Goal: Check status: Check status

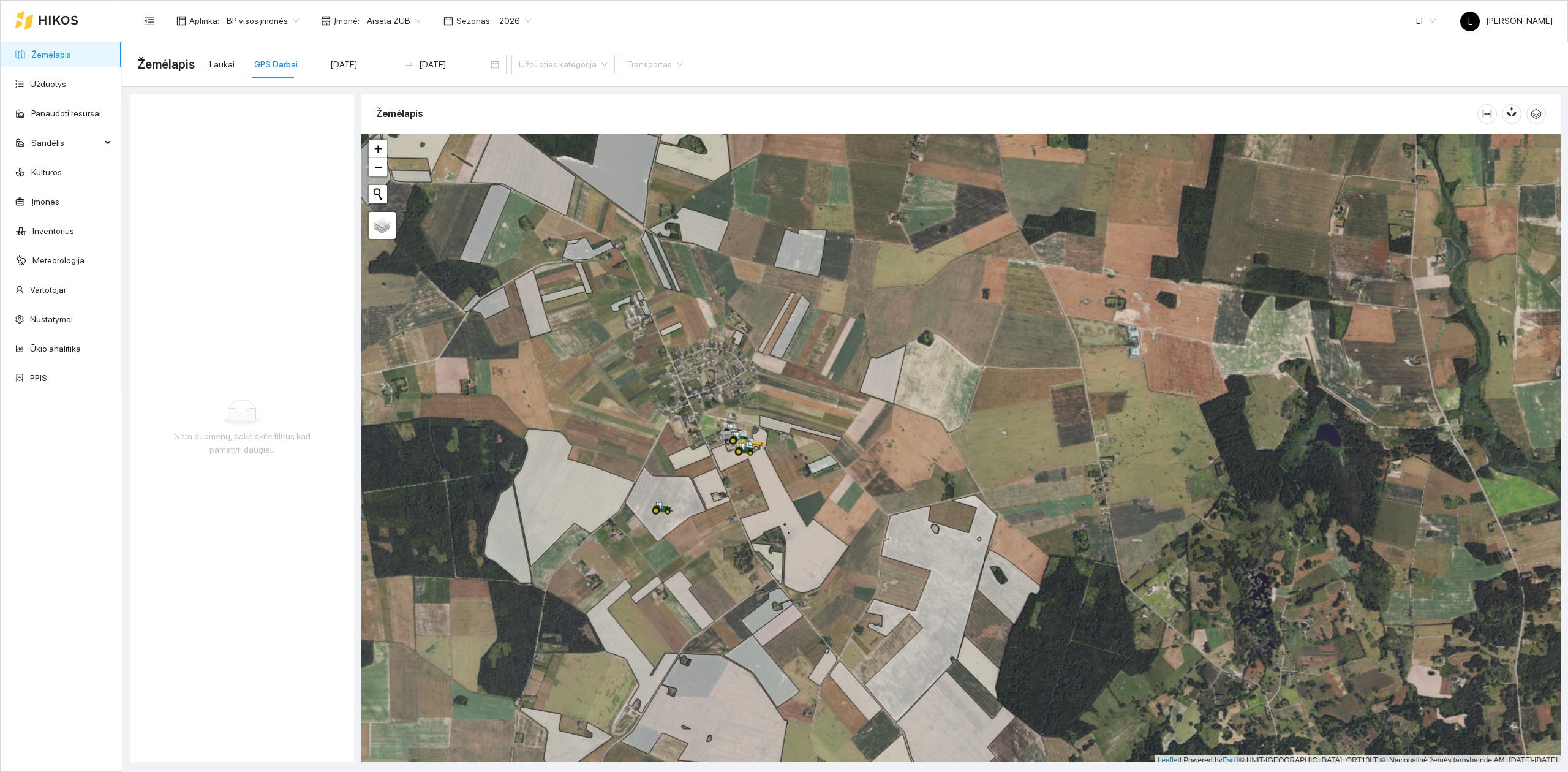
scroll to position [3, 0]
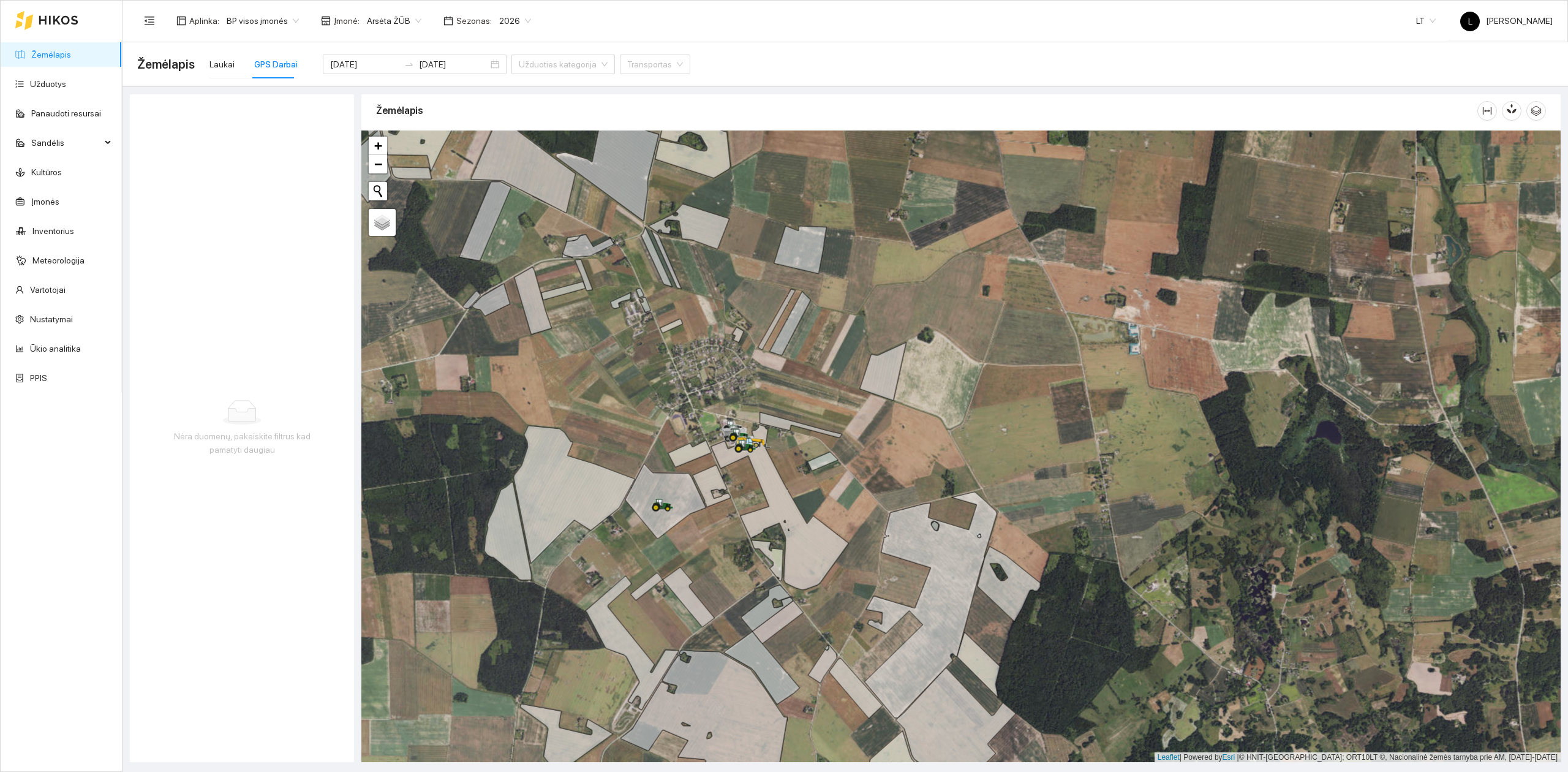
click at [54, 58] on link "Žemėlapis" at bounding box center [51, 55] width 40 height 10
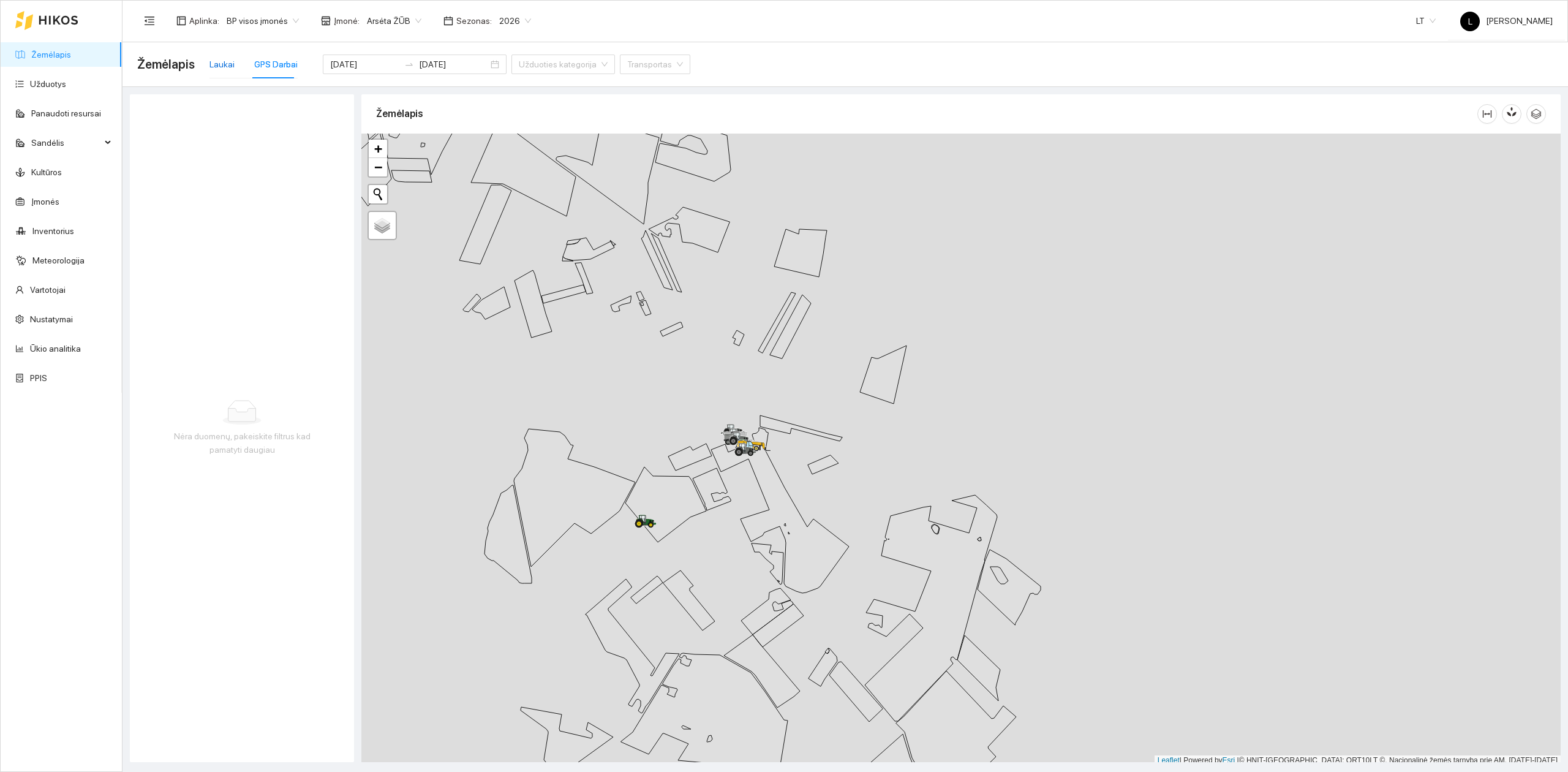
click at [216, 66] on div "Laukai" at bounding box center [222, 64] width 25 height 13
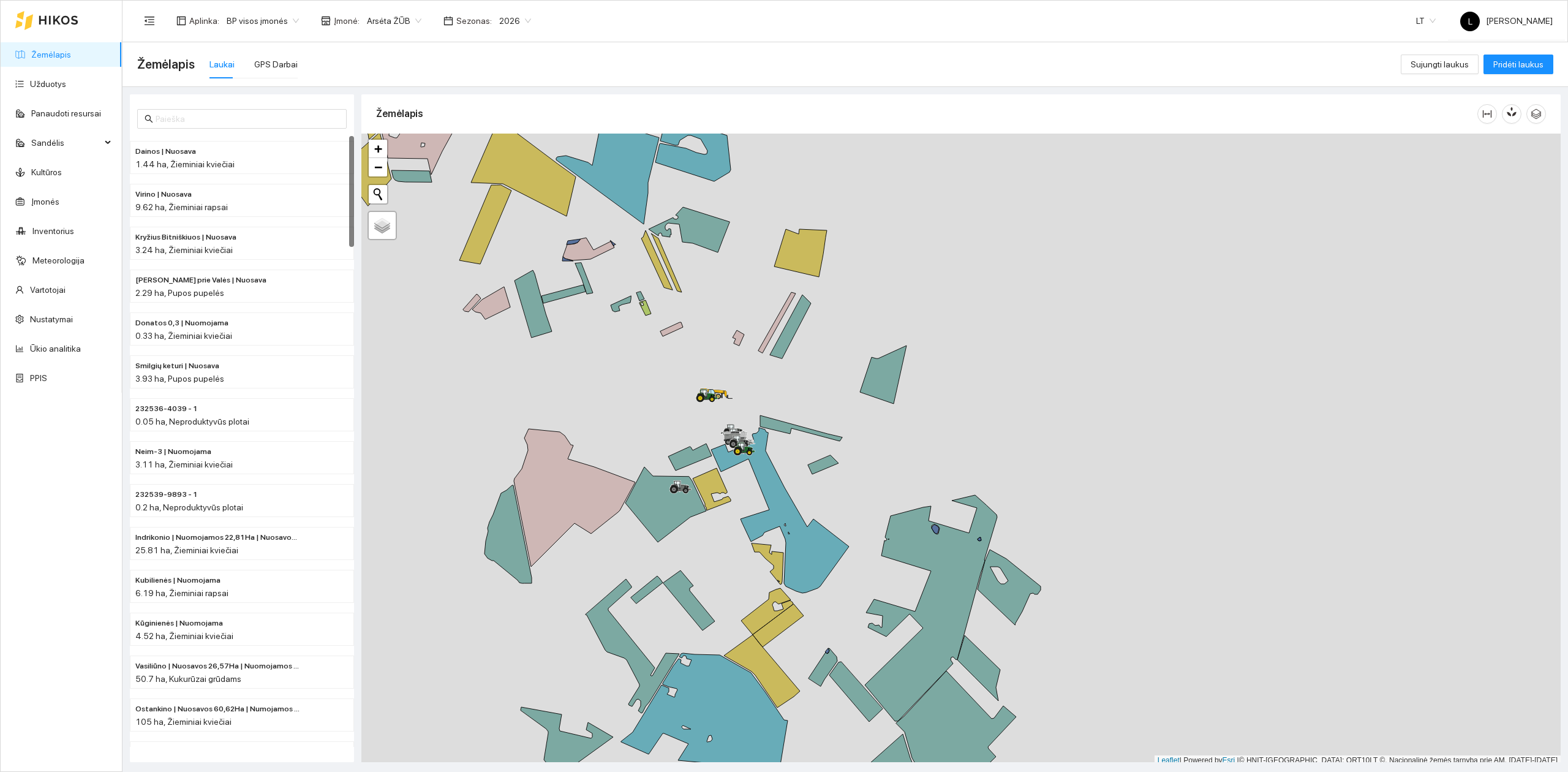
scroll to position [3, 0]
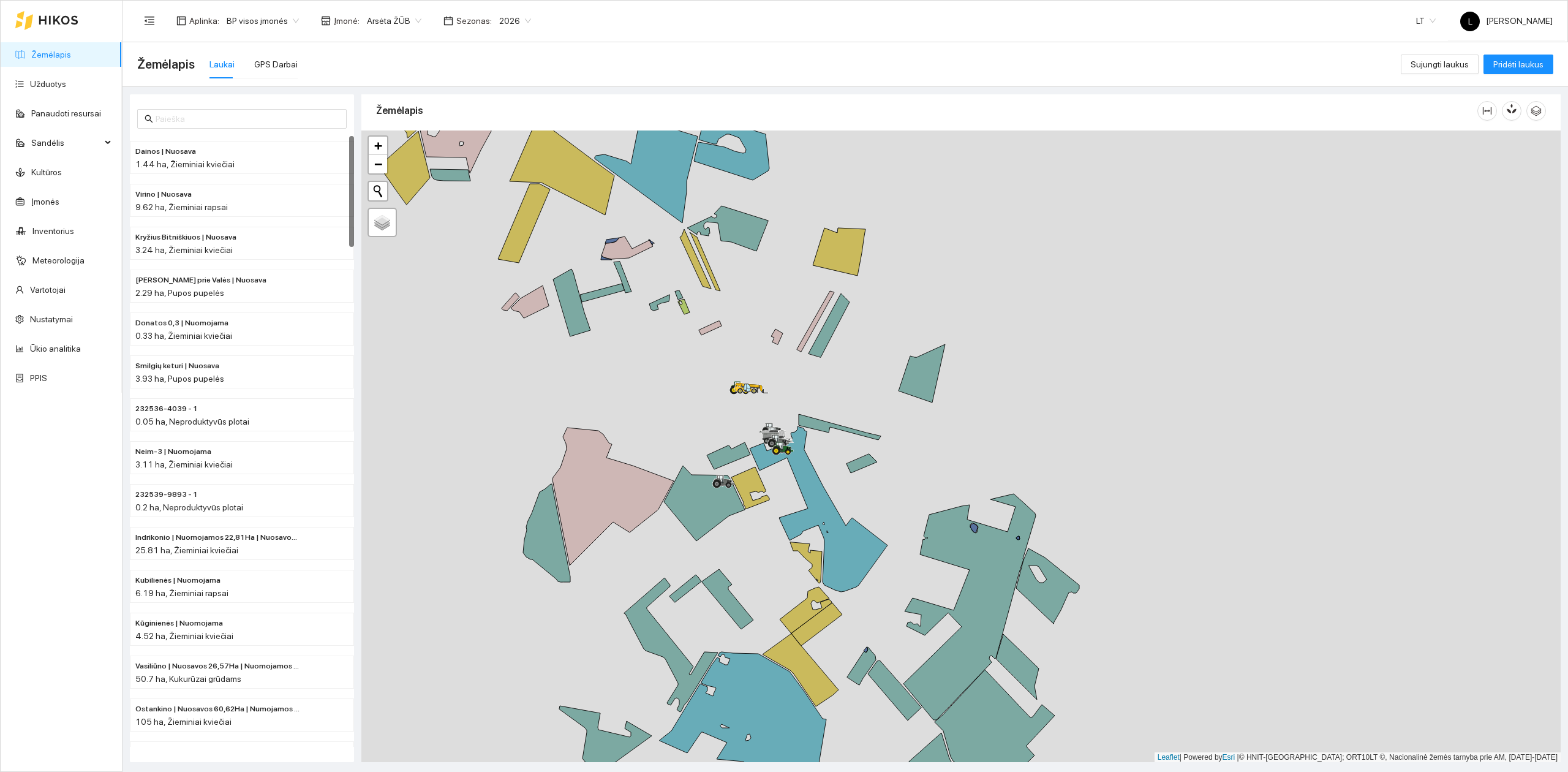
drag, startPoint x: 533, startPoint y: 347, endPoint x: 579, endPoint y: 349, distance: 46.0
click at [579, 349] on div at bounding box center [961, 447] width 1199 height 632
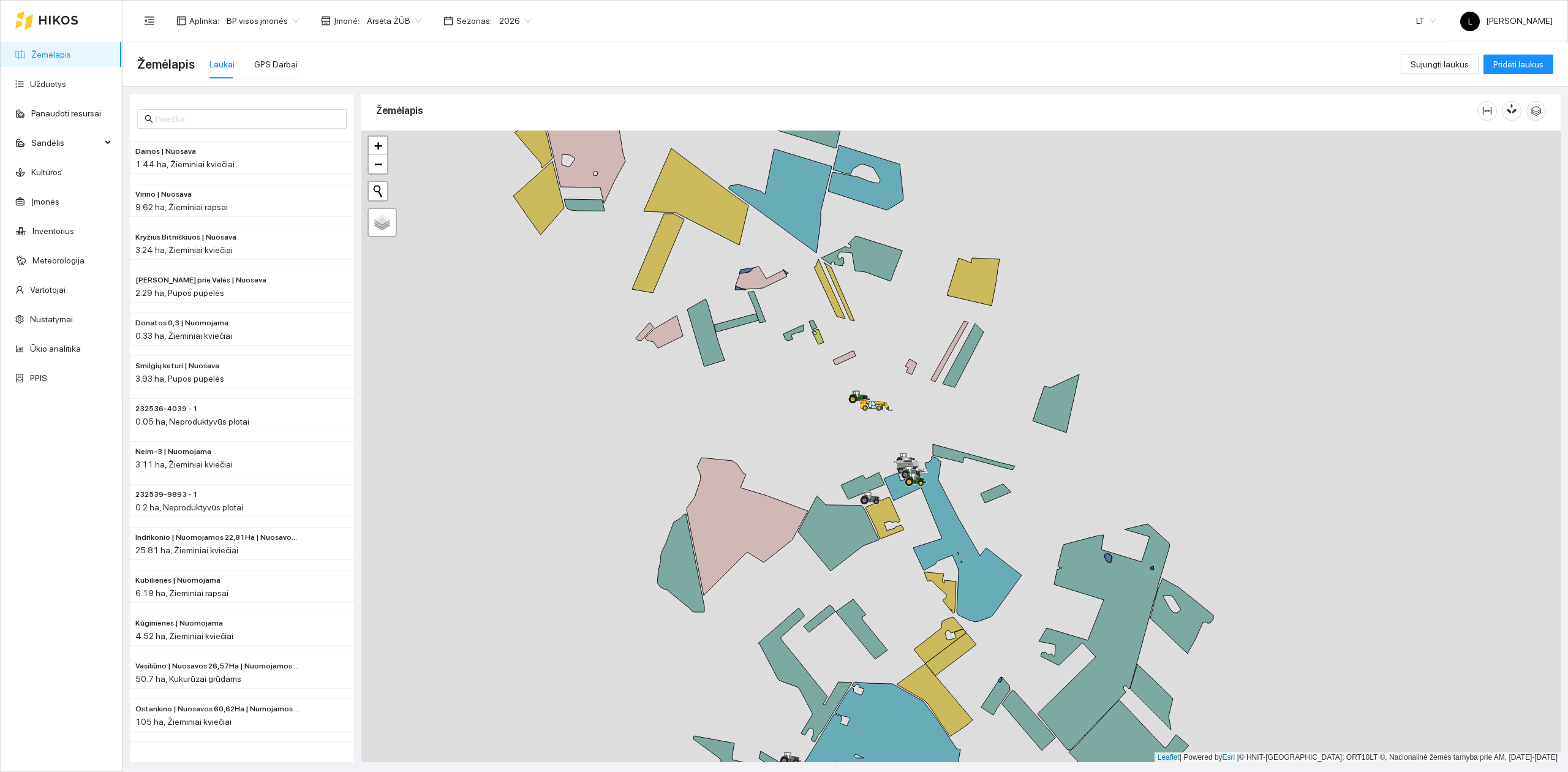
drag, startPoint x: 579, startPoint y: 349, endPoint x: 722, endPoint y: 379, distance: 146.1
click at [719, 381] on div at bounding box center [961, 447] width 1199 height 632
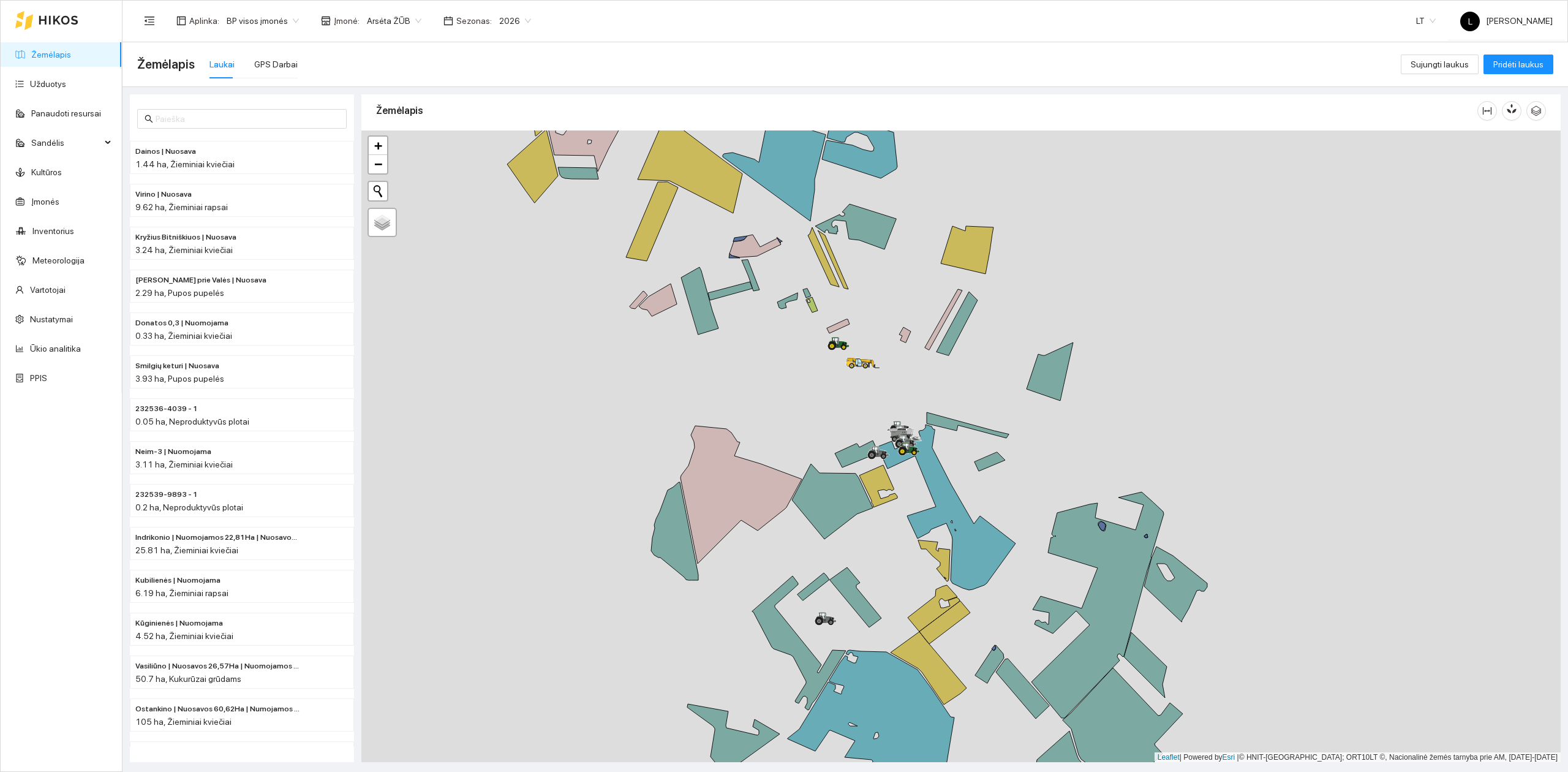
drag, startPoint x: 723, startPoint y: 378, endPoint x: 689, endPoint y: 322, distance: 65.5
click at [689, 322] on div at bounding box center [961, 447] width 1199 height 632
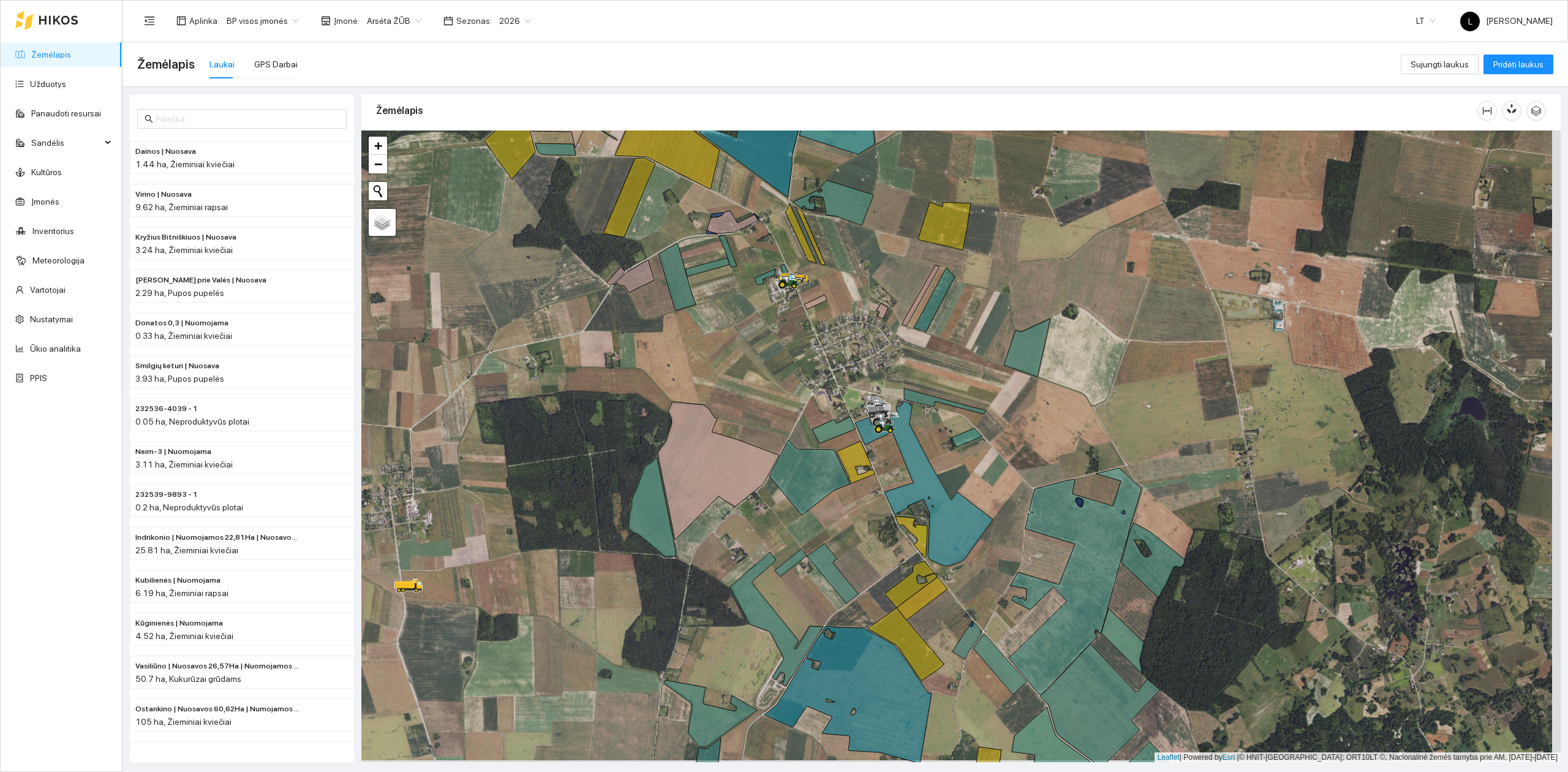
drag, startPoint x: 812, startPoint y: 354, endPoint x: 804, endPoint y: 353, distance: 8.1
click at [804, 353] on div at bounding box center [961, 447] width 1199 height 632
click at [43, 54] on link "Žemėlapis" at bounding box center [51, 55] width 40 height 10
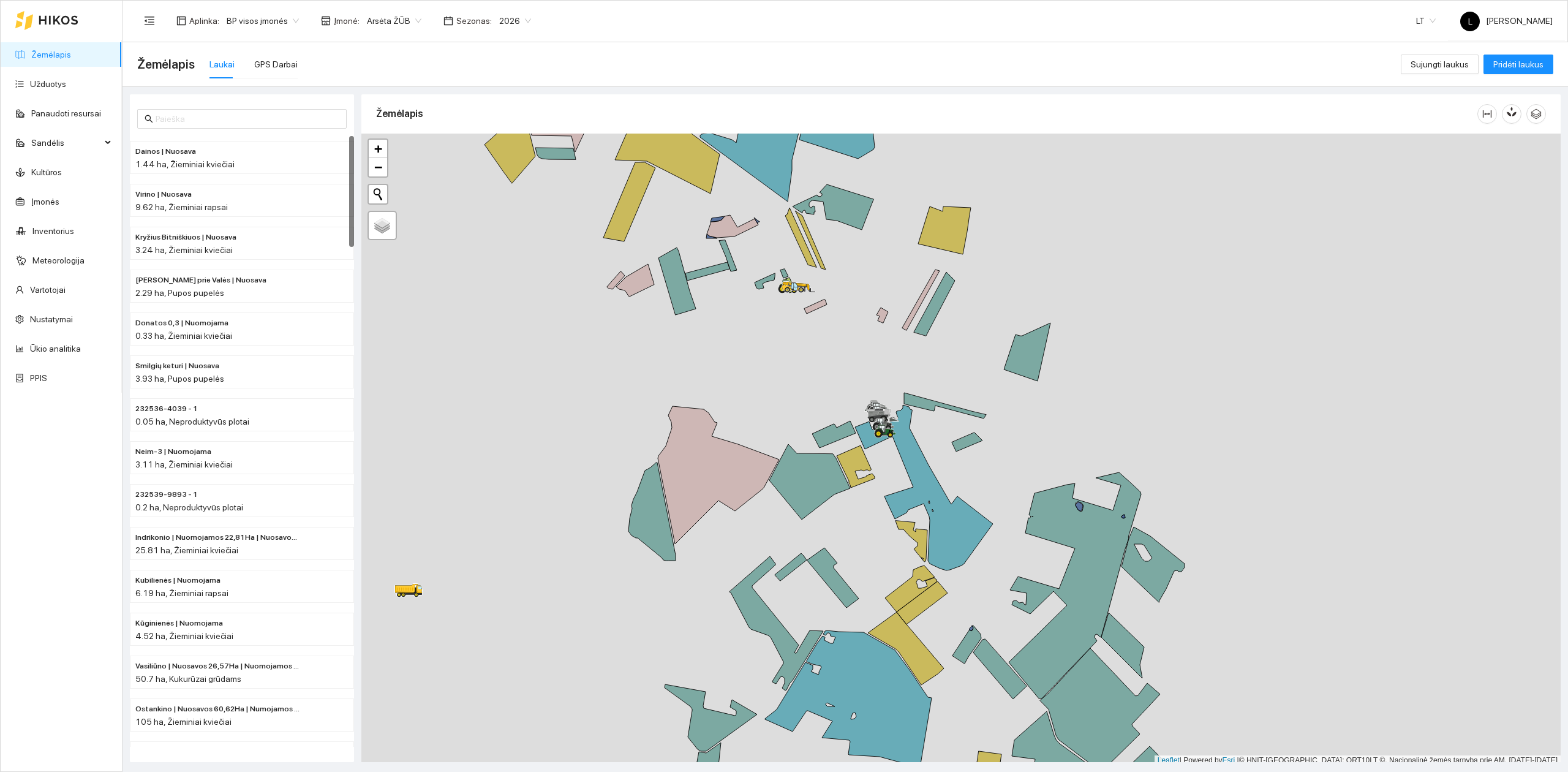
scroll to position [3, 0]
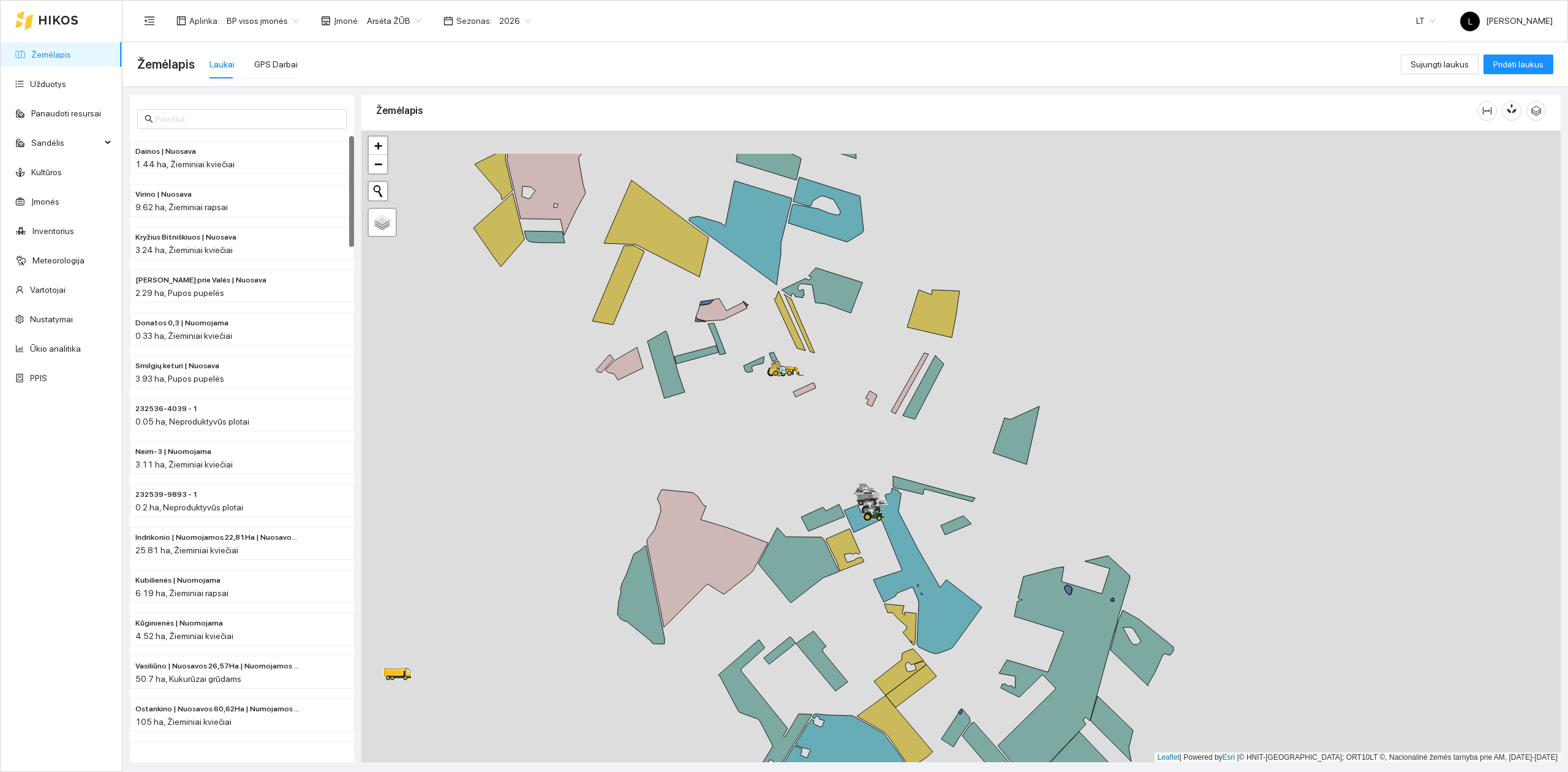
drag, startPoint x: 860, startPoint y: 412, endPoint x: 818, endPoint y: 418, distance: 42.4
click at [858, 420] on div at bounding box center [961, 447] width 1199 height 632
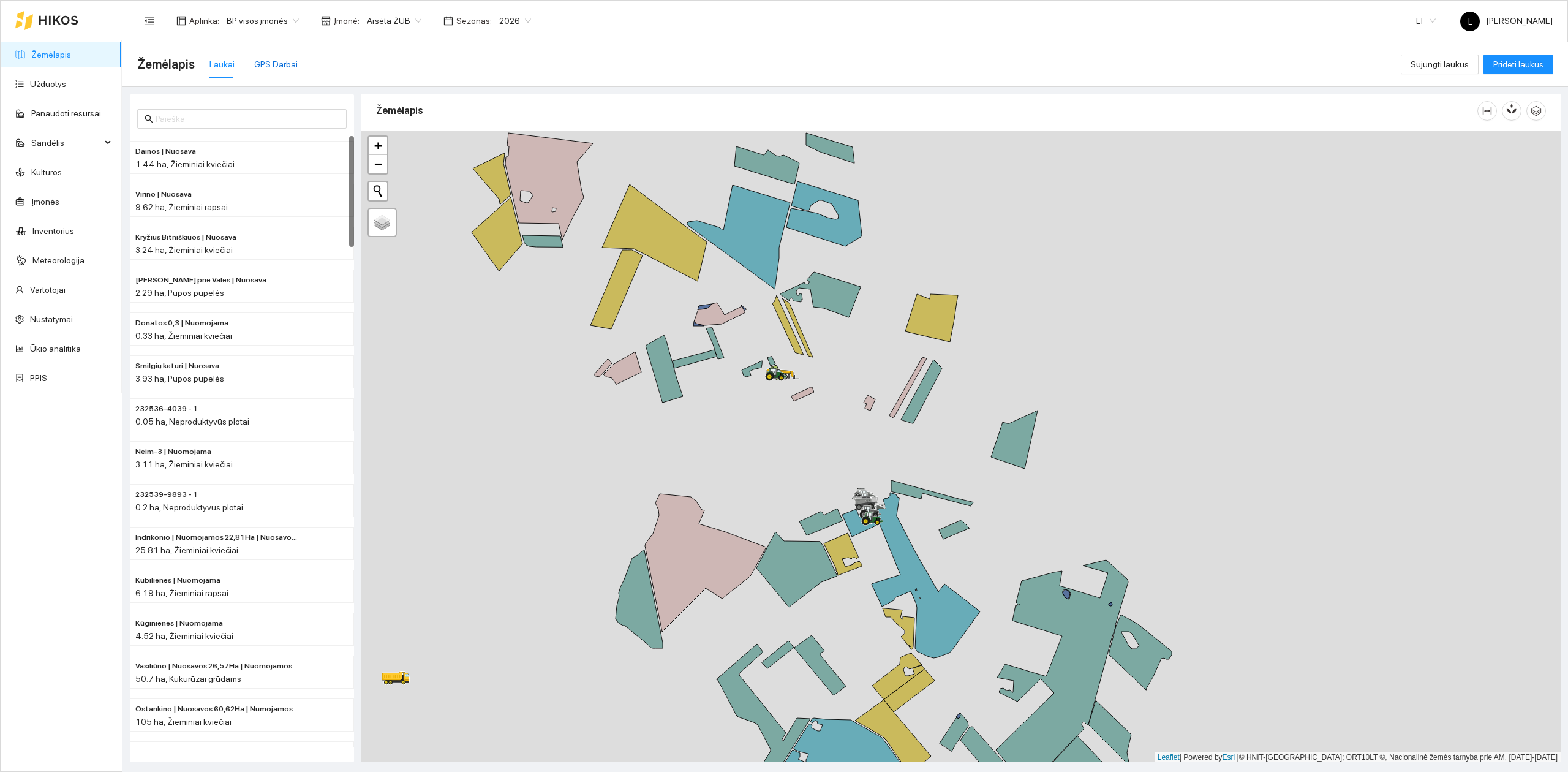
click at [256, 60] on div "GPS Darbai" at bounding box center [276, 64] width 43 height 13
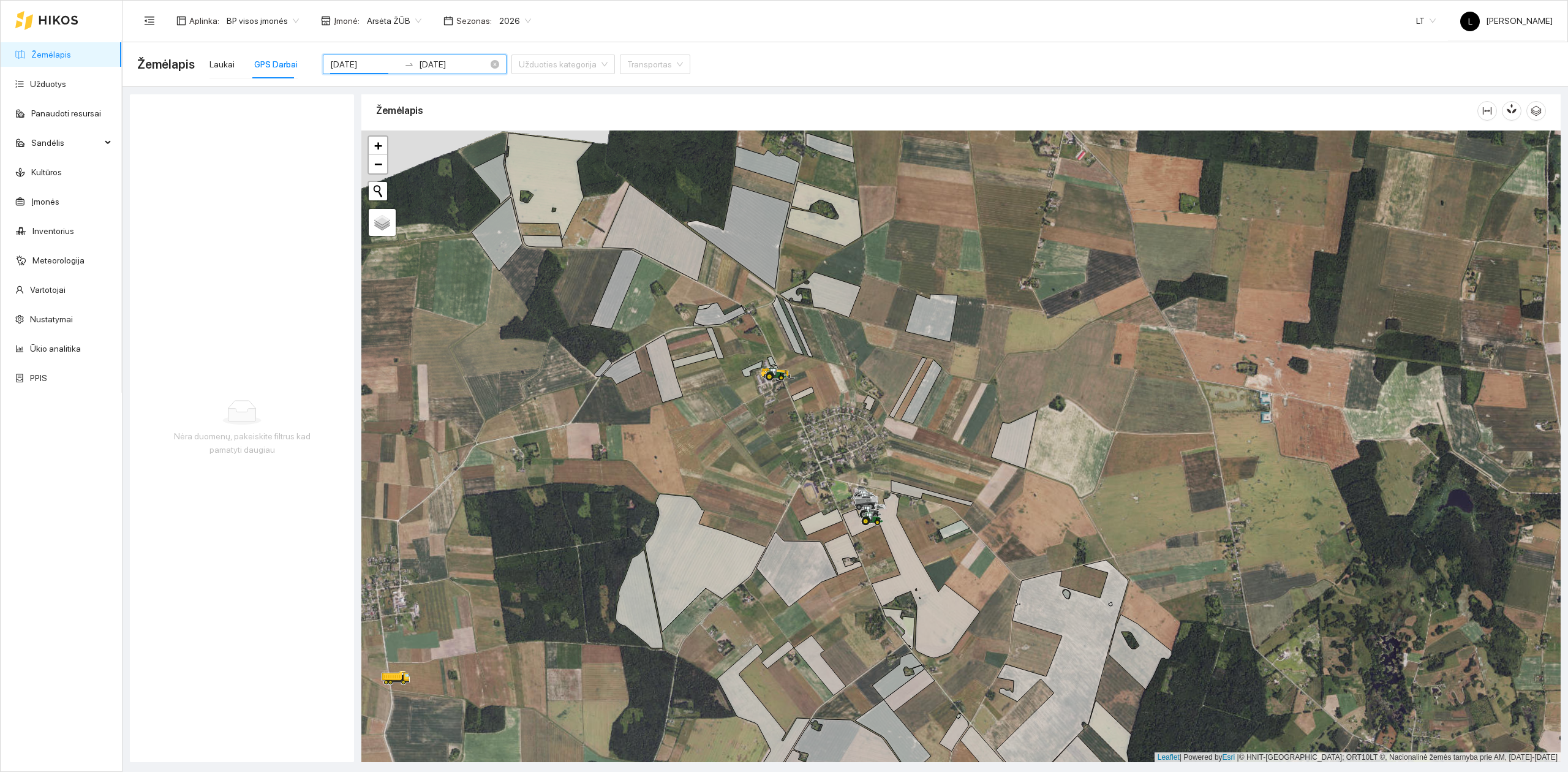
click at [369, 59] on input "[DATE]" at bounding box center [364, 64] width 69 height 13
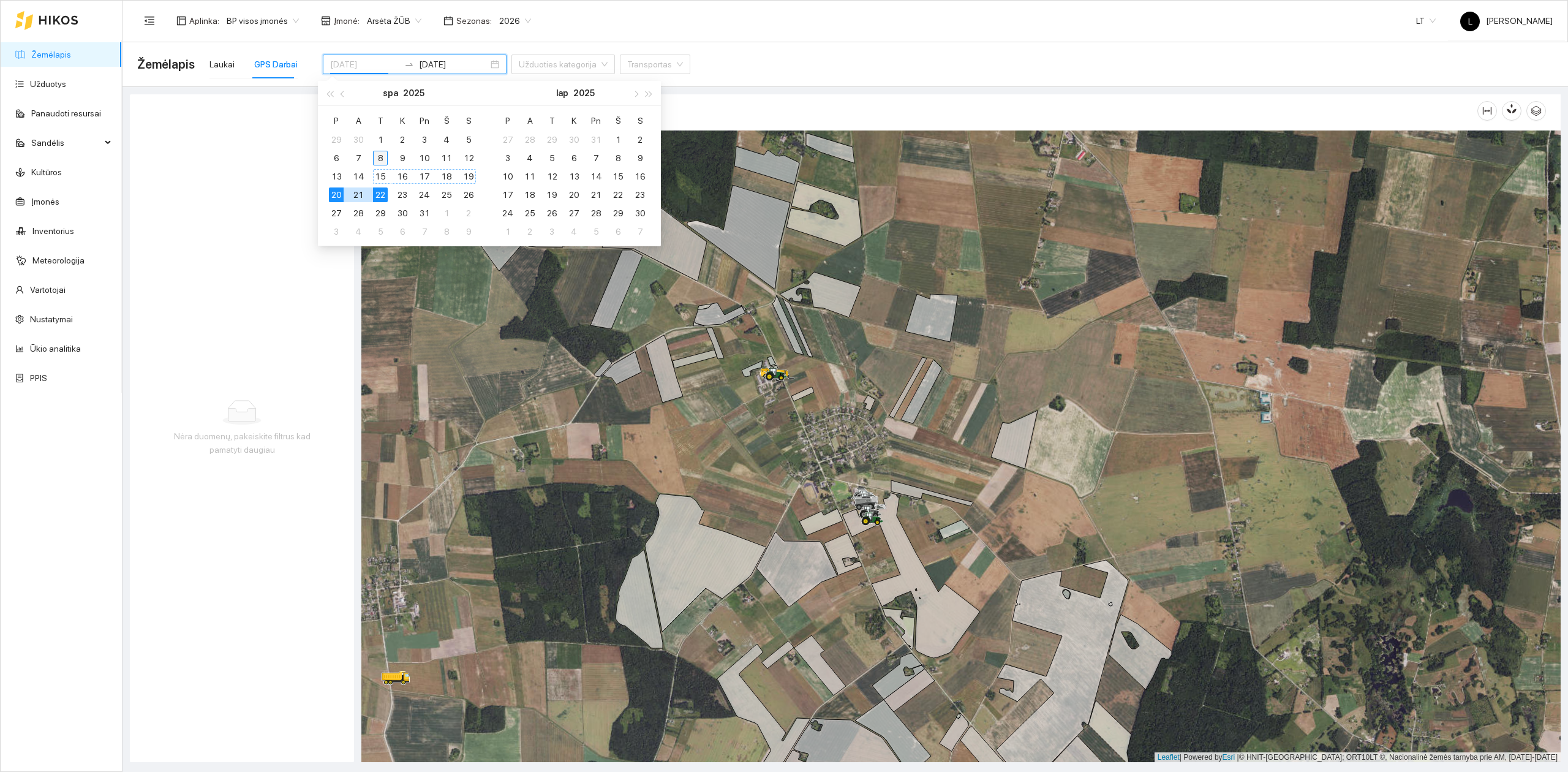
type input "[DATE]"
click at [379, 157] on div "8" at bounding box center [380, 158] width 15 height 15
type input "[DATE]"
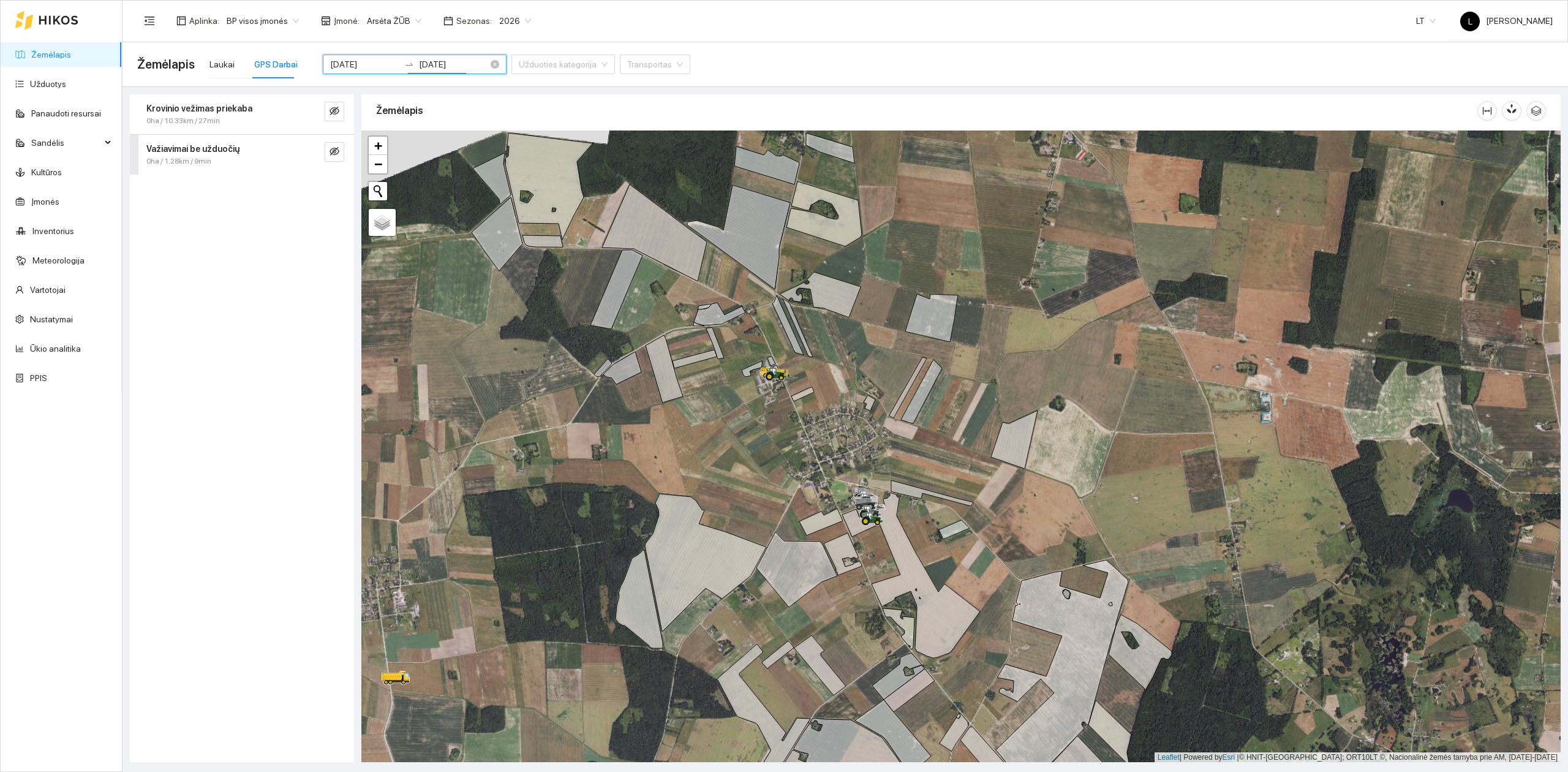
click at [355, 61] on input "[DATE]" at bounding box center [364, 64] width 69 height 13
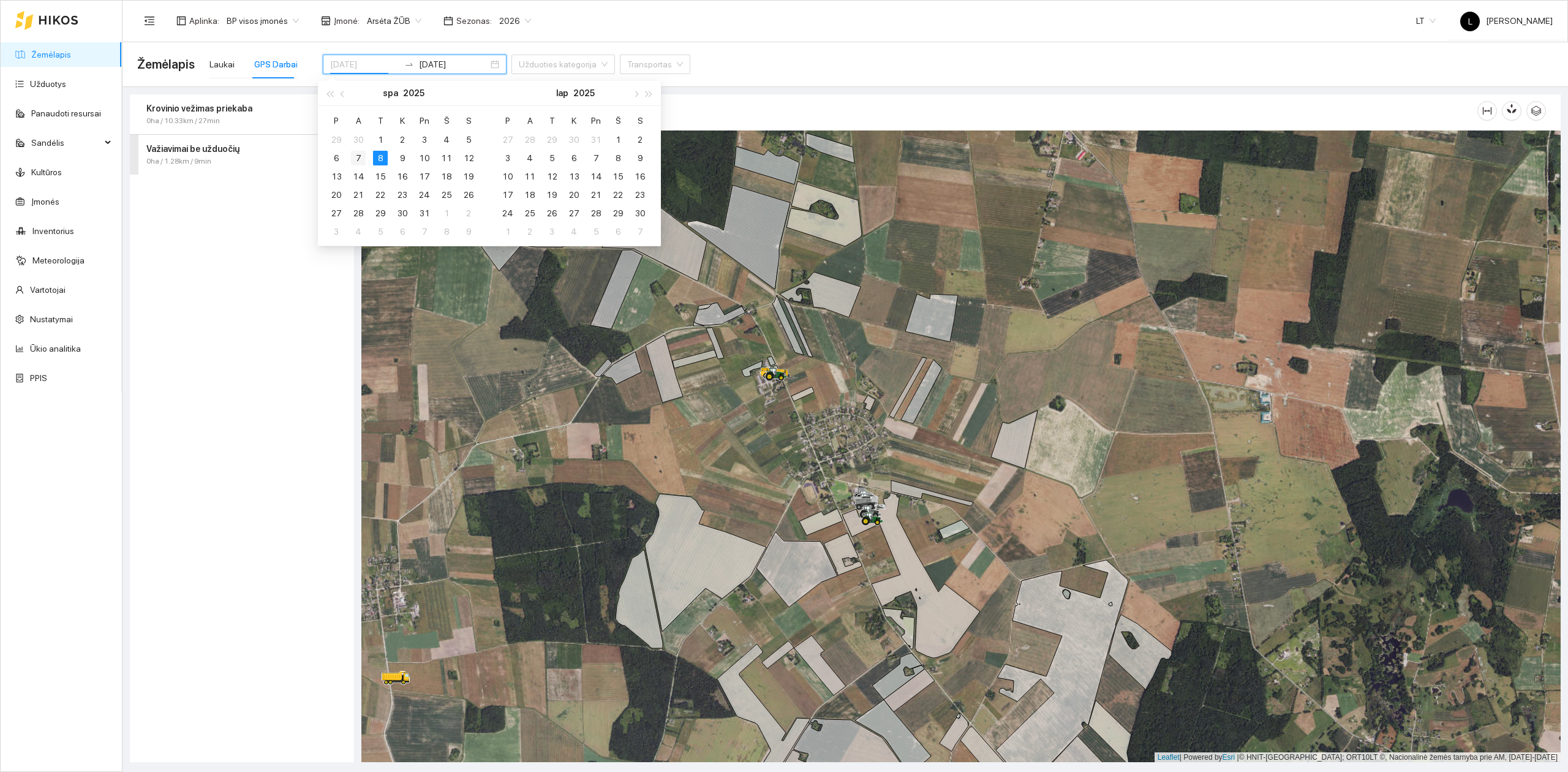
type input "[DATE]"
click at [355, 159] on div "7" at bounding box center [358, 158] width 15 height 15
click at [358, 154] on div "7" at bounding box center [358, 158] width 15 height 15
type input "[DATE]"
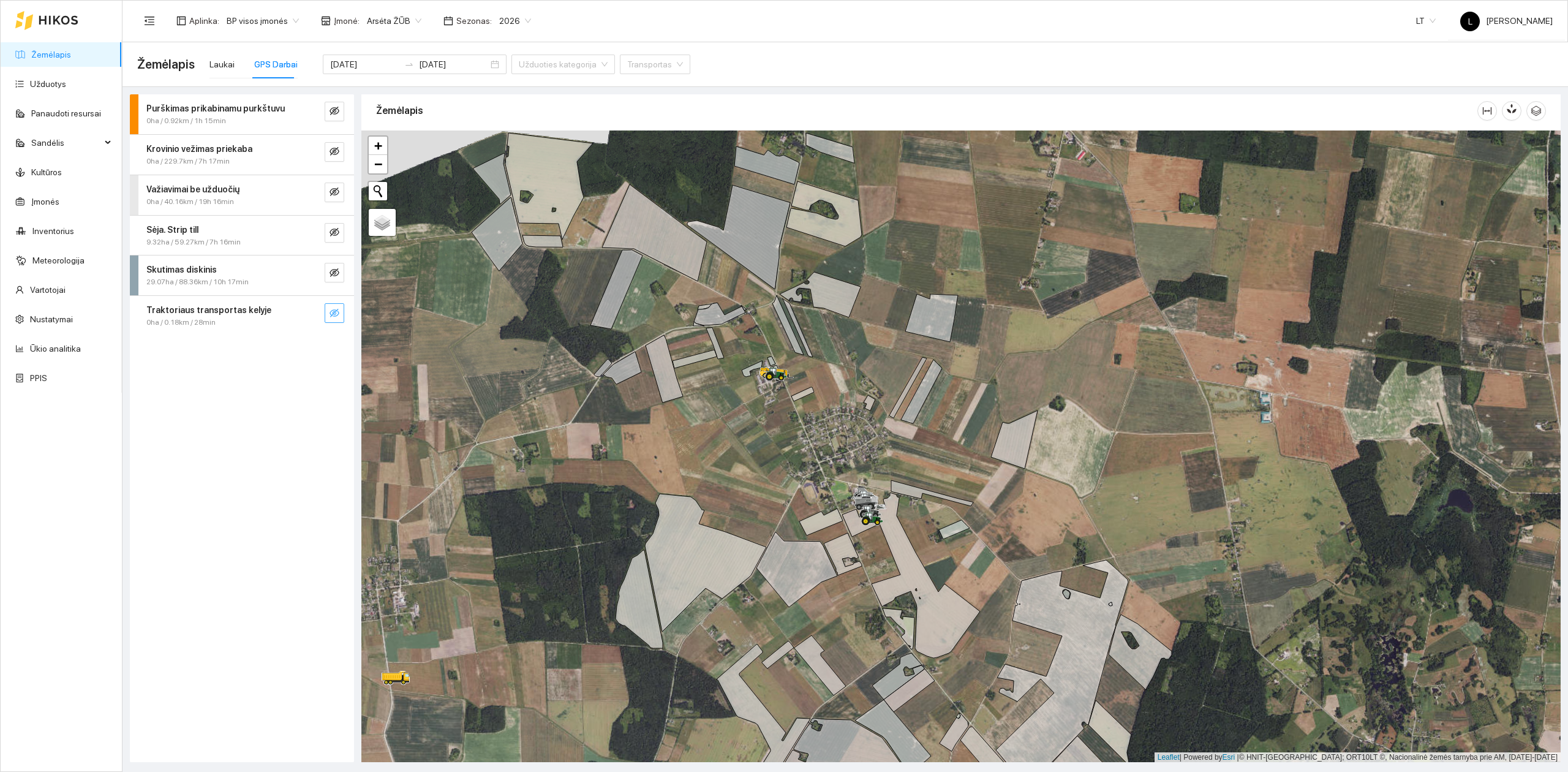
click at [334, 315] on icon "eye-invisible" at bounding box center [335, 314] width 2 height 2
click at [334, 315] on icon "eye" at bounding box center [334, 313] width 10 height 10
click at [334, 315] on icon "eye-invisible" at bounding box center [335, 314] width 2 height 2
click at [334, 316] on icon "eye" at bounding box center [334, 313] width 10 height 7
click at [341, 281] on button "button" at bounding box center [334, 273] width 20 height 20
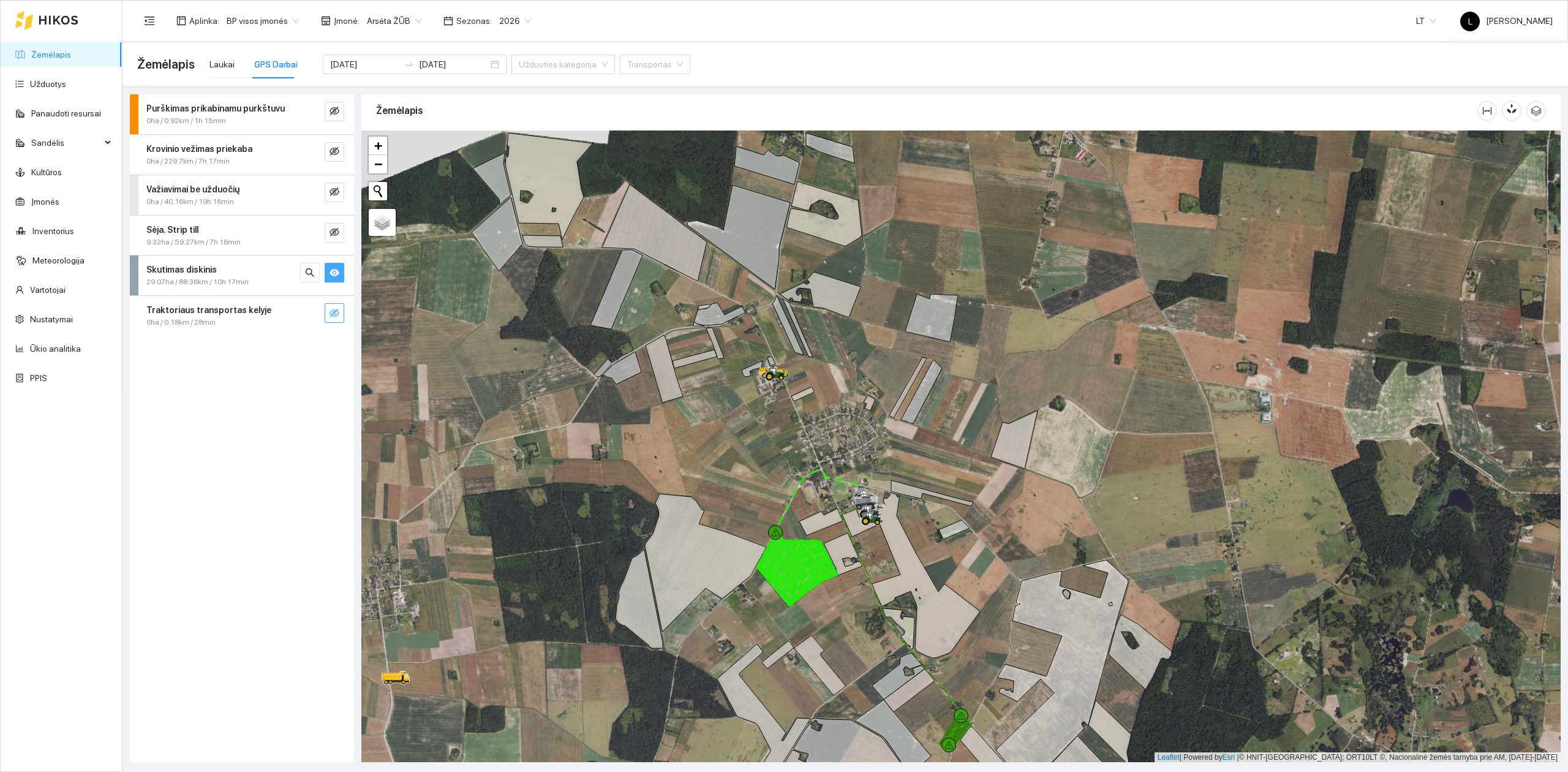
click at [337, 275] on icon "eye" at bounding box center [334, 273] width 10 height 7
click at [333, 232] on icon "eye-invisible" at bounding box center [334, 232] width 10 height 9
click at [333, 233] on icon "eye" at bounding box center [334, 232] width 10 height 10
click at [336, 194] on icon "eye-invisible" at bounding box center [334, 192] width 10 height 10
click at [258, 201] on div "0ha / 40.16km / 19h 16min" at bounding box center [221, 202] width 150 height 12
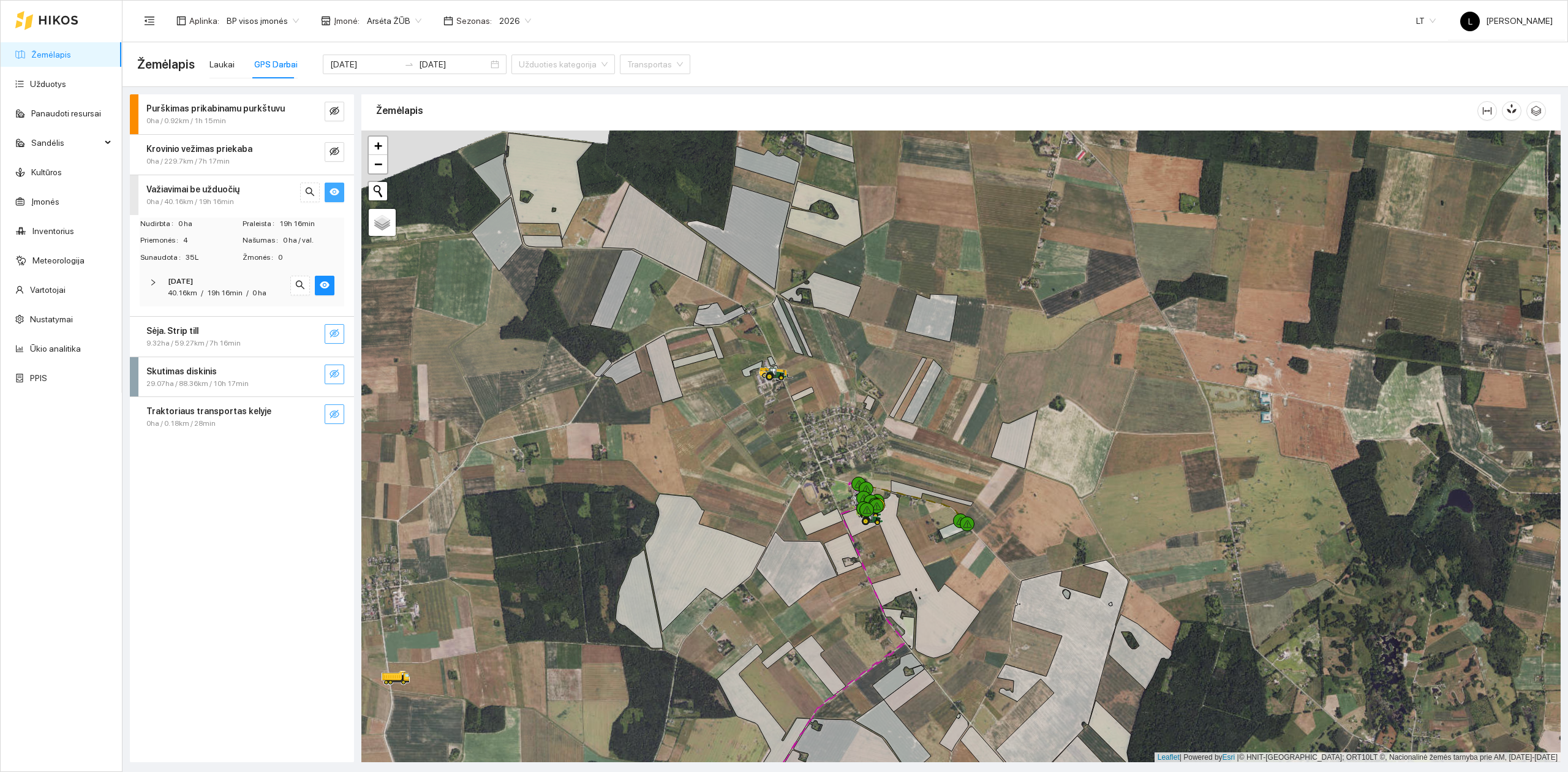
click at [240, 289] on span "19h 16min" at bounding box center [225, 293] width 36 height 9
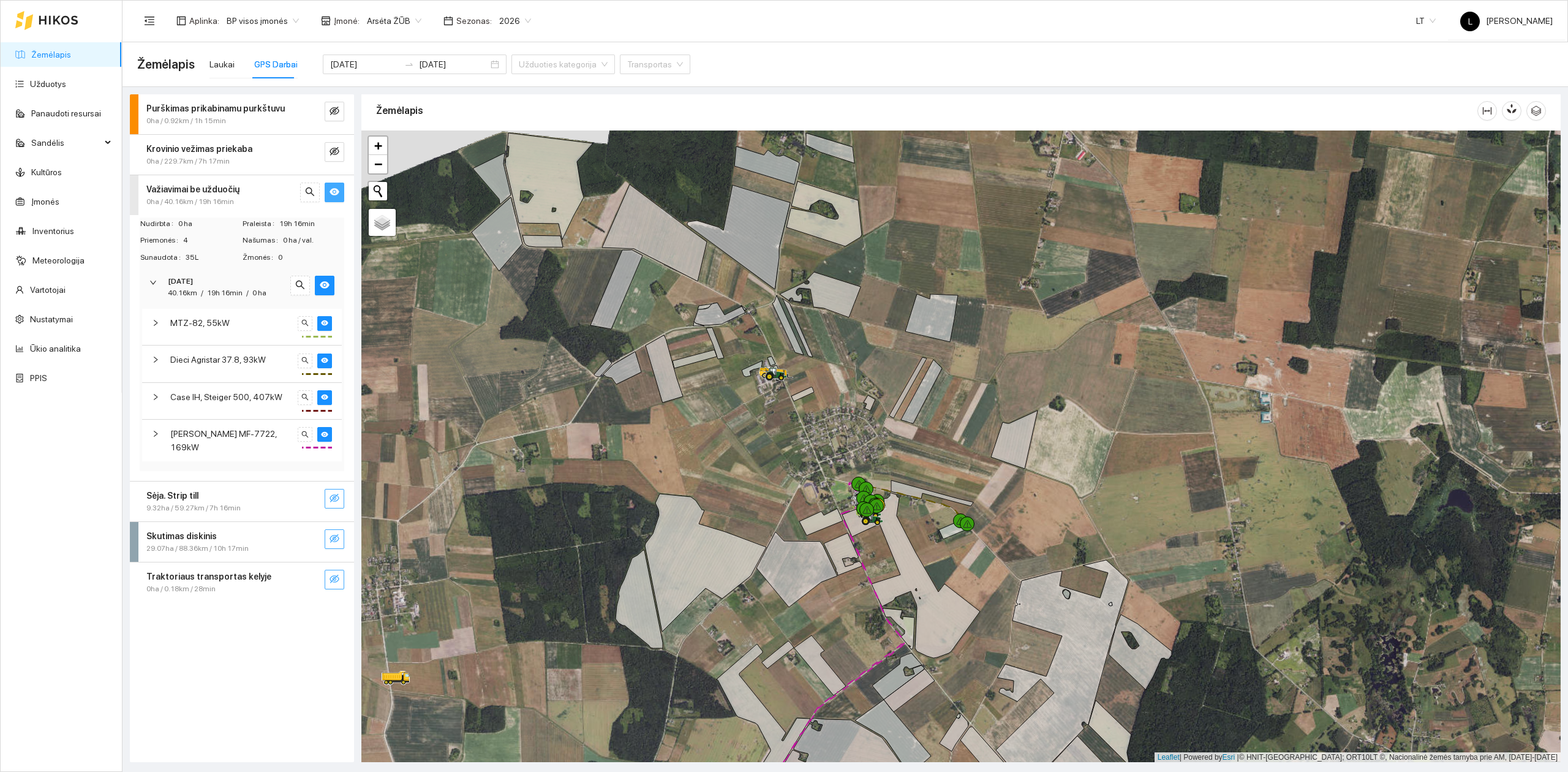
click at [331, 194] on icon "eye" at bounding box center [334, 192] width 10 height 7
click at [245, 160] on div "0ha / 229.7km / 7h 17min" at bounding box center [221, 161] width 150 height 12
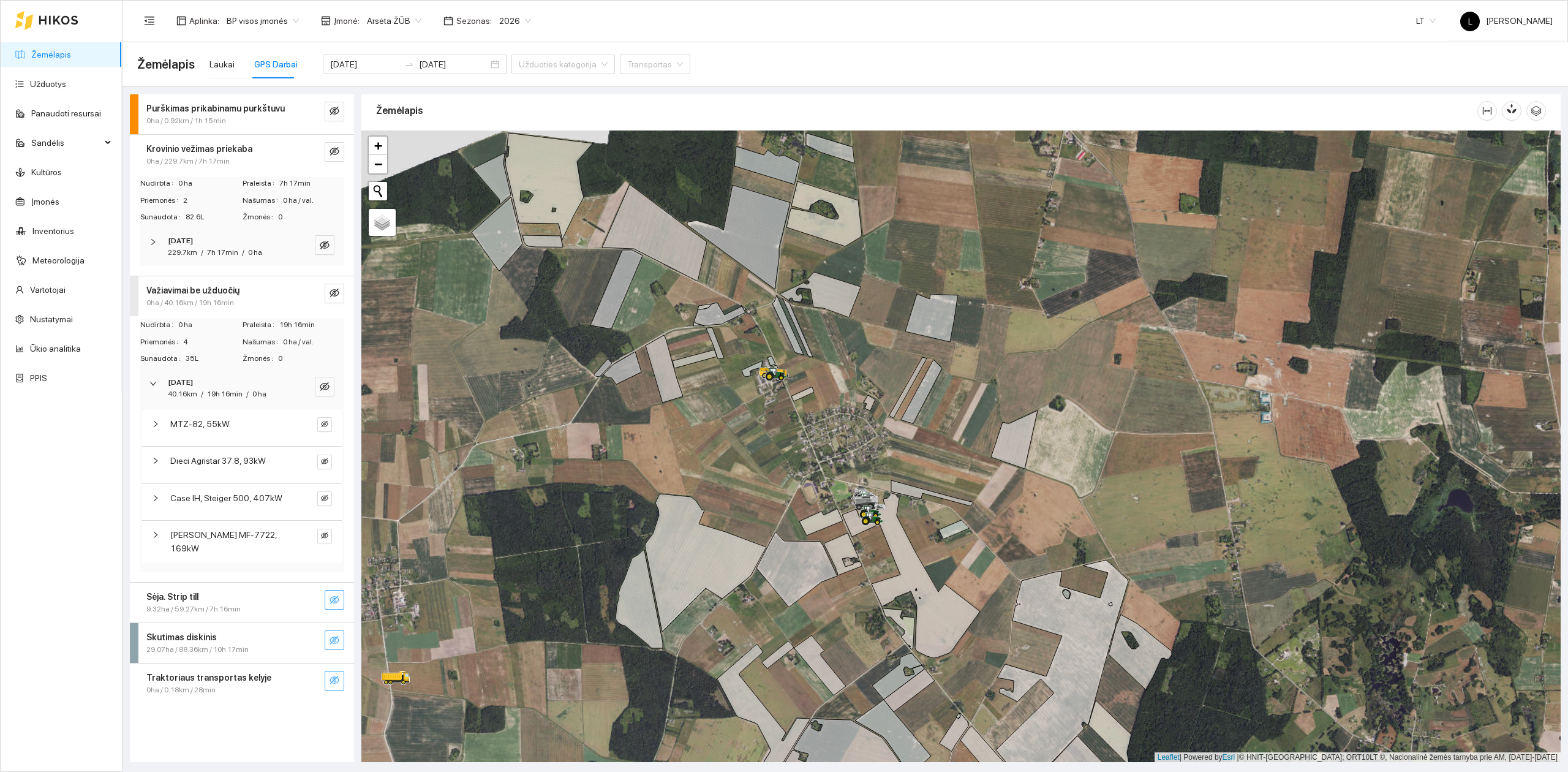
click at [244, 250] on div "229.7km / 7h 17min / 0 ha" at bounding box center [215, 252] width 94 height 12
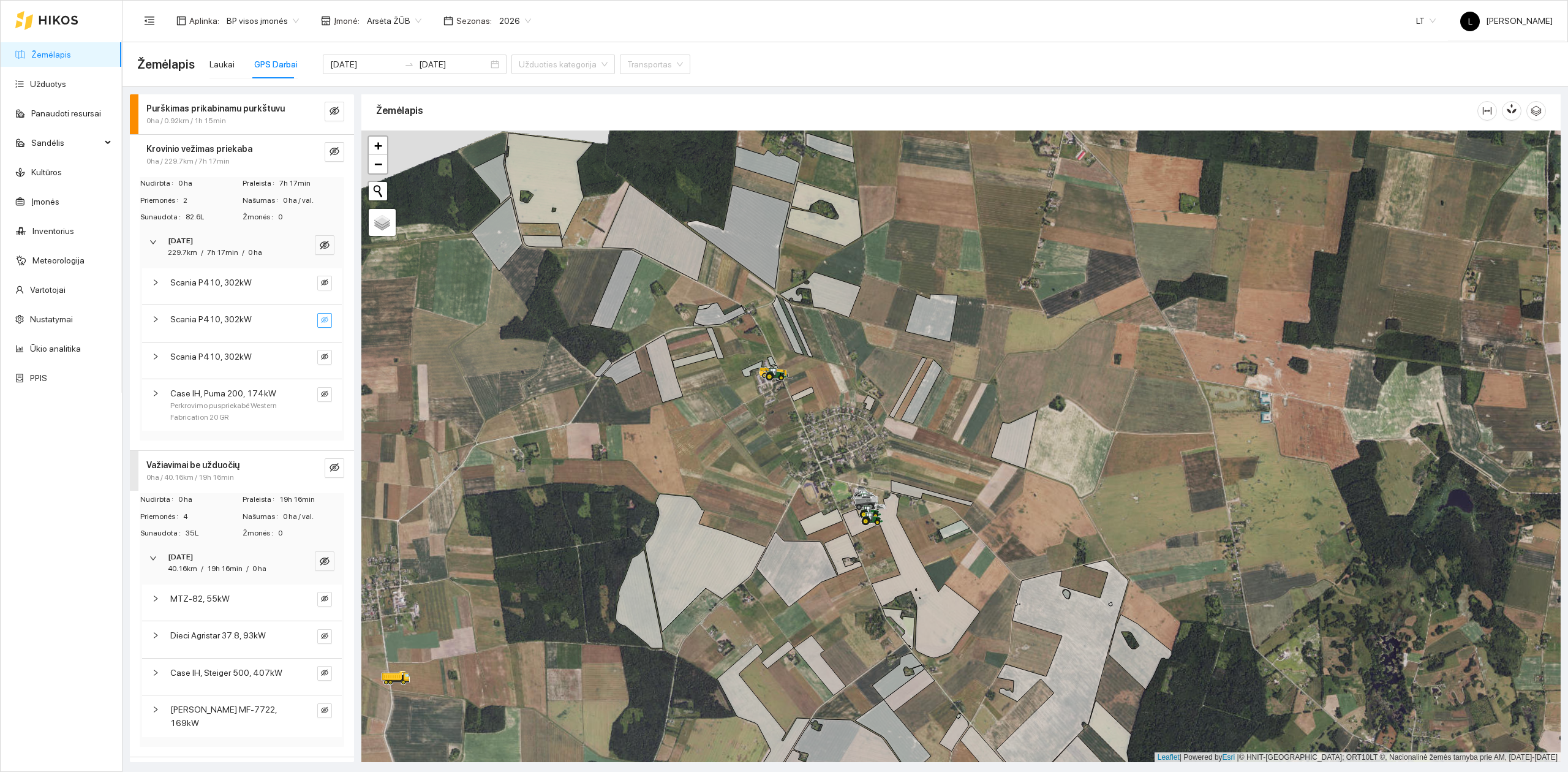
click at [321, 319] on icon "eye-invisible" at bounding box center [325, 320] width 7 height 7
click at [321, 322] on icon "eye" at bounding box center [325, 319] width 7 height 6
click at [320, 249] on icon "eye-invisible" at bounding box center [325, 245] width 10 height 10
click at [295, 246] on icon "search" at bounding box center [300, 245] width 10 height 10
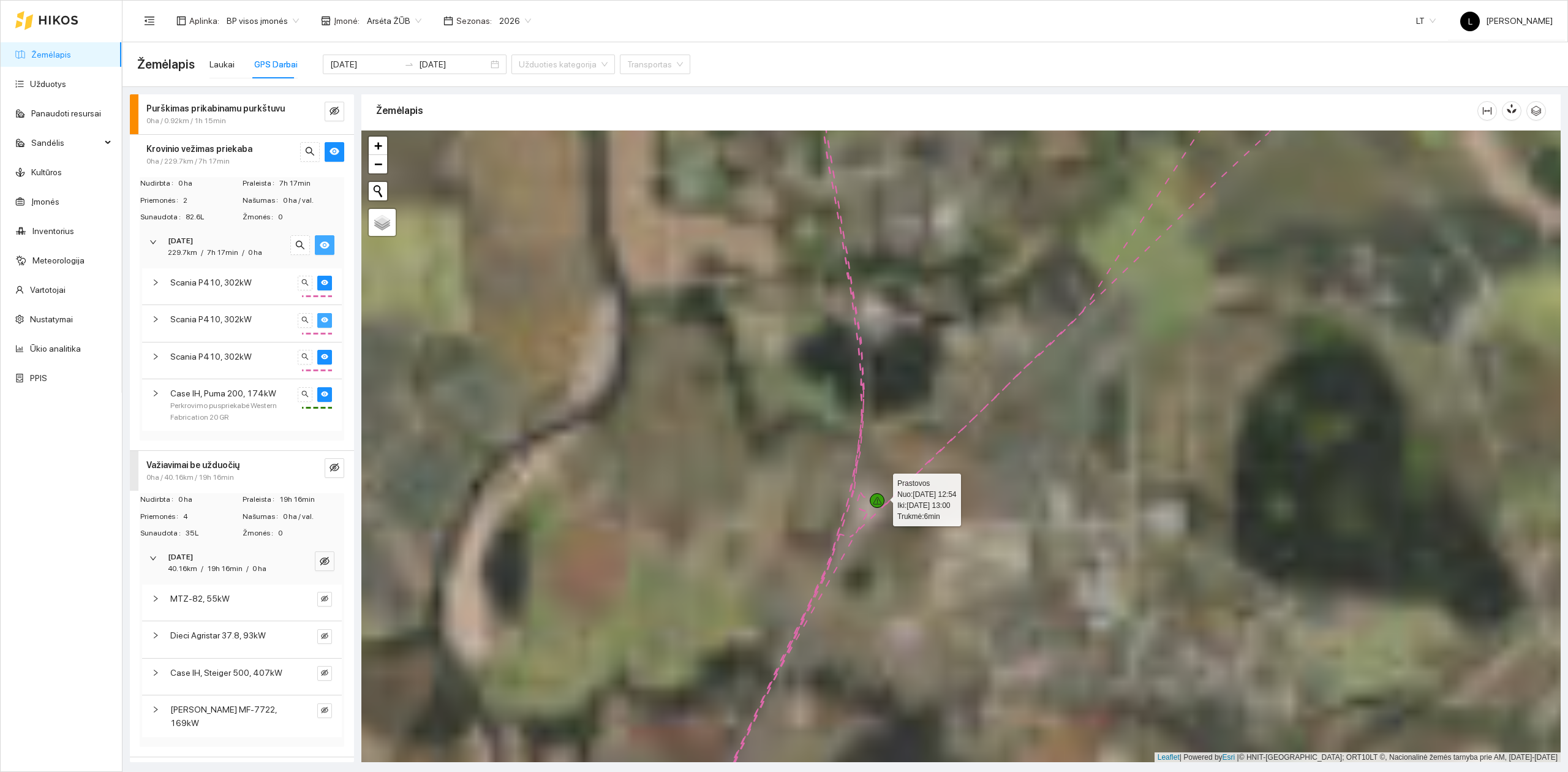
drag, startPoint x: 968, startPoint y: 501, endPoint x: 880, endPoint y: 501, distance: 88.0
click at [880, 501] on icon at bounding box center [877, 501] width 9 height 8
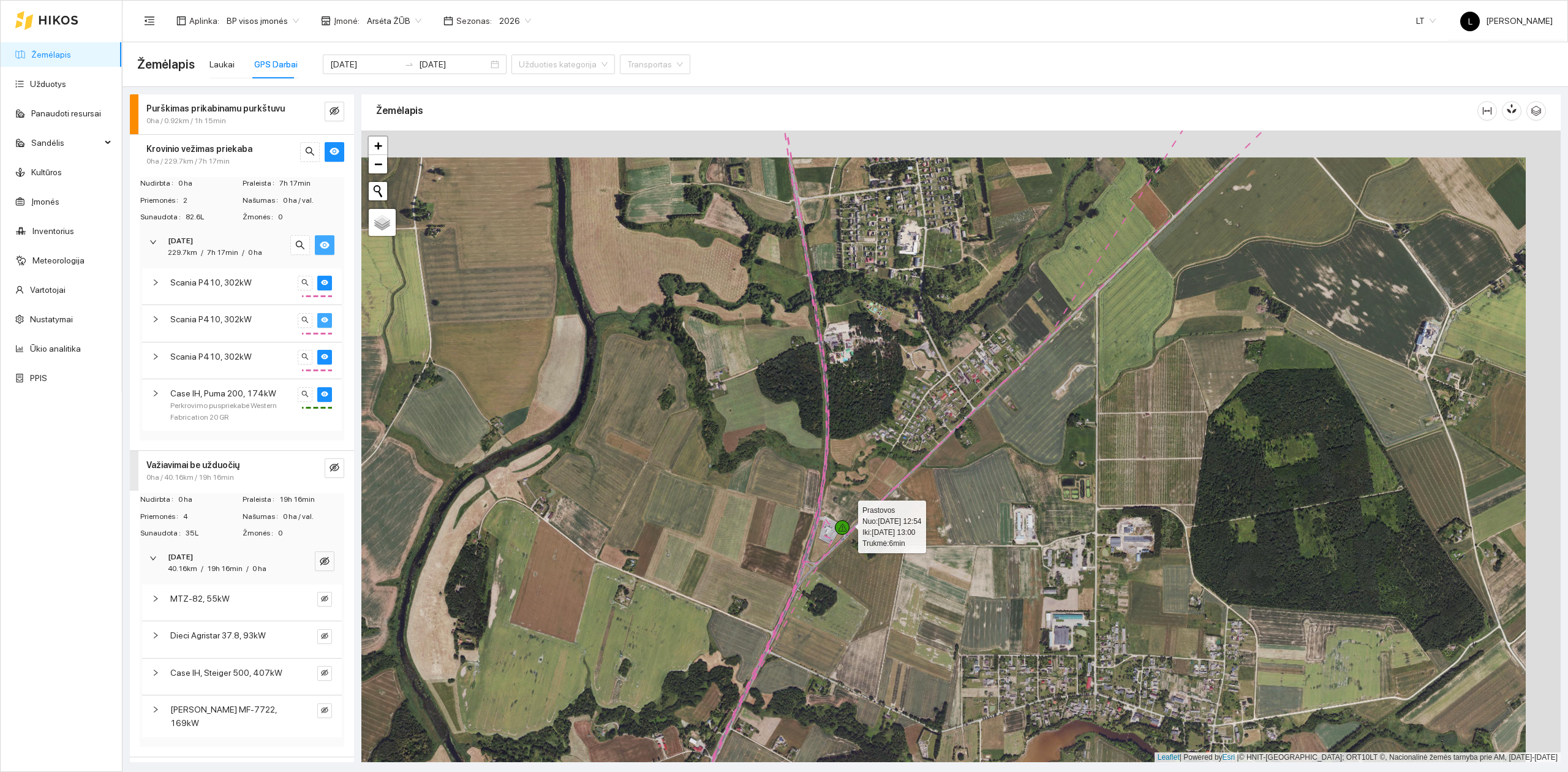
drag, startPoint x: 878, startPoint y: 501, endPoint x: 828, endPoint y: 532, distance: 58.8
click at [838, 532] on icon at bounding box center [842, 528] width 9 height 8
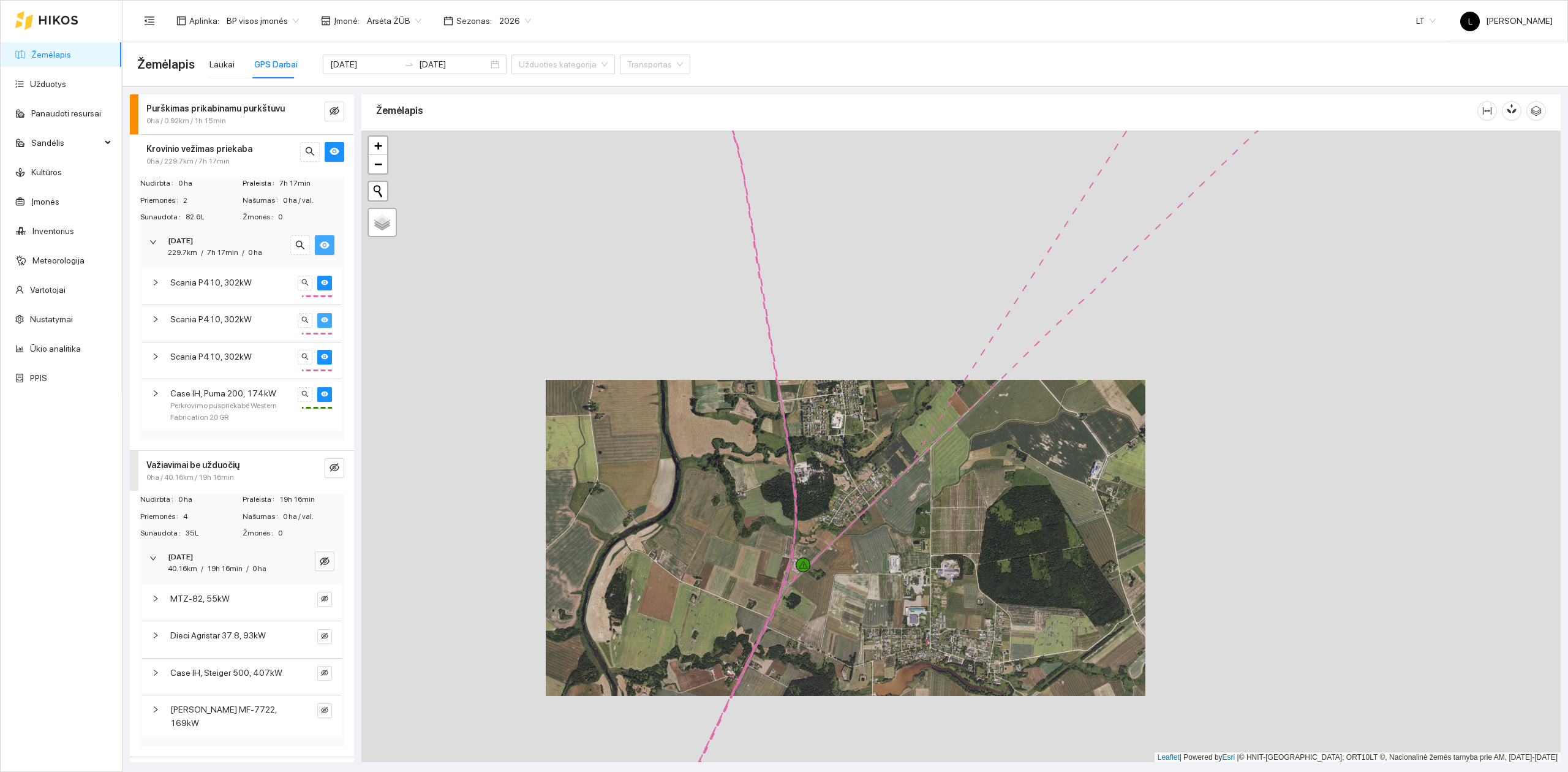
drag, startPoint x: 931, startPoint y: 417, endPoint x: 873, endPoint y: 495, distance: 97.2
click at [875, 494] on div at bounding box center [961, 447] width 1199 height 632
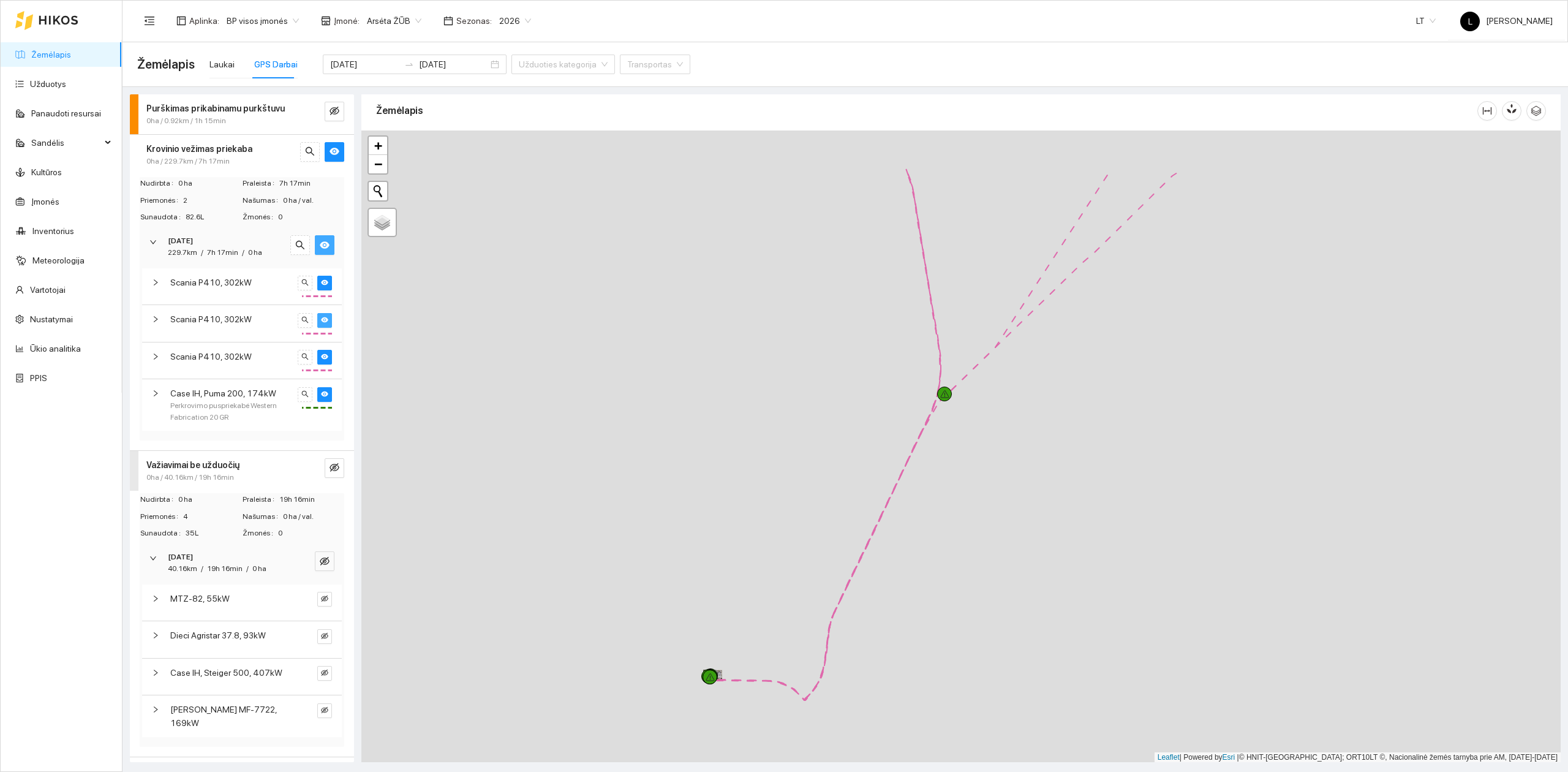
drag, startPoint x: 971, startPoint y: 439, endPoint x: 861, endPoint y: 538, distance: 148.0
click at [865, 531] on div at bounding box center [961, 447] width 1199 height 632
drag, startPoint x: 998, startPoint y: 407, endPoint x: 899, endPoint y: 567, distance: 188.2
click at [900, 567] on div at bounding box center [961, 447] width 1199 height 632
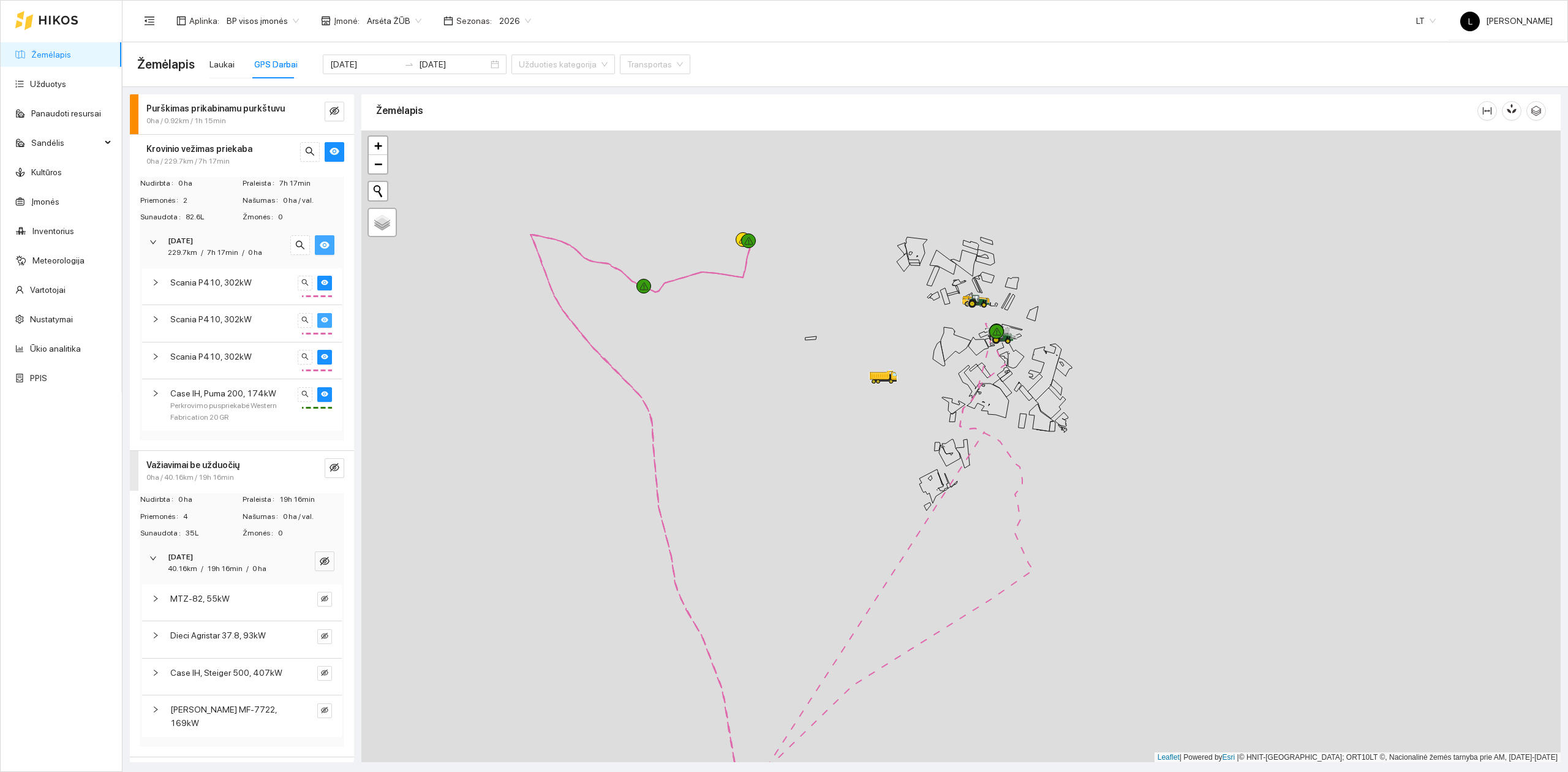
drag, startPoint x: 920, startPoint y: 484, endPoint x: 893, endPoint y: 564, distance: 84.4
click at [893, 564] on div at bounding box center [961, 447] width 1199 height 632
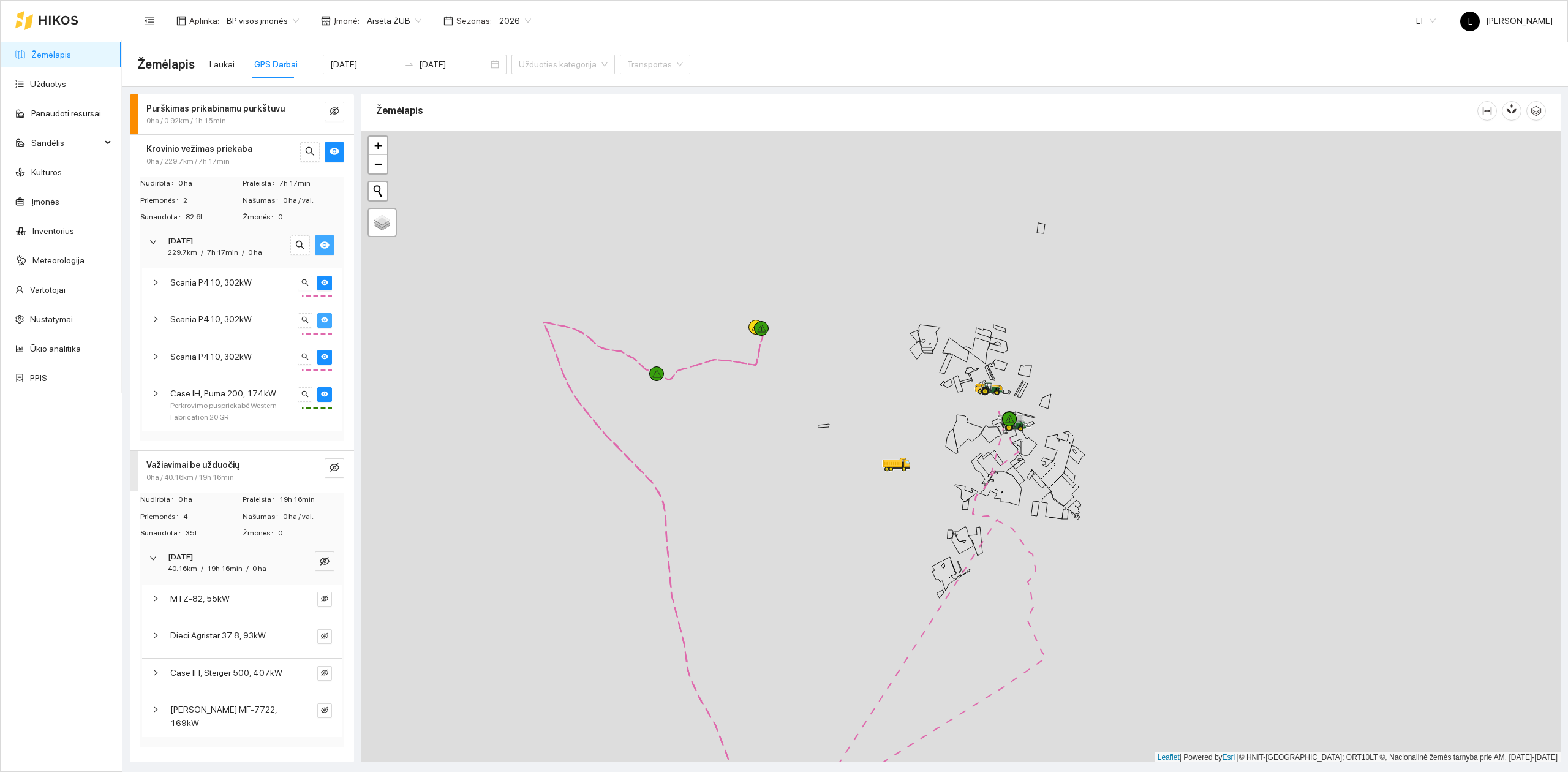
drag, startPoint x: 831, startPoint y: 341, endPoint x: 797, endPoint y: 440, distance: 104.7
click at [853, 456] on div at bounding box center [961, 447] width 1199 height 632
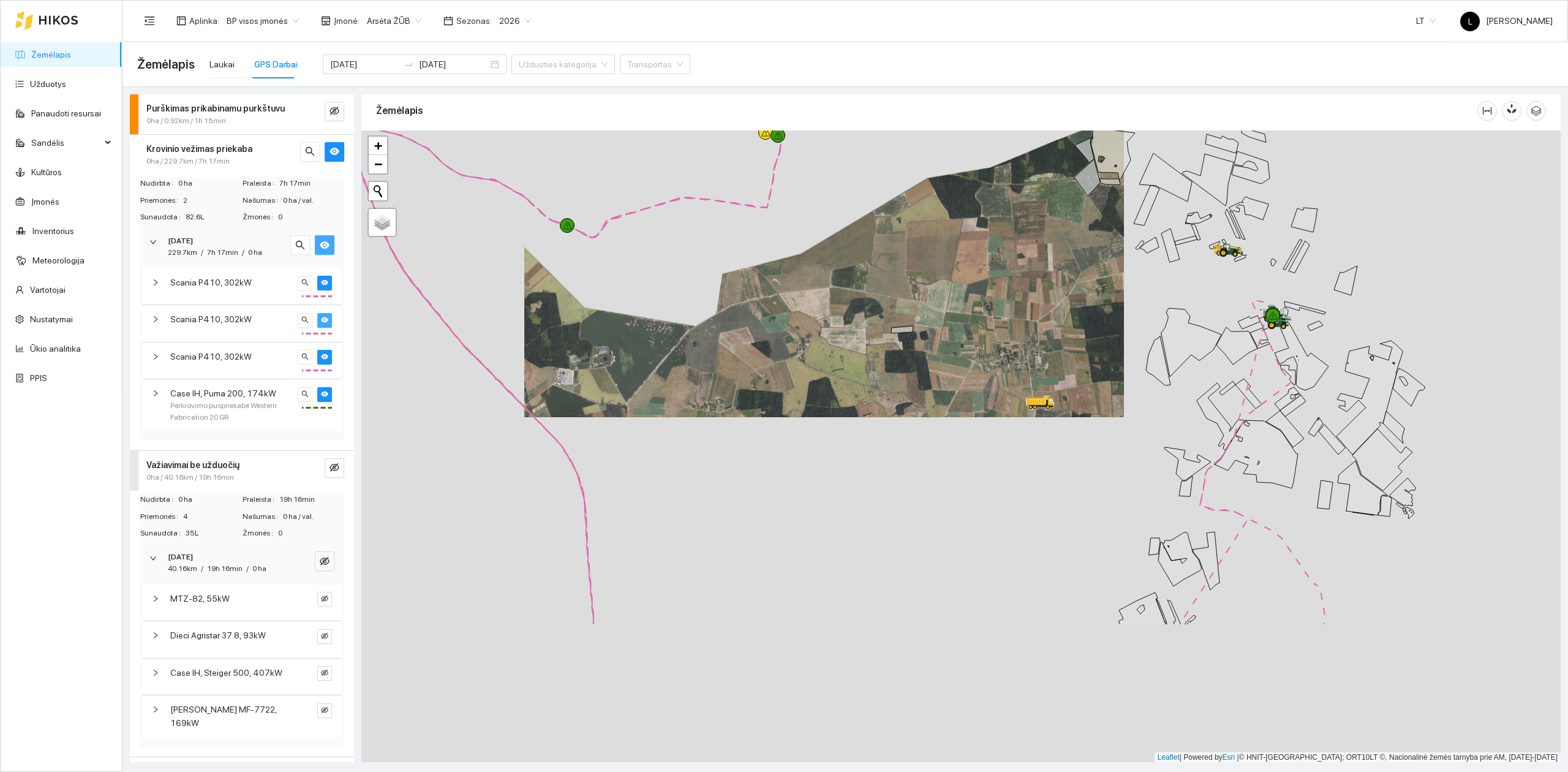
drag, startPoint x: 843, startPoint y: 570, endPoint x: 828, endPoint y: 354, distance: 216.5
click at [828, 354] on div at bounding box center [961, 447] width 1199 height 632
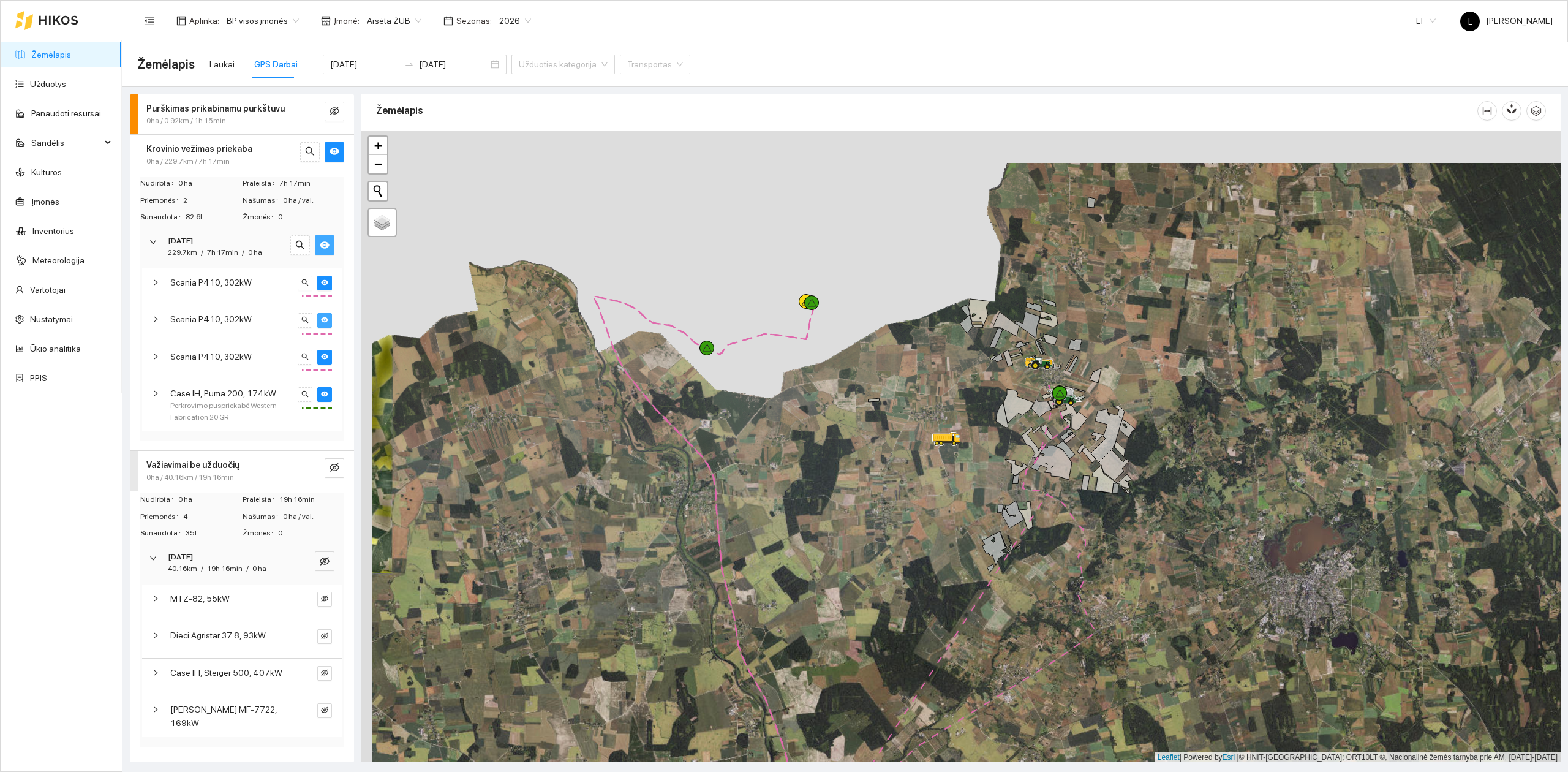
drag, startPoint x: 845, startPoint y: 379, endPoint x: 877, endPoint y: 444, distance: 72.4
click at [875, 440] on div at bounding box center [961, 447] width 1199 height 632
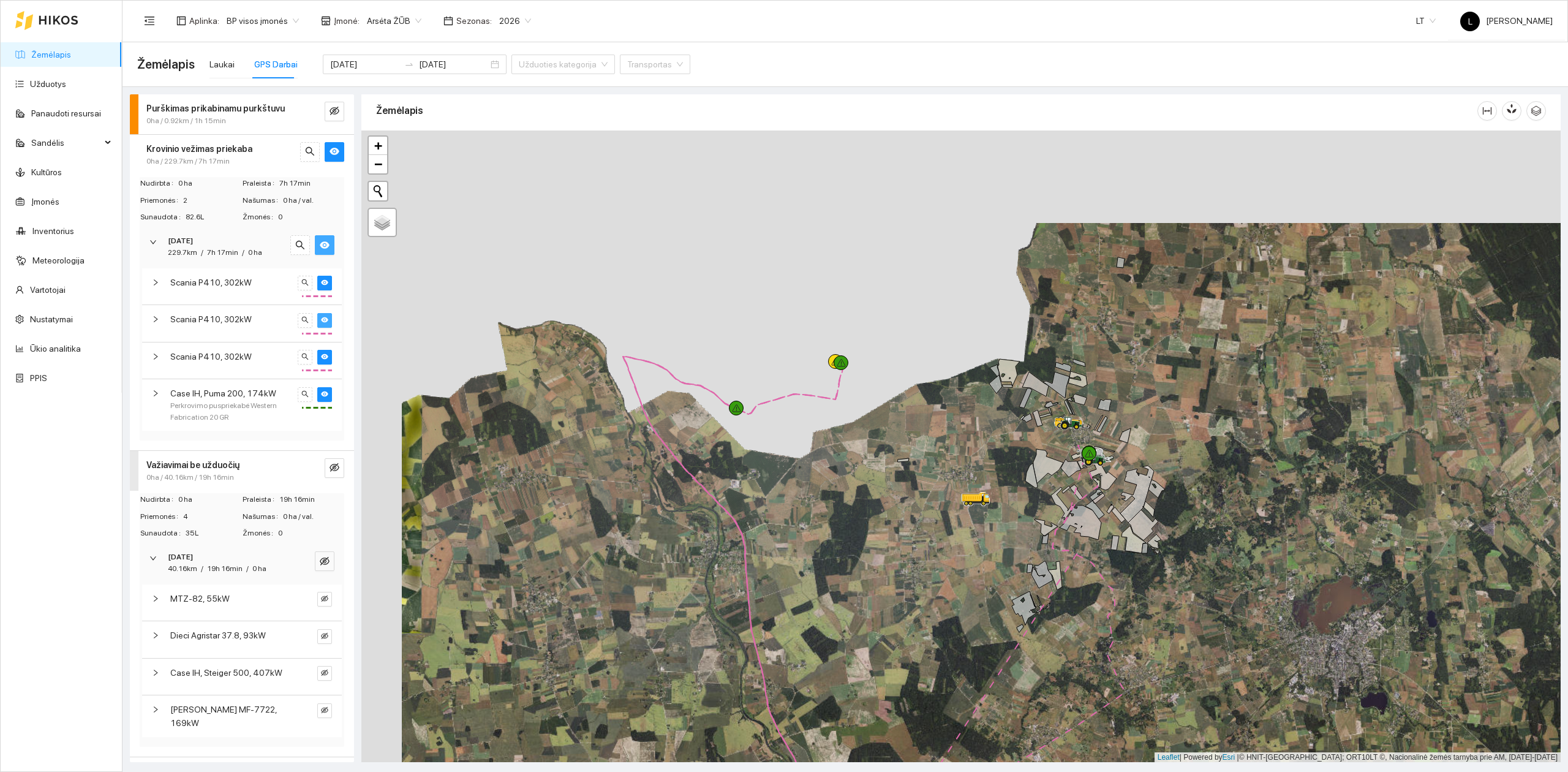
drag, startPoint x: 913, startPoint y: 458, endPoint x: 902, endPoint y: 373, distance: 85.7
click at [902, 374] on div at bounding box center [961, 447] width 1199 height 632
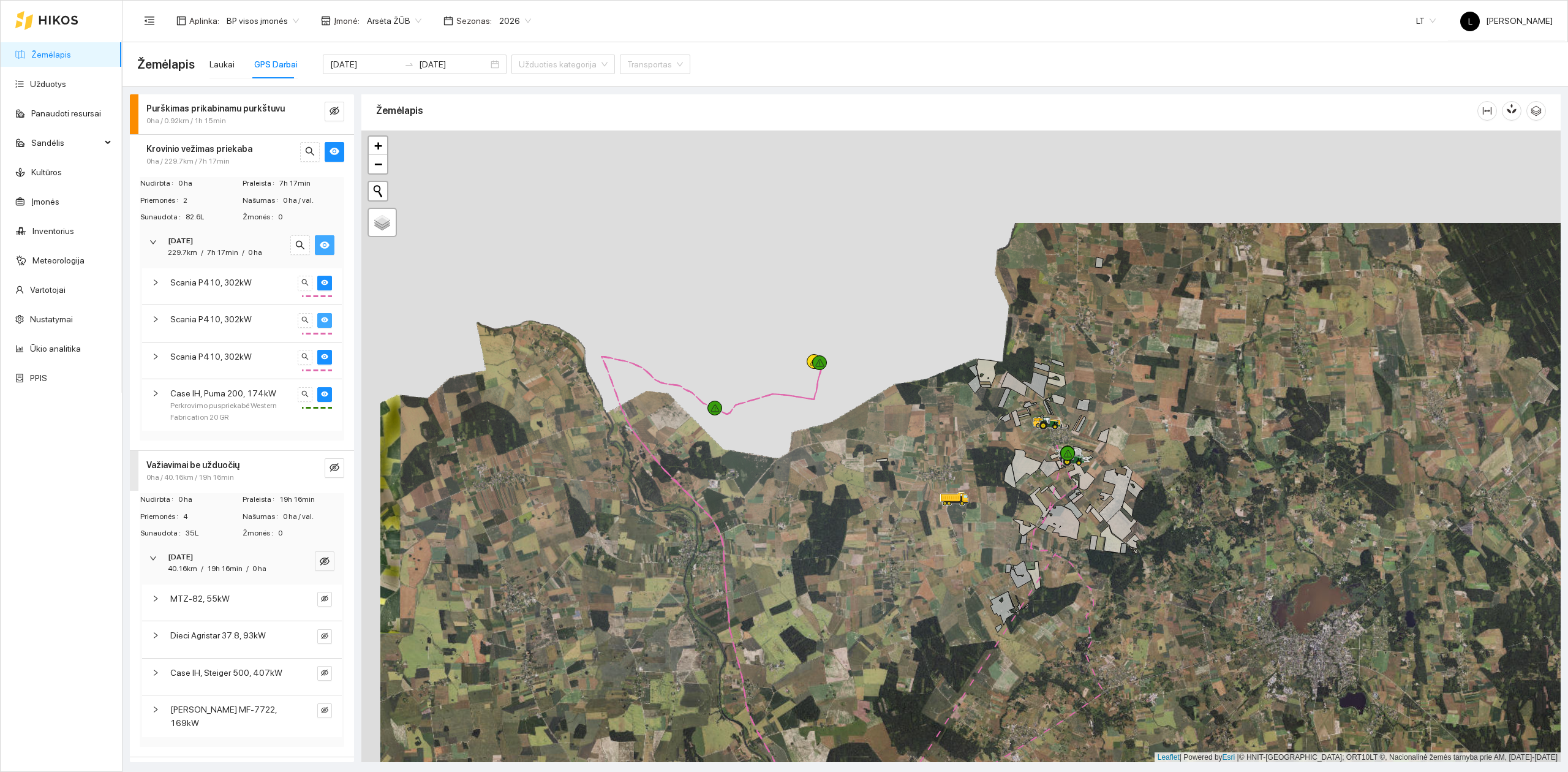
drag, startPoint x: 915, startPoint y: 395, endPoint x: 907, endPoint y: 468, distance: 73.4
click at [907, 468] on div at bounding box center [961, 447] width 1199 height 632
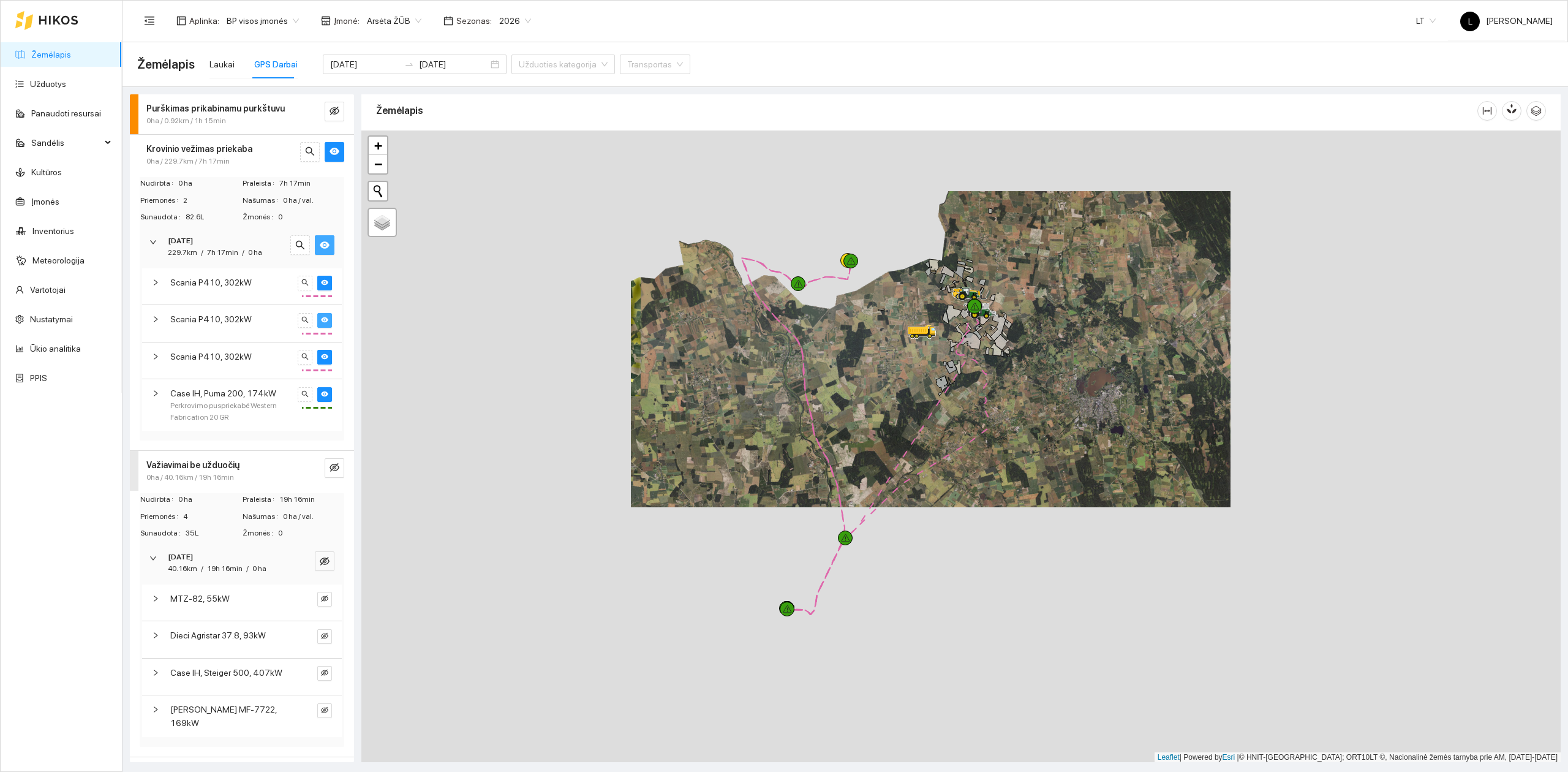
drag, startPoint x: 902, startPoint y: 383, endPoint x: 902, endPoint y: 366, distance: 17.0
click at [902, 366] on div at bounding box center [961, 447] width 1199 height 632
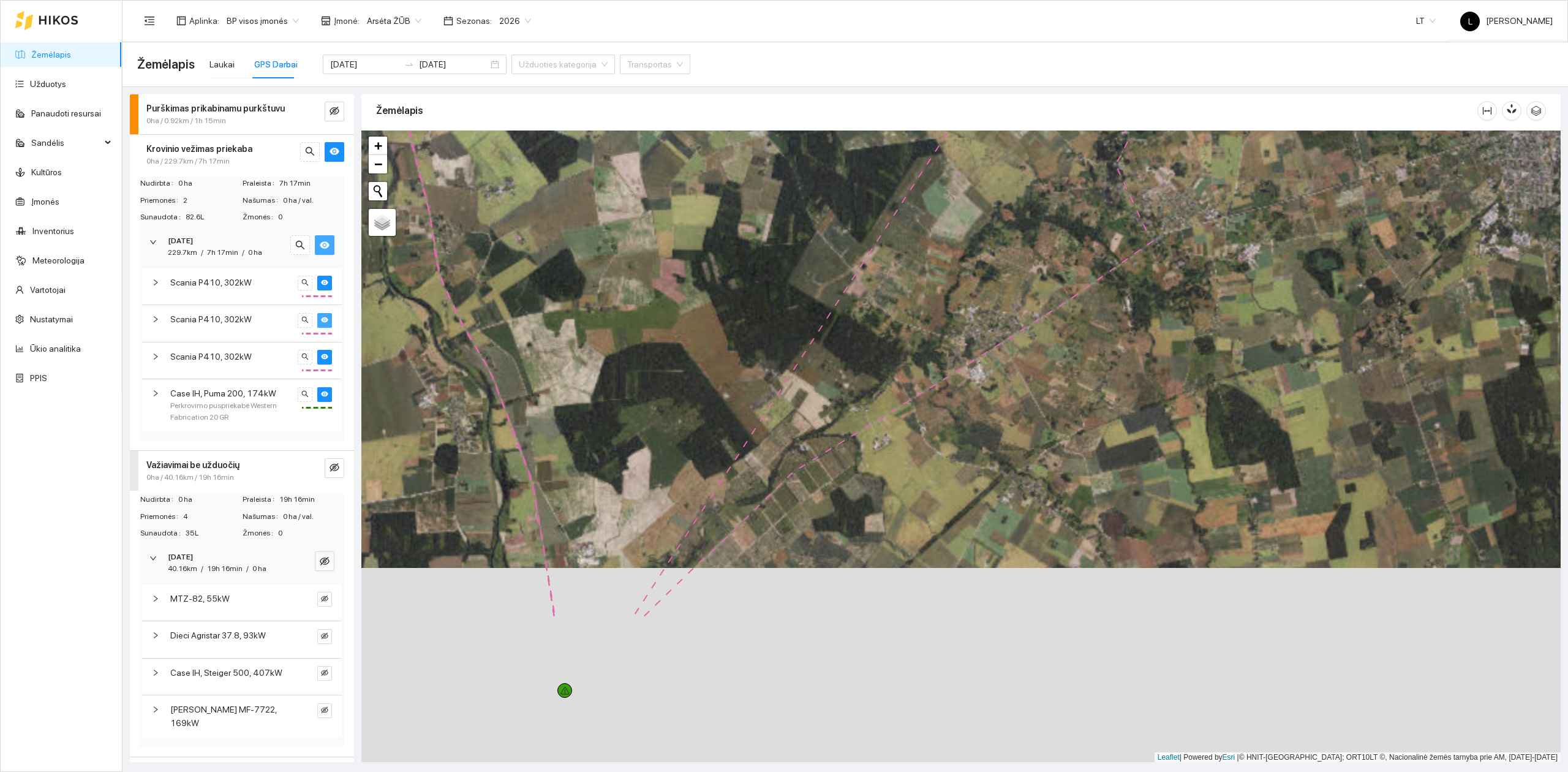
drag, startPoint x: 919, startPoint y: 488, endPoint x: 976, endPoint y: 283, distance: 212.8
click at [976, 283] on div at bounding box center [961, 447] width 1199 height 632
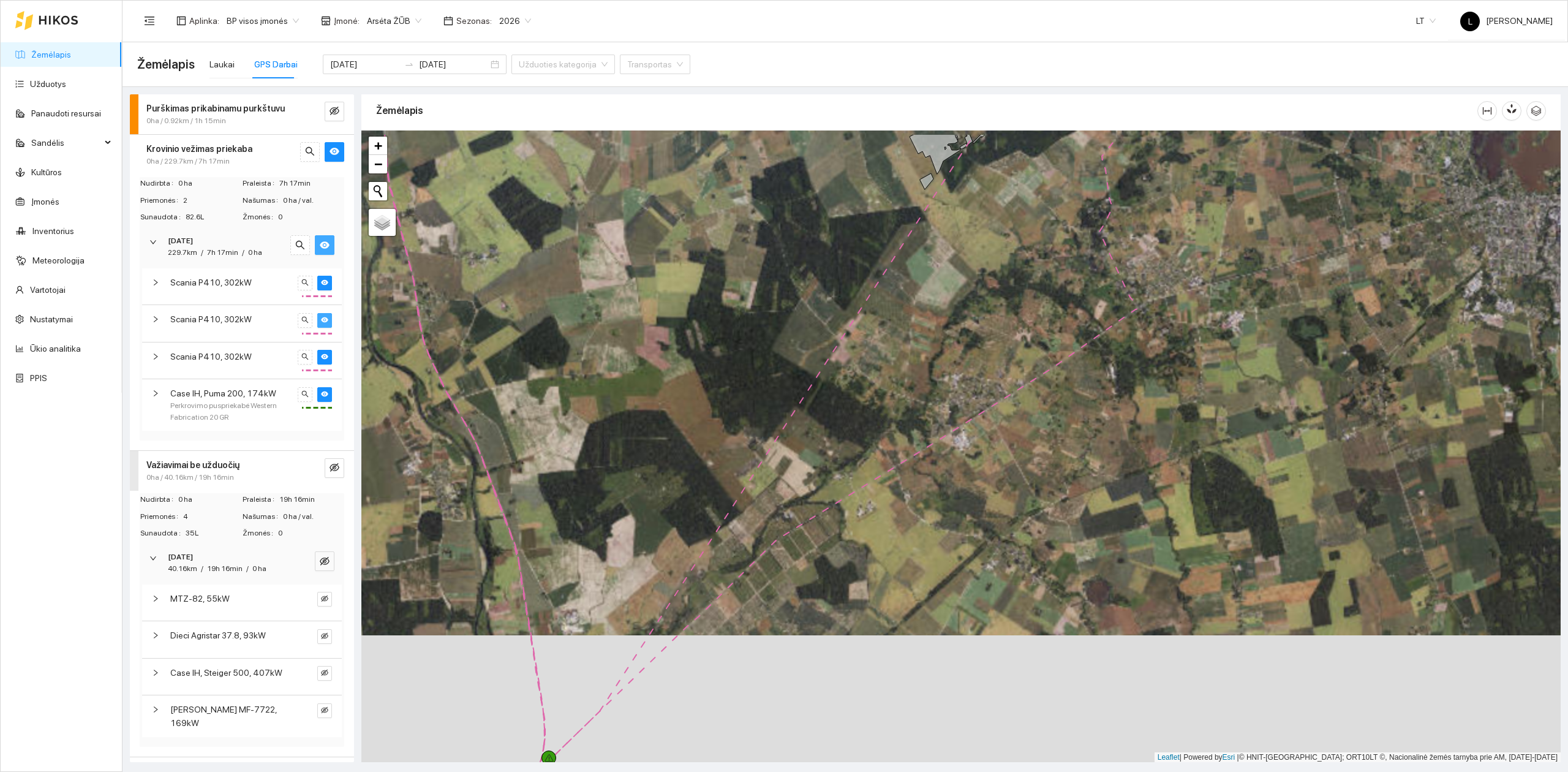
drag, startPoint x: 914, startPoint y: 388, endPoint x: 887, endPoint y: 491, distance: 106.5
click at [886, 513] on div at bounding box center [961, 447] width 1199 height 632
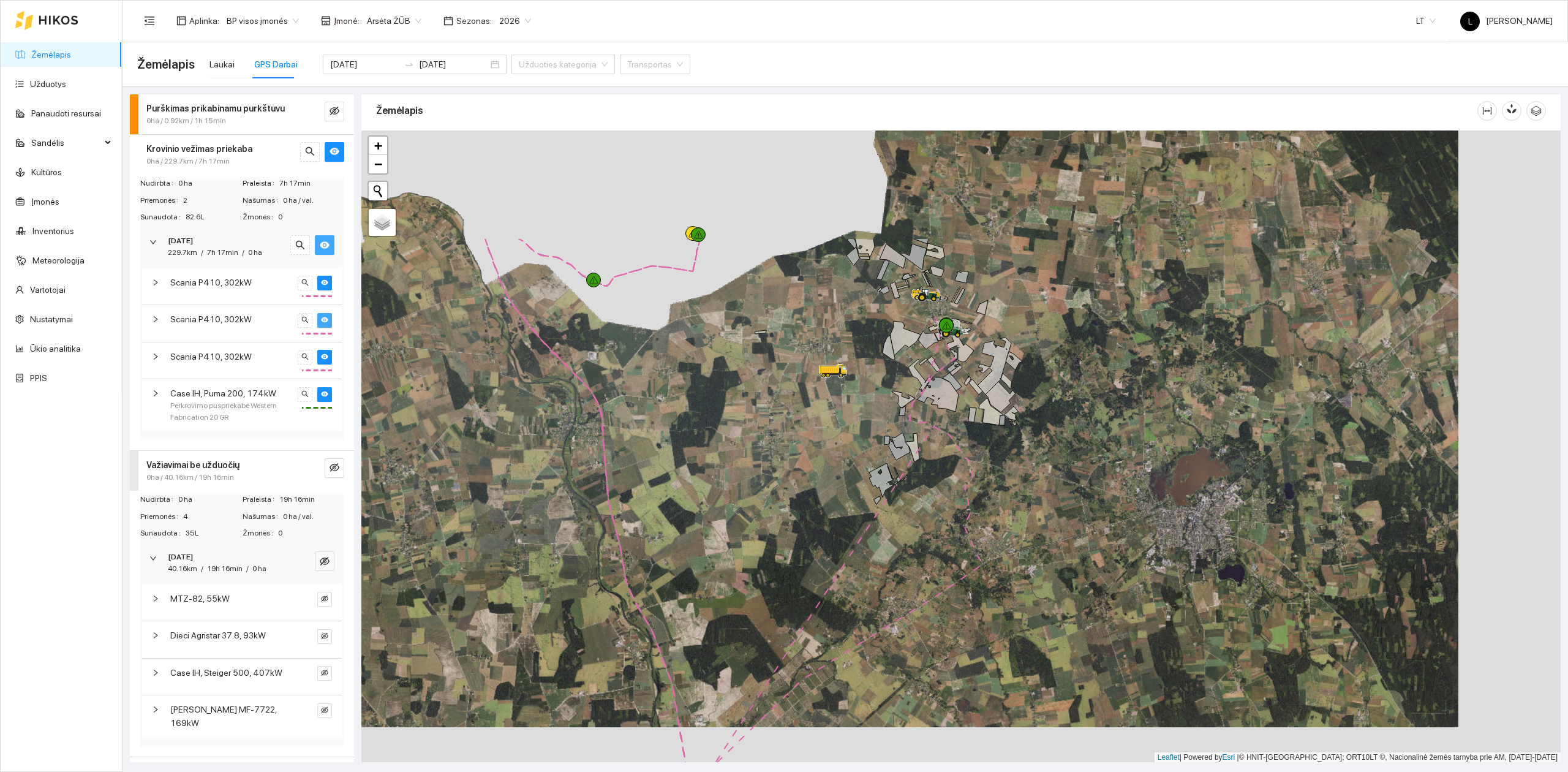
drag, startPoint x: 954, startPoint y: 321, endPoint x: 915, endPoint y: 493, distance: 176.4
click at [915, 493] on div at bounding box center [961, 447] width 1199 height 632
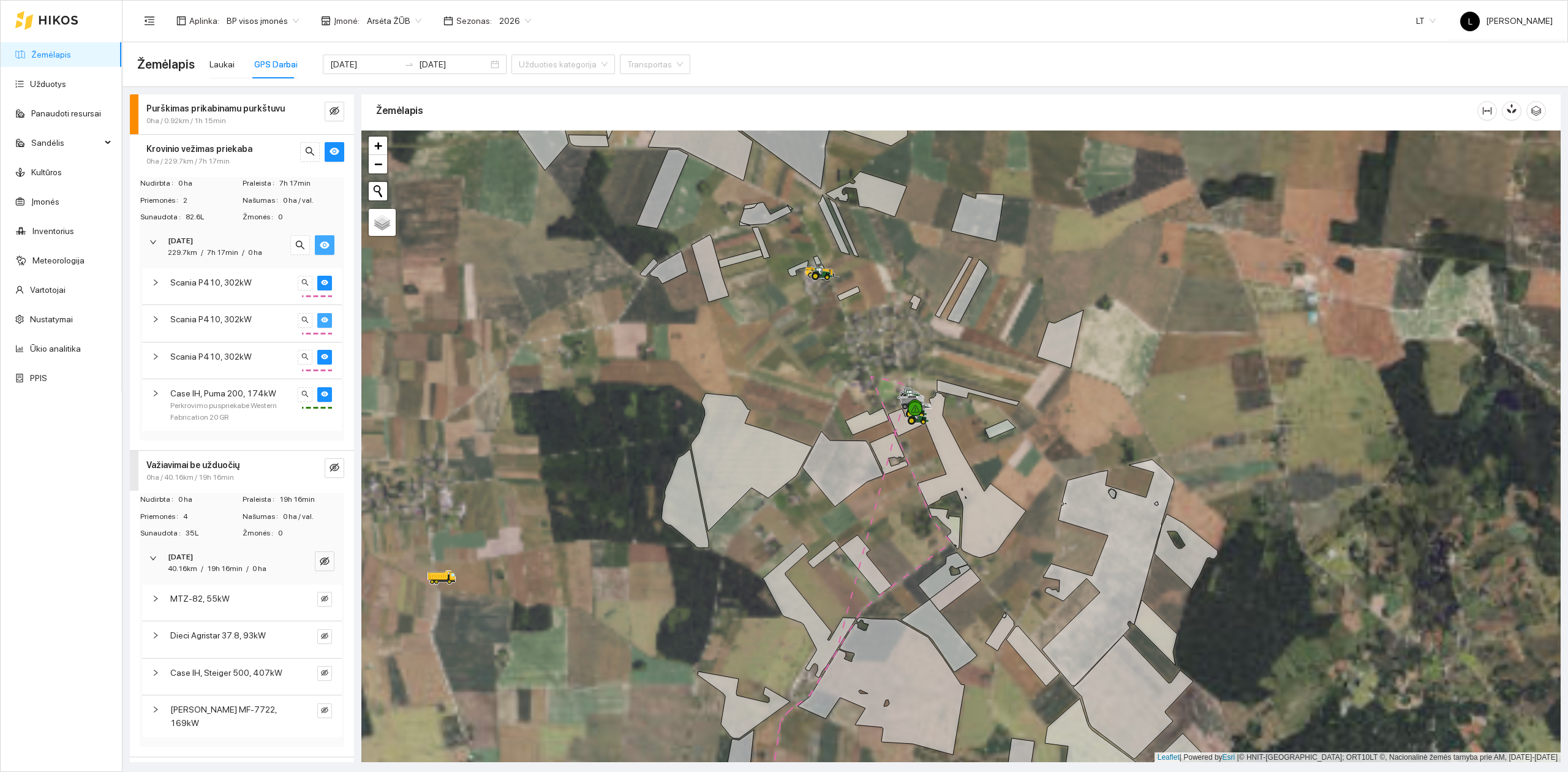
drag, startPoint x: 930, startPoint y: 560, endPoint x: 917, endPoint y: 319, distance: 241.4
click at [922, 293] on div at bounding box center [961, 447] width 1199 height 632
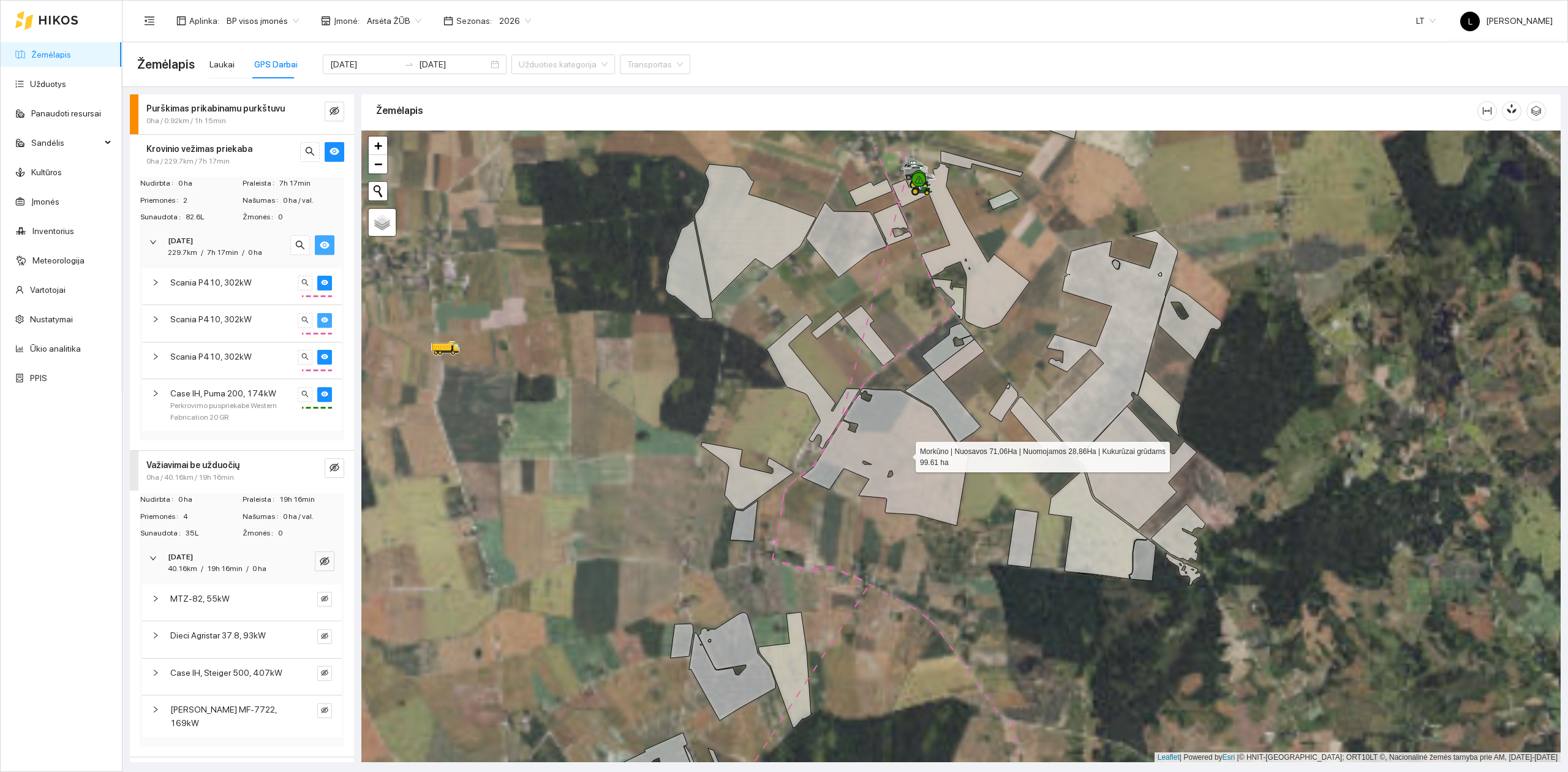
drag, startPoint x: 890, startPoint y: 386, endPoint x: 927, endPoint y: 610, distance: 227.0
click at [925, 526] on icon at bounding box center [885, 457] width 167 height 137
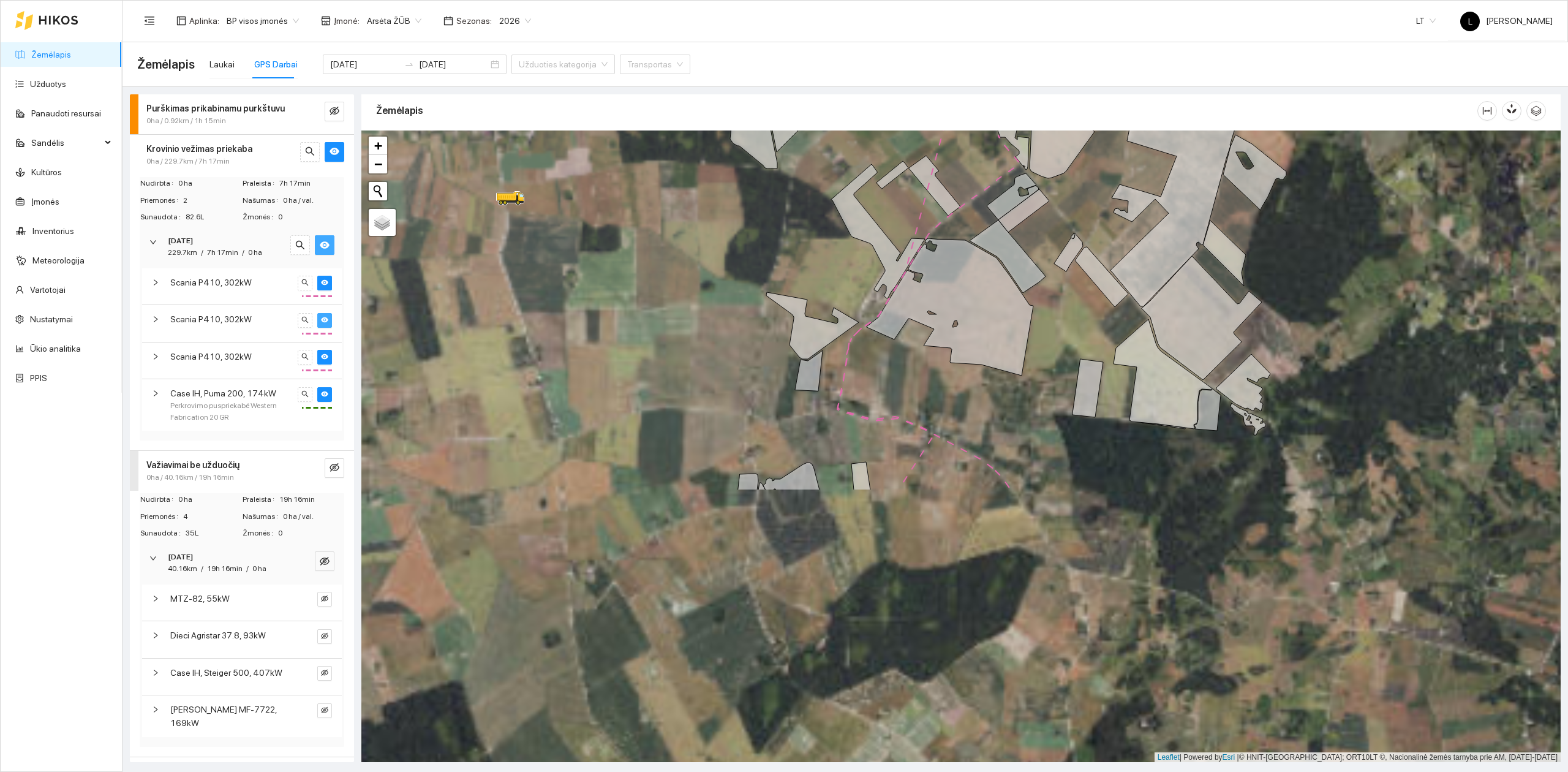
drag, startPoint x: 968, startPoint y: 272, endPoint x: 954, endPoint y: 309, distance: 39.6
click at [971, 238] on icon at bounding box center [950, 307] width 167 height 137
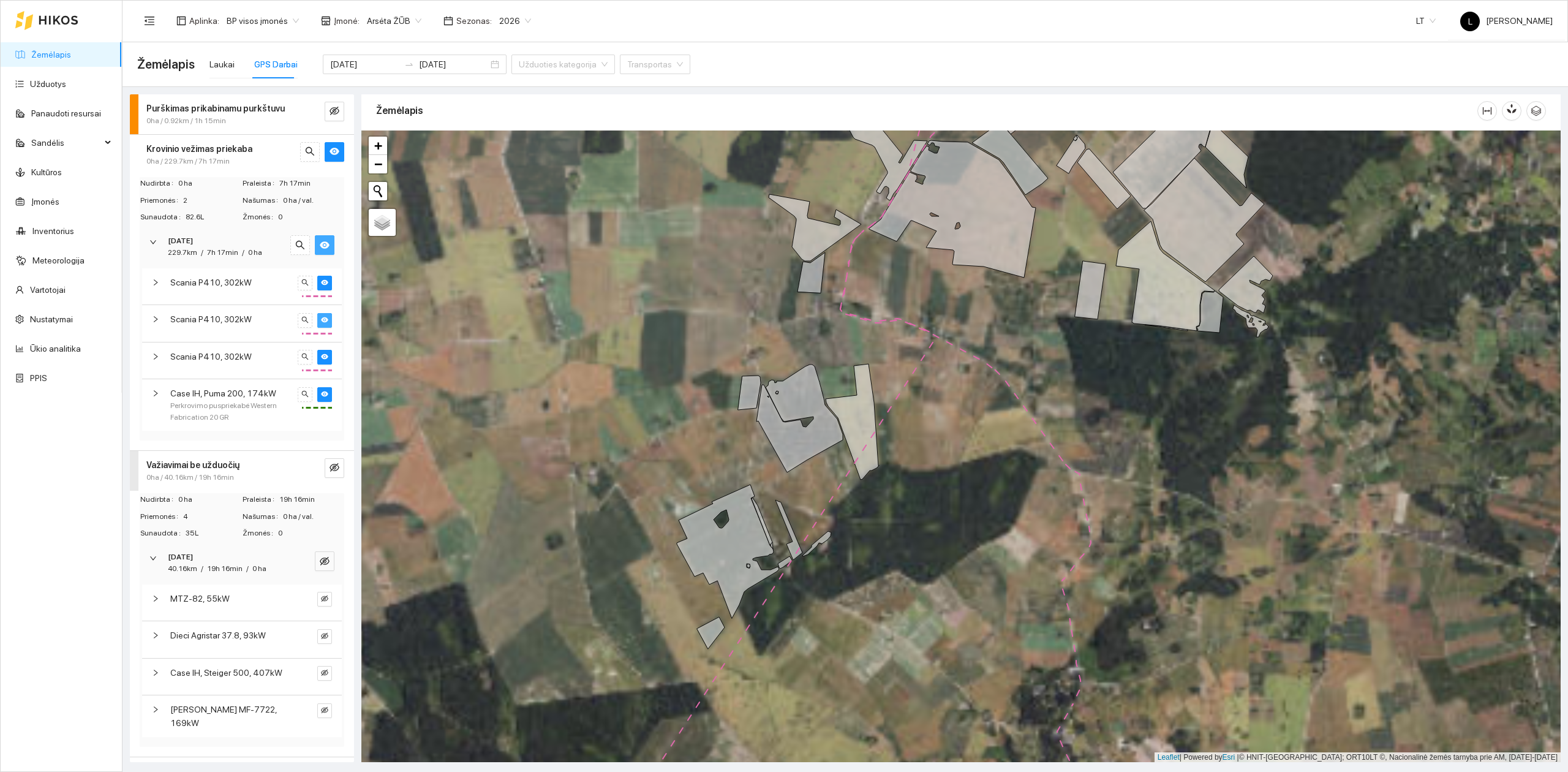
drag, startPoint x: 929, startPoint y: 434, endPoint x: 895, endPoint y: 375, distance: 68.1
click at [933, 253] on div at bounding box center [961, 447] width 1199 height 632
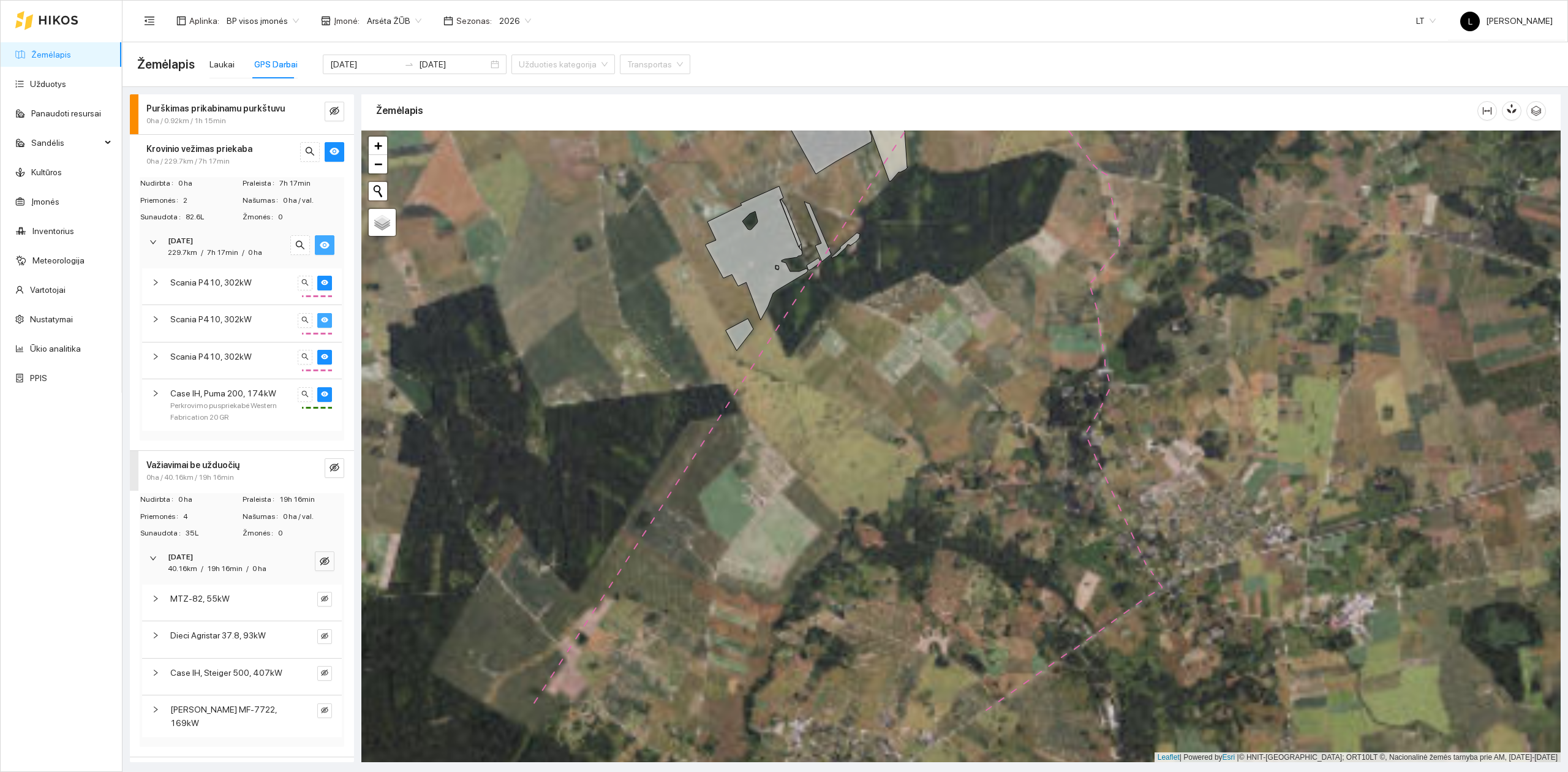
drag, startPoint x: 870, startPoint y: 477, endPoint x: 900, endPoint y: 369, distance: 112.1
click at [900, 369] on div at bounding box center [961, 447] width 1199 height 632
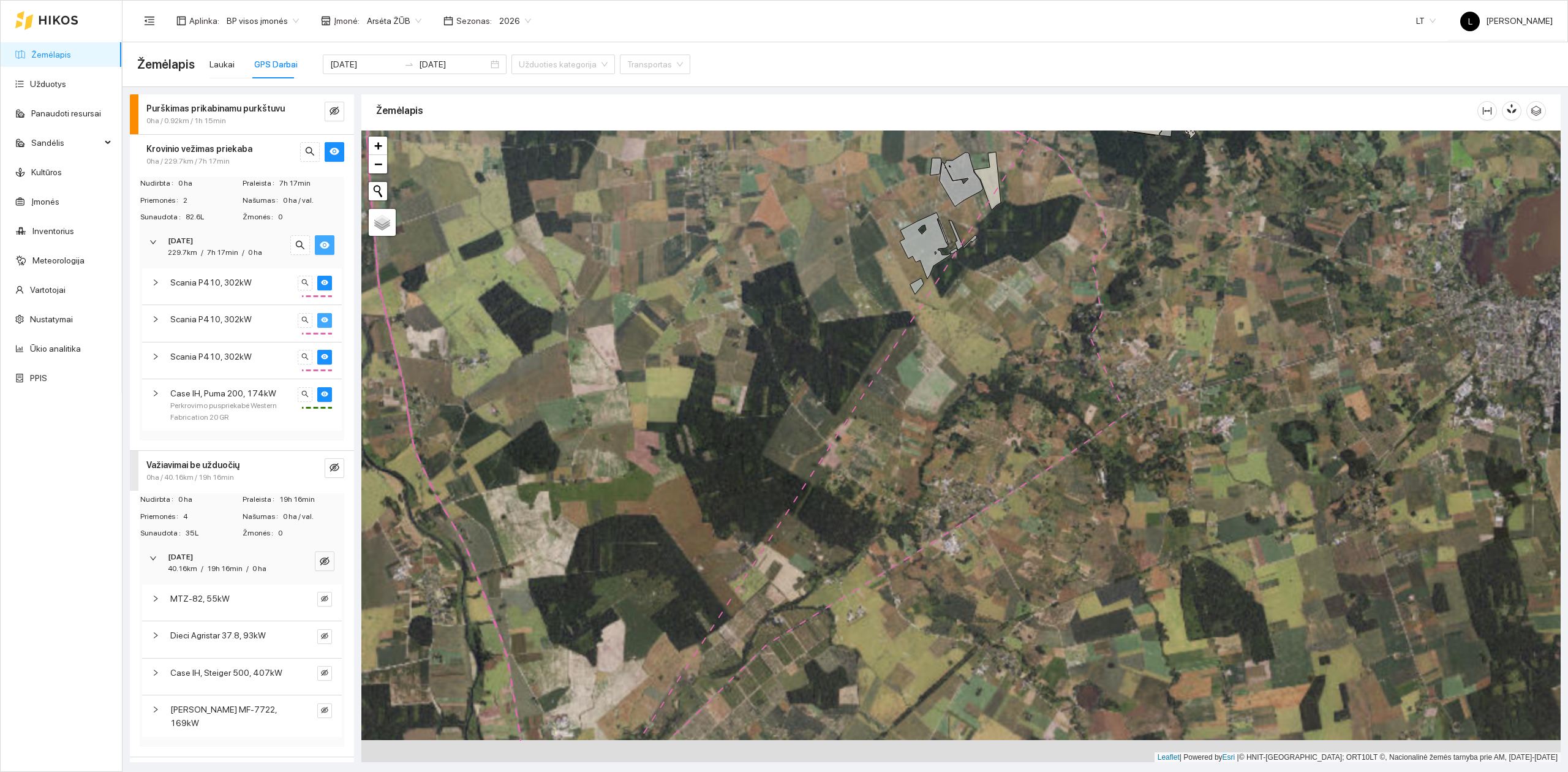
drag, startPoint x: 884, startPoint y: 483, endPoint x: 956, endPoint y: 463, distance: 74.7
click at [988, 396] on div at bounding box center [961, 447] width 1199 height 632
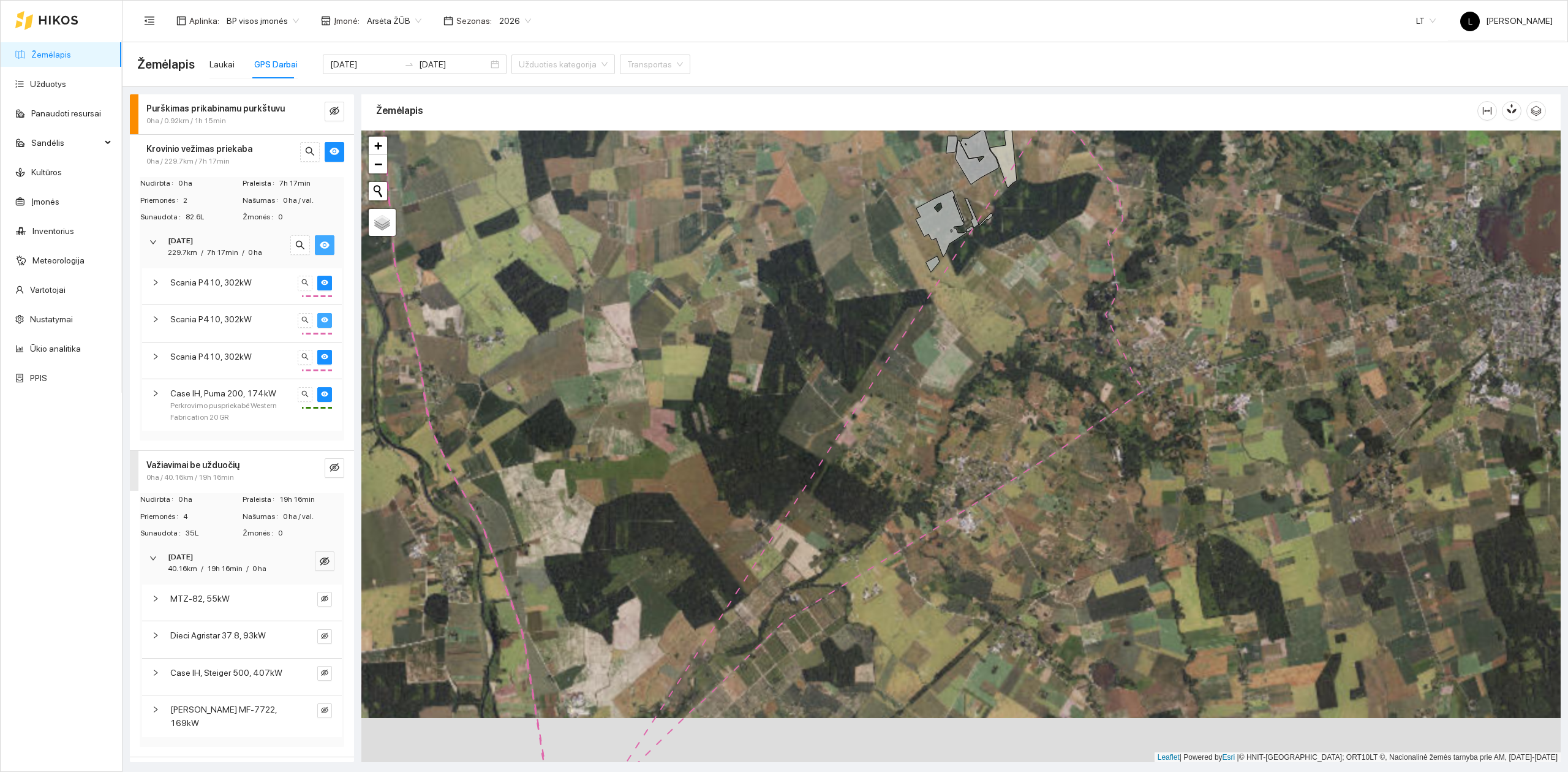
drag, startPoint x: 867, startPoint y: 433, endPoint x: 963, endPoint y: 545, distance: 147.5
click at [963, 548] on div at bounding box center [961, 447] width 1199 height 632
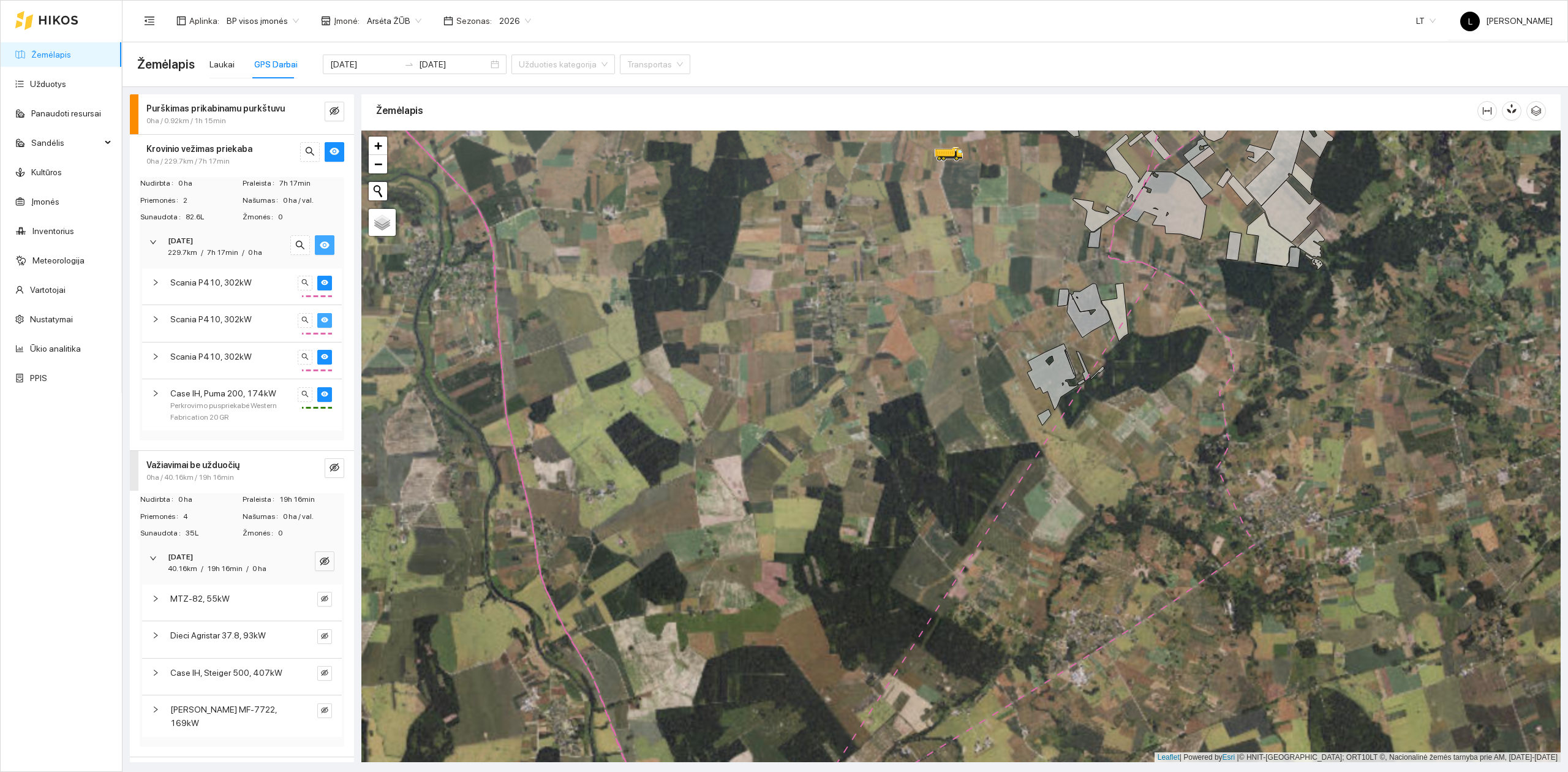
drag, startPoint x: 859, startPoint y: 464, endPoint x: 973, endPoint y: 614, distance: 188.4
click at [978, 625] on div at bounding box center [961, 447] width 1199 height 632
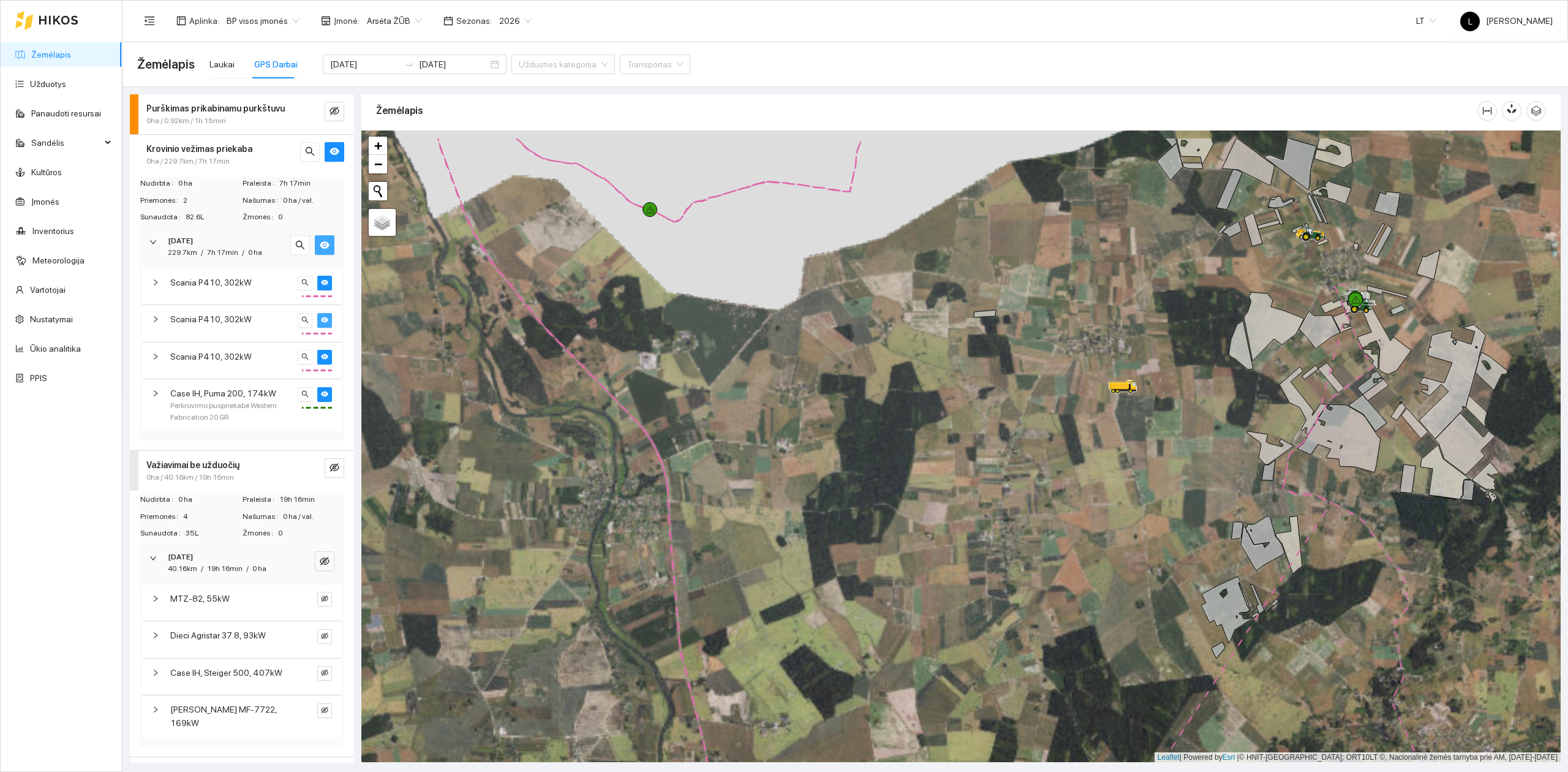
drag, startPoint x: 811, startPoint y: 383, endPoint x: 900, endPoint y: 467, distance: 122.4
click at [900, 467] on div at bounding box center [961, 447] width 1199 height 632
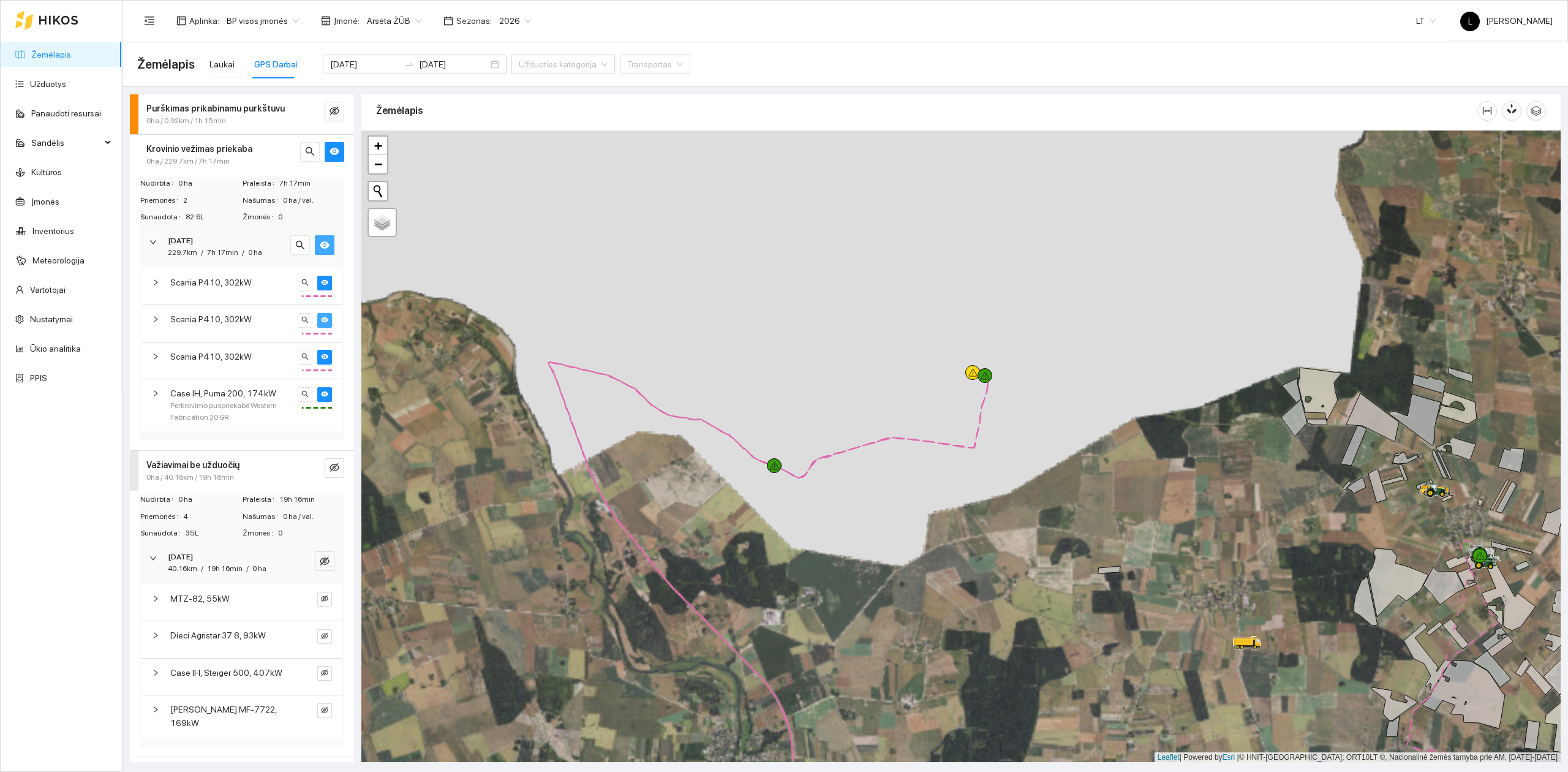
drag, startPoint x: 841, startPoint y: 461, endPoint x: 845, endPoint y: 493, distance: 32.2
click at [848, 507] on div at bounding box center [961, 447] width 1199 height 632
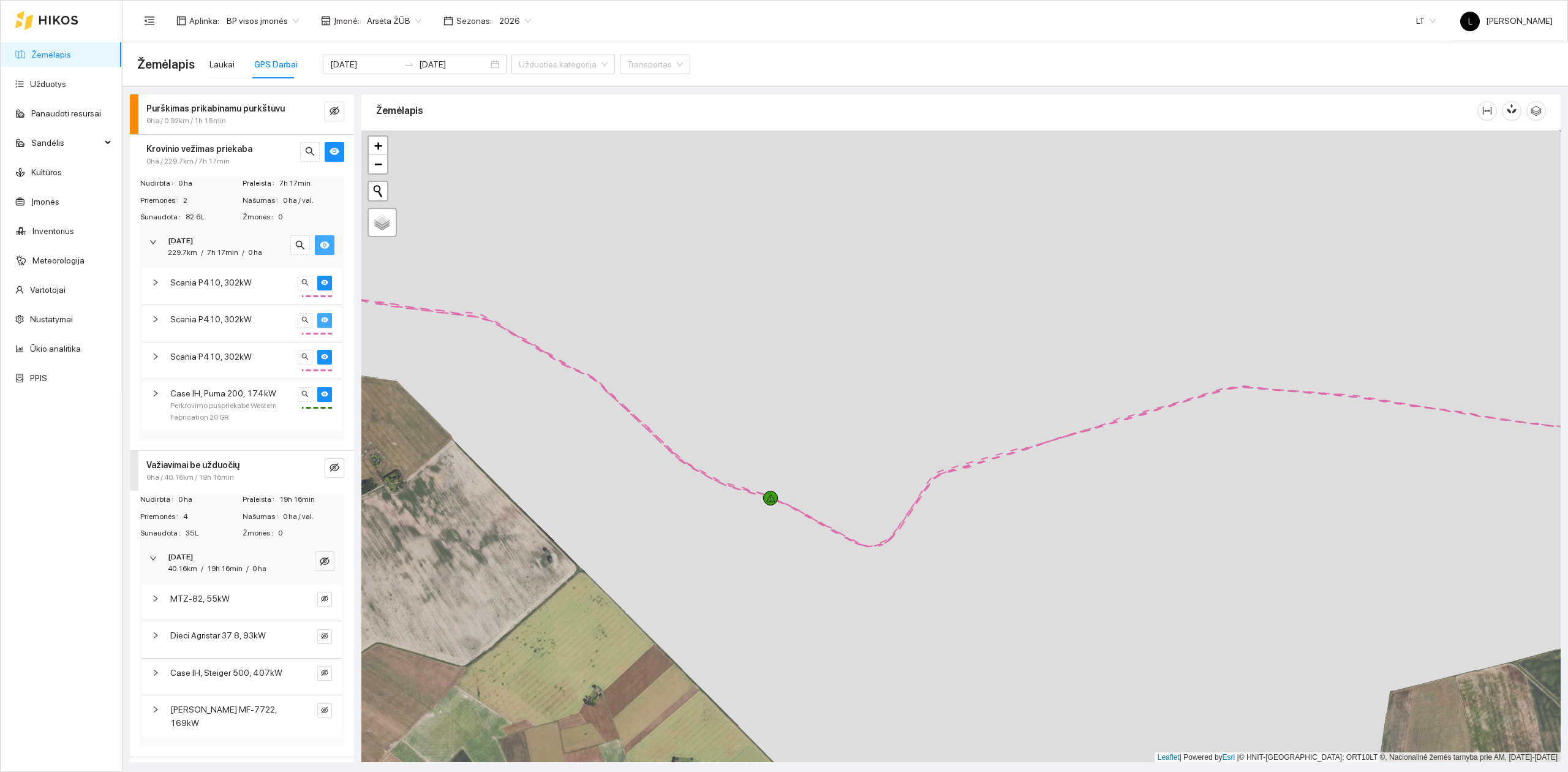
drag, startPoint x: 1081, startPoint y: 491, endPoint x: 839, endPoint y: 653, distance: 291.2
click at [839, 654] on div at bounding box center [961, 447] width 1199 height 632
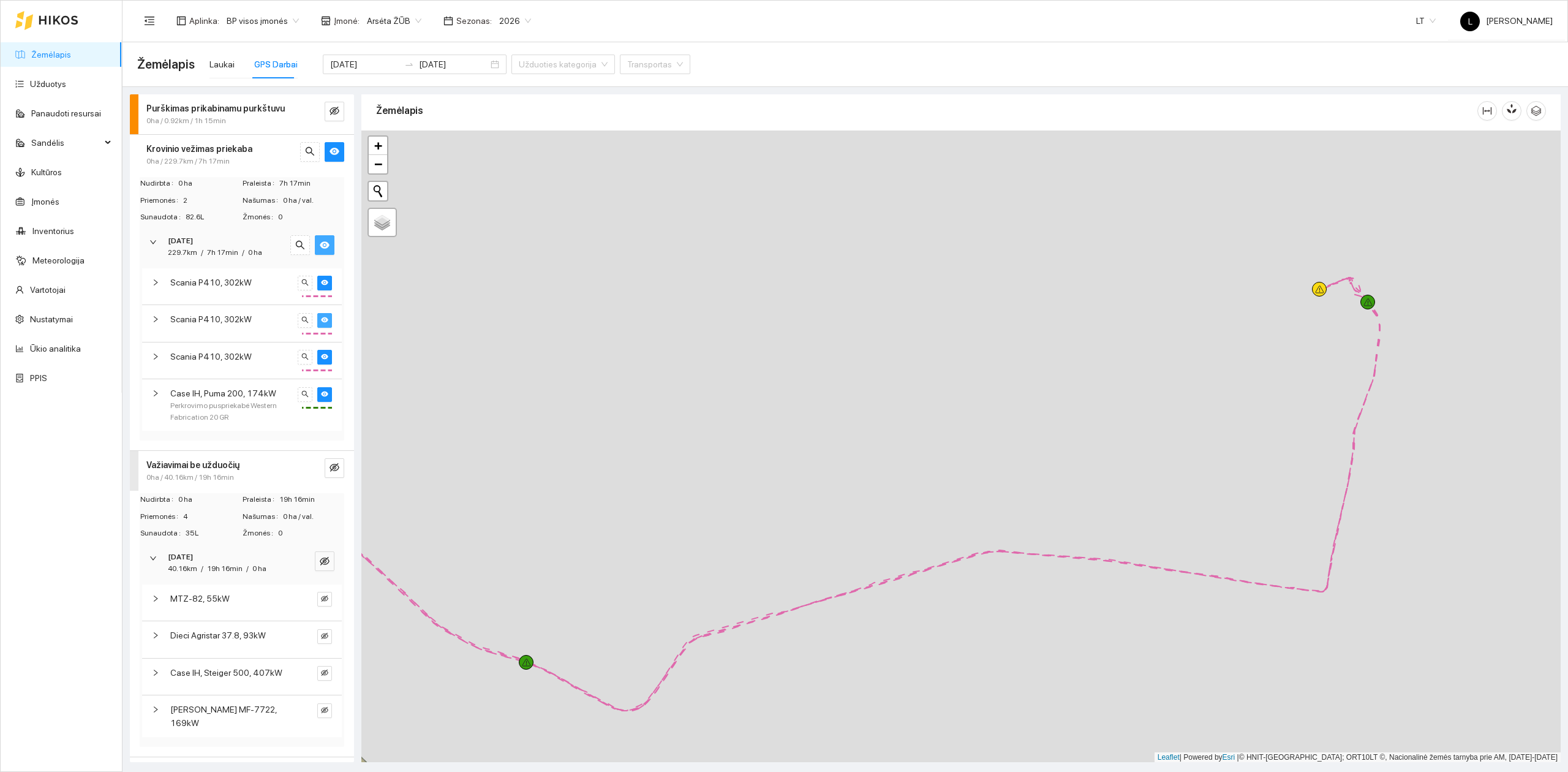
drag, startPoint x: 1039, startPoint y: 543, endPoint x: 787, endPoint y: 619, distance: 263.2
click at [787, 620] on div at bounding box center [961, 447] width 1199 height 632
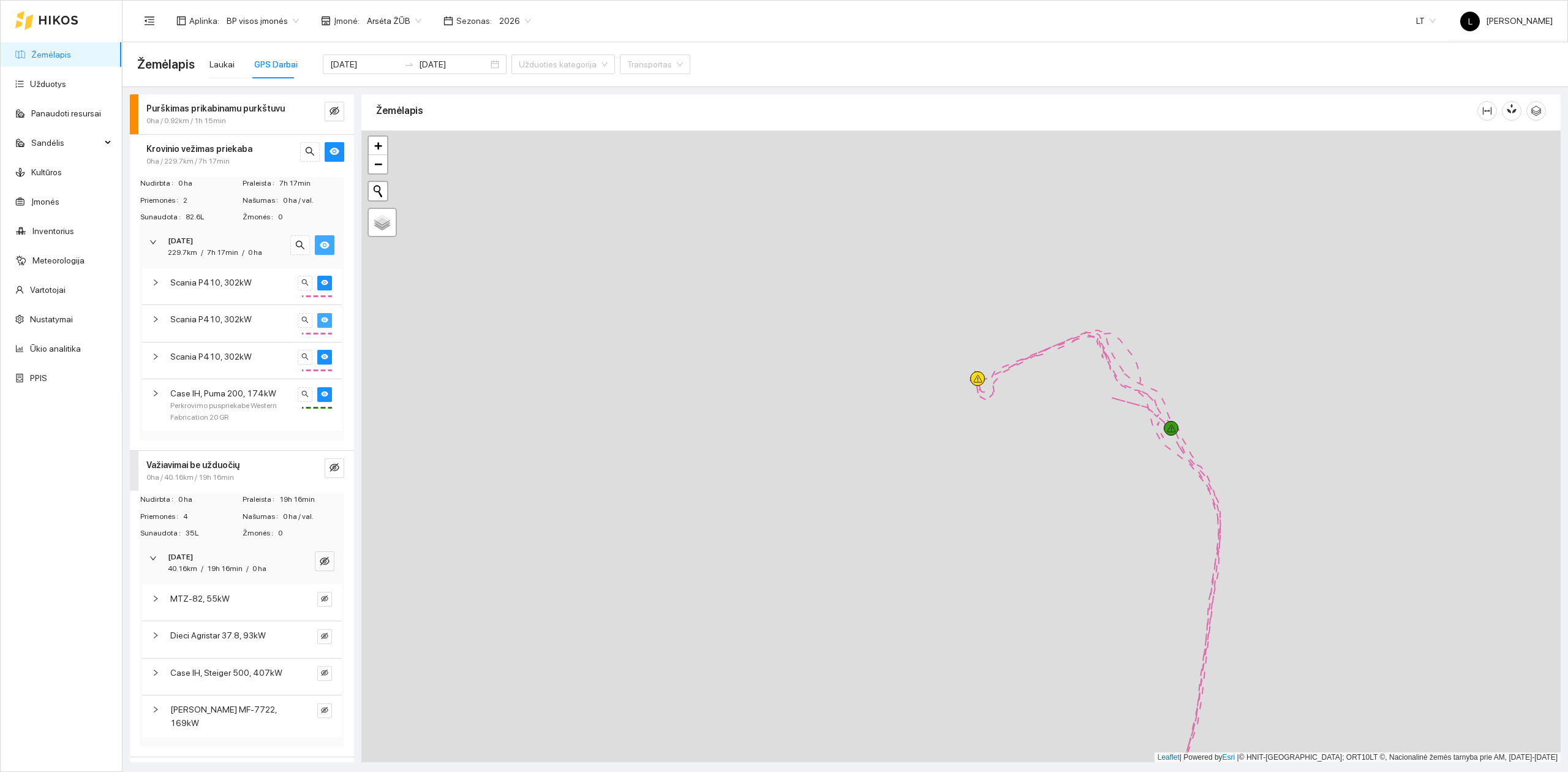
drag, startPoint x: 1138, startPoint y: 448, endPoint x: 944, endPoint y: 449, distance: 194.0
click at [948, 444] on div at bounding box center [961, 447] width 1199 height 632
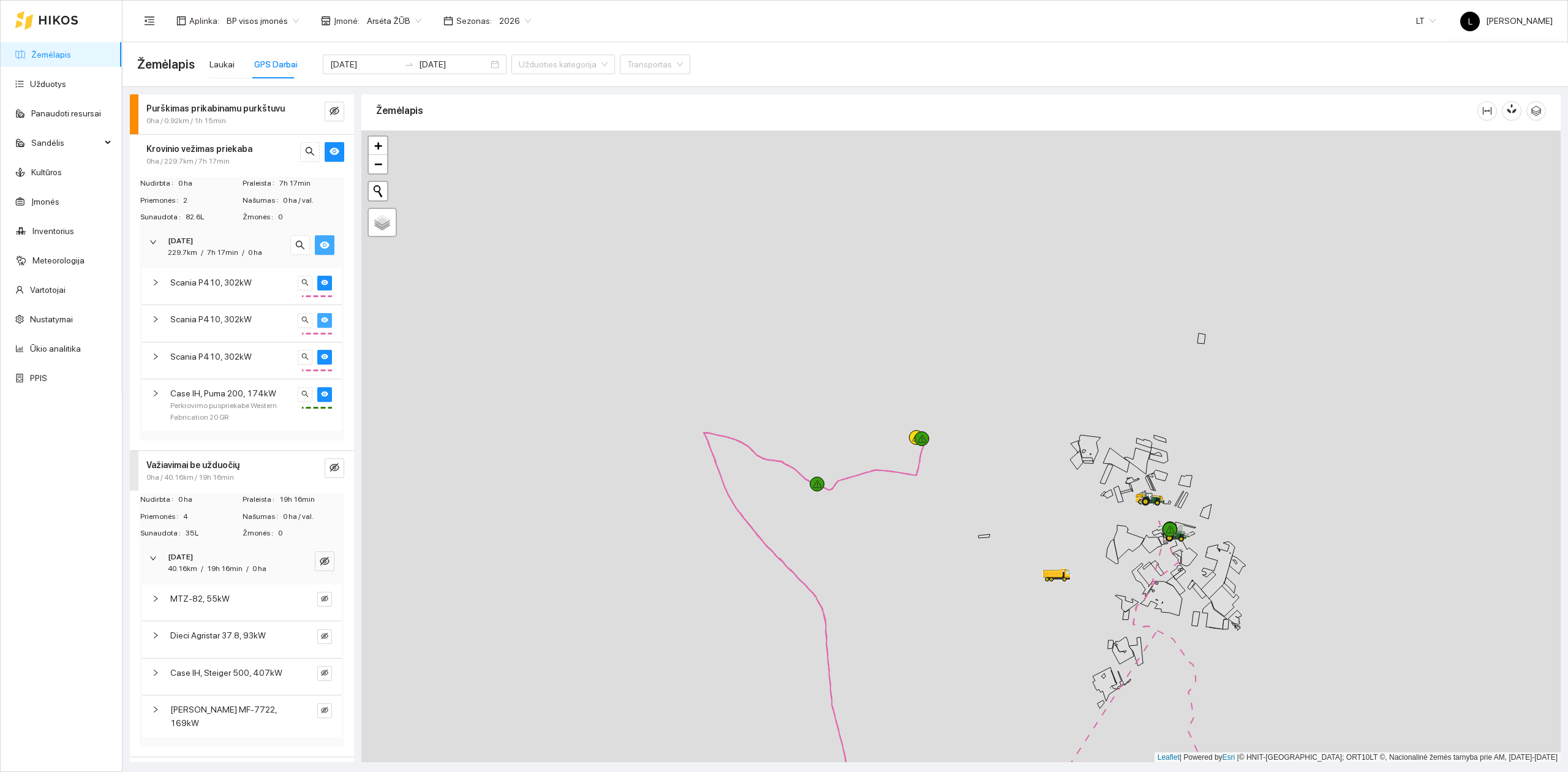
drag, startPoint x: 917, startPoint y: 466, endPoint x: 839, endPoint y: 398, distance: 103.5
click at [839, 398] on div at bounding box center [961, 447] width 1199 height 632
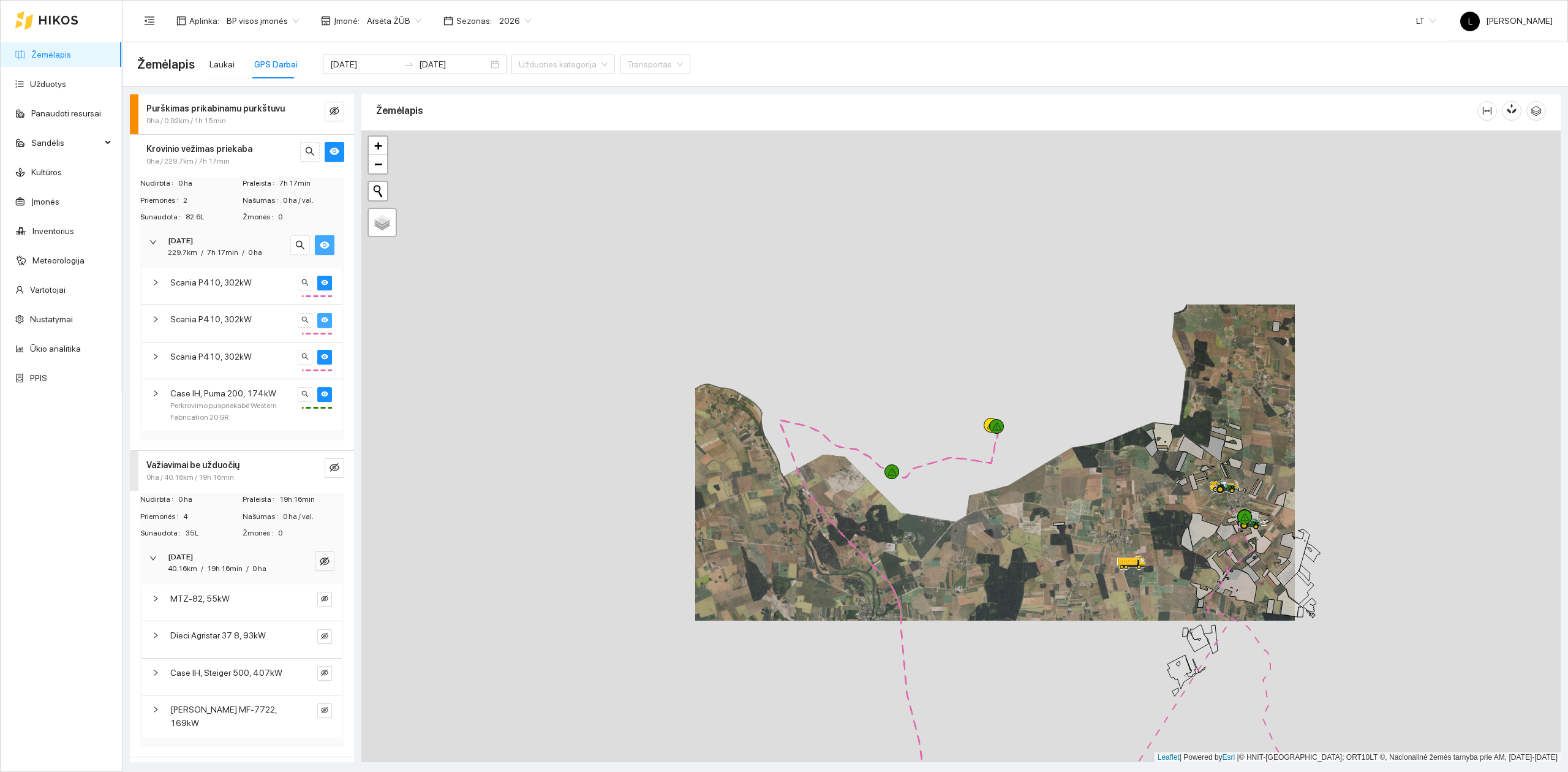
drag, startPoint x: 1059, startPoint y: 550, endPoint x: 845, endPoint y: 424, distance: 248.3
click at [845, 411] on div at bounding box center [961, 447] width 1199 height 632
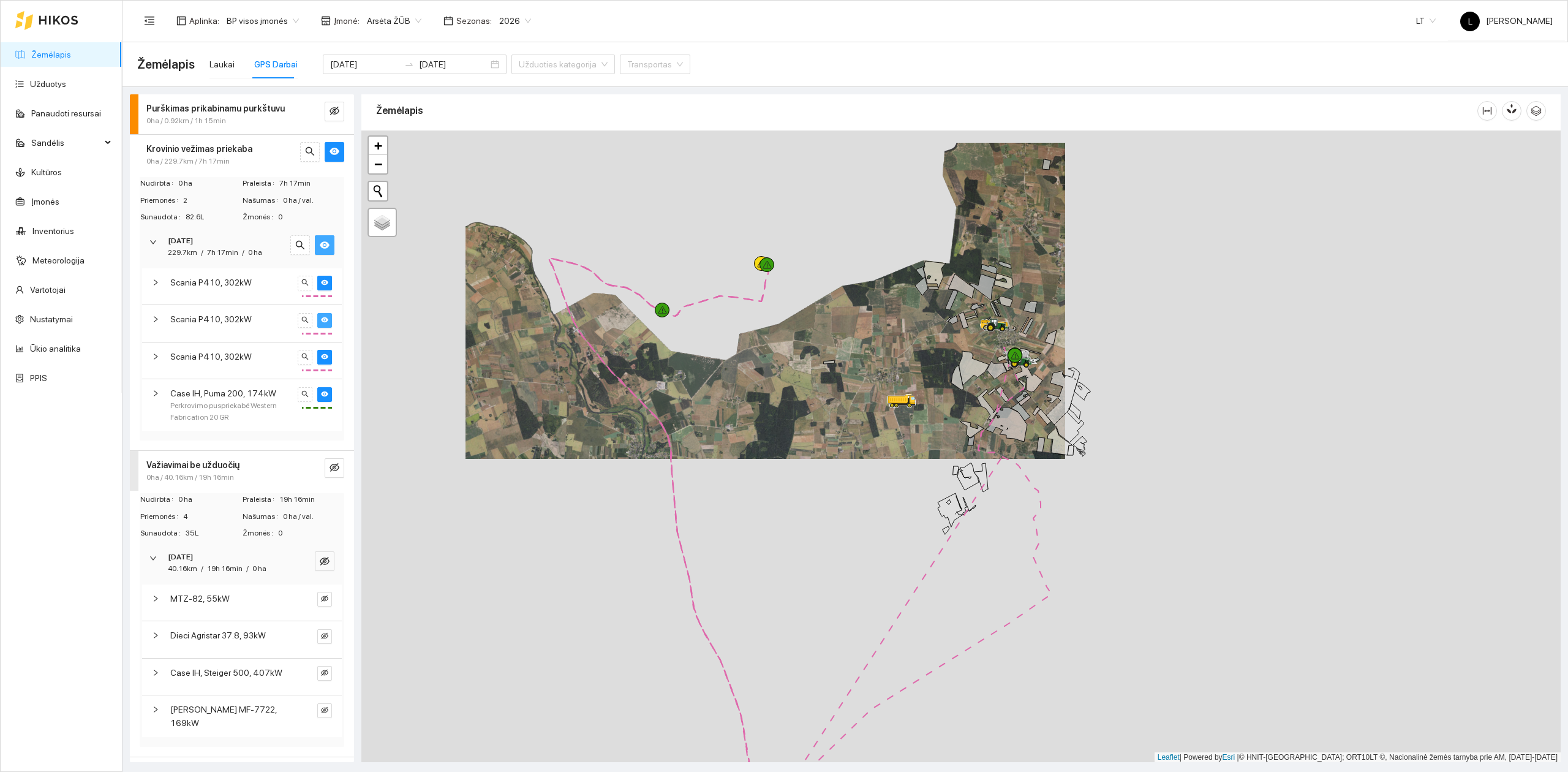
drag, startPoint x: 1003, startPoint y: 535, endPoint x: 953, endPoint y: 466, distance: 85.2
click at [953, 466] on div at bounding box center [961, 447] width 1199 height 632
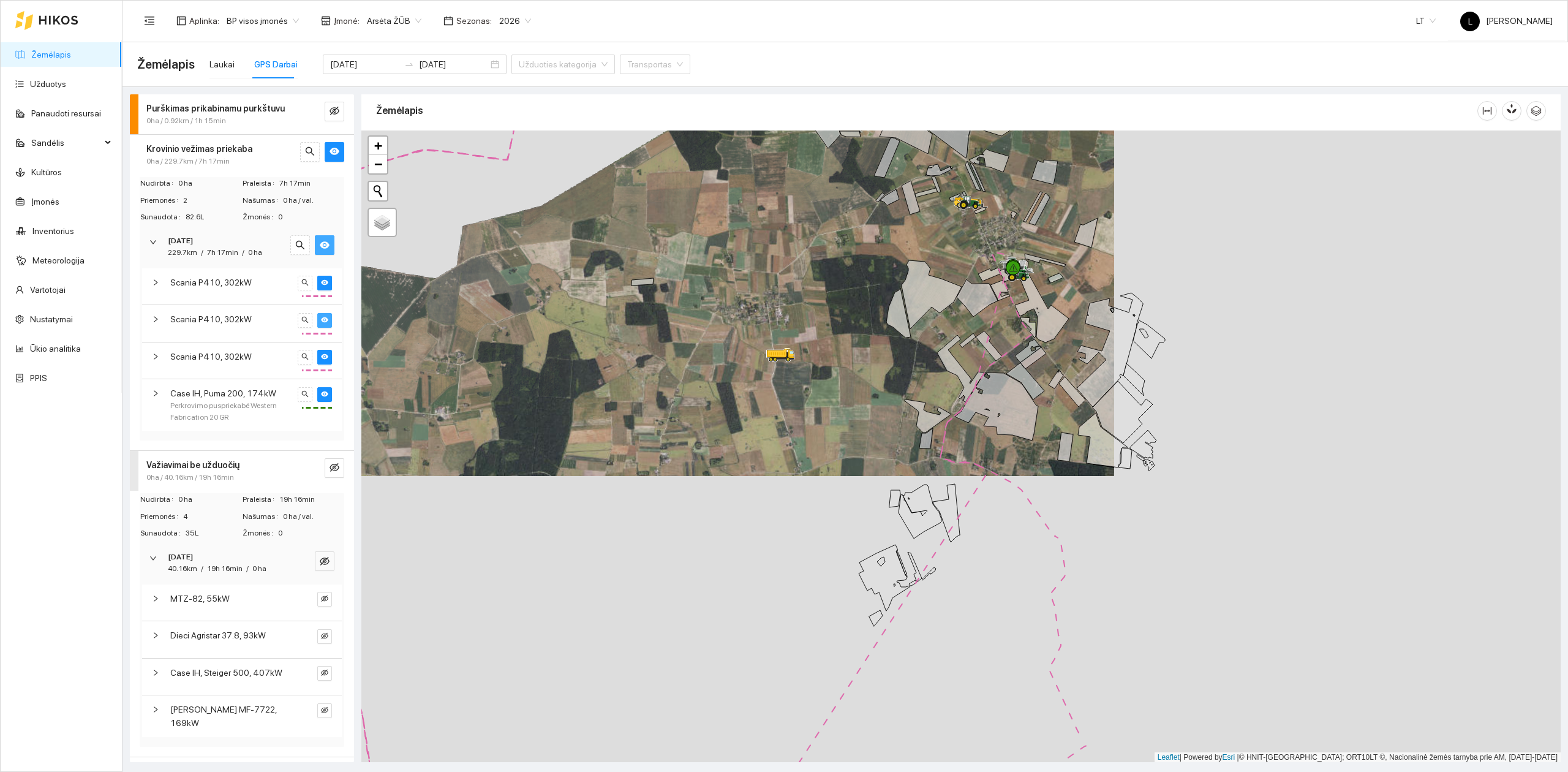
drag, startPoint x: 862, startPoint y: 371, endPoint x: 792, endPoint y: 399, distance: 75.4
click at [793, 397] on div at bounding box center [961, 447] width 1199 height 632
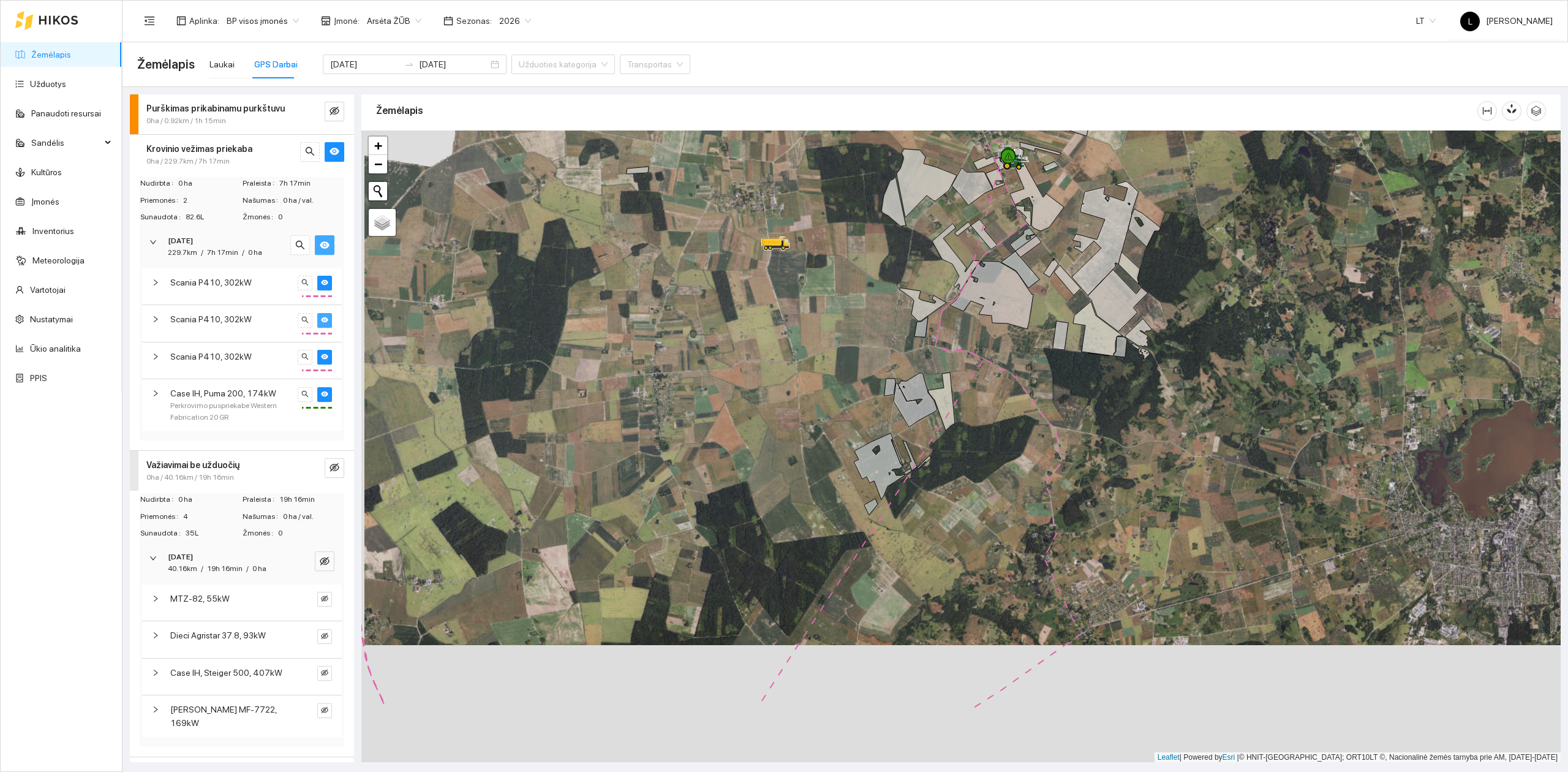
drag, startPoint x: 838, startPoint y: 425, endPoint x: 841, endPoint y: 282, distance: 143.0
click at [841, 282] on div at bounding box center [961, 447] width 1199 height 632
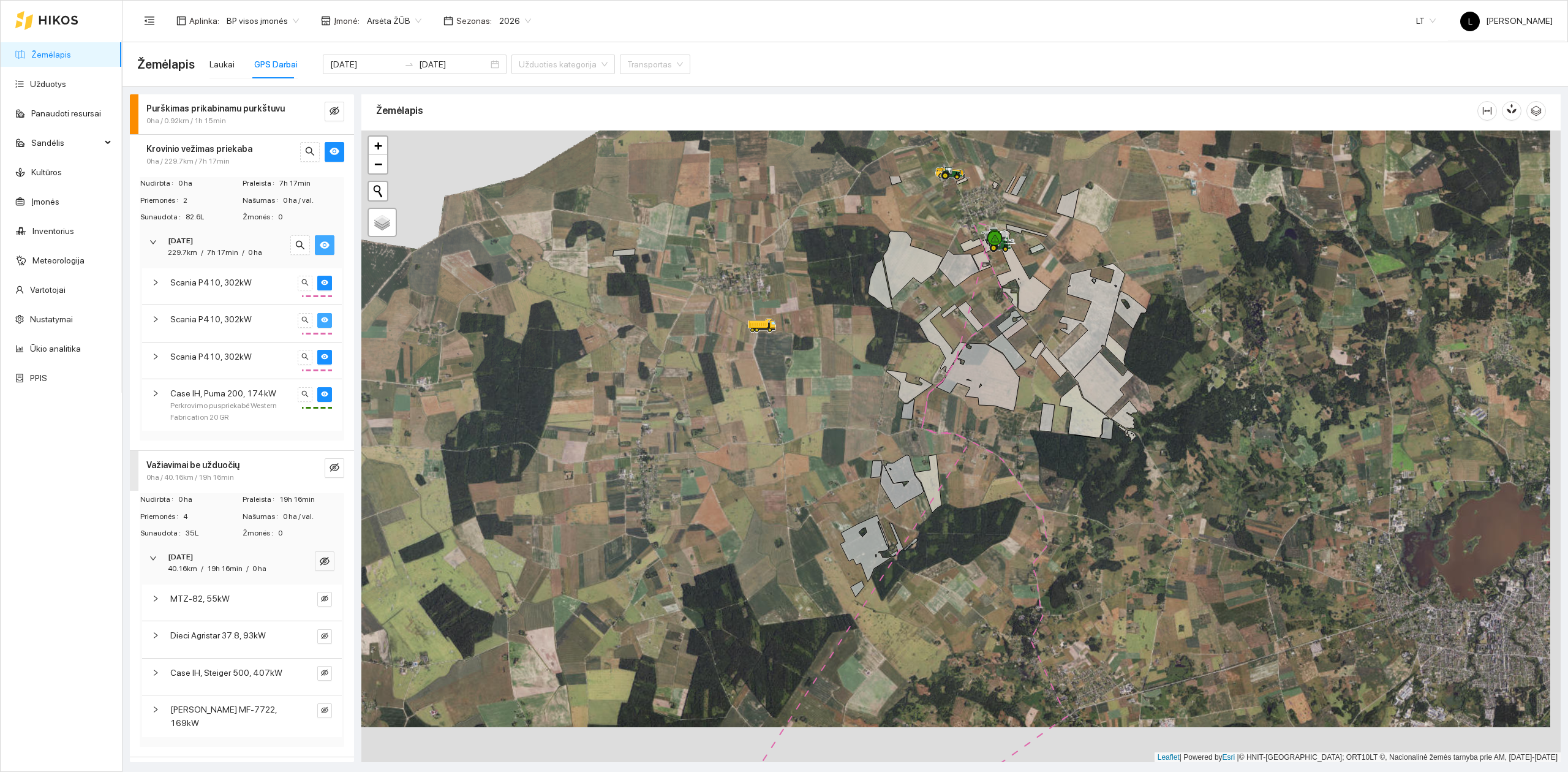
drag, startPoint x: 833, startPoint y: 289, endPoint x: 815, endPoint y: 399, distance: 111.5
click at [818, 403] on div at bounding box center [961, 447] width 1199 height 632
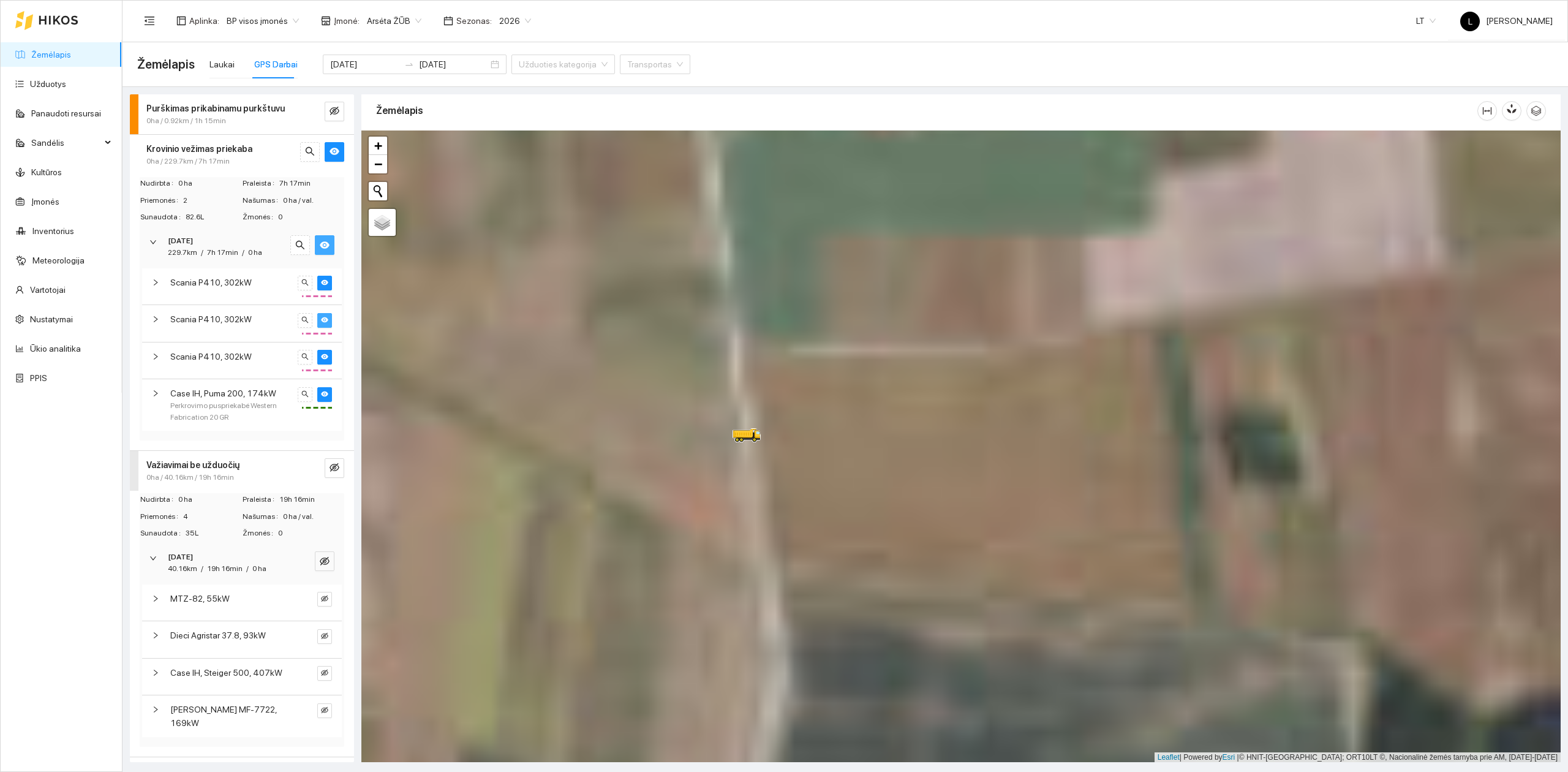
drag, startPoint x: 741, startPoint y: 409, endPoint x: 741, endPoint y: 468, distance: 59.0
click at [741, 468] on div at bounding box center [961, 447] width 1199 height 632
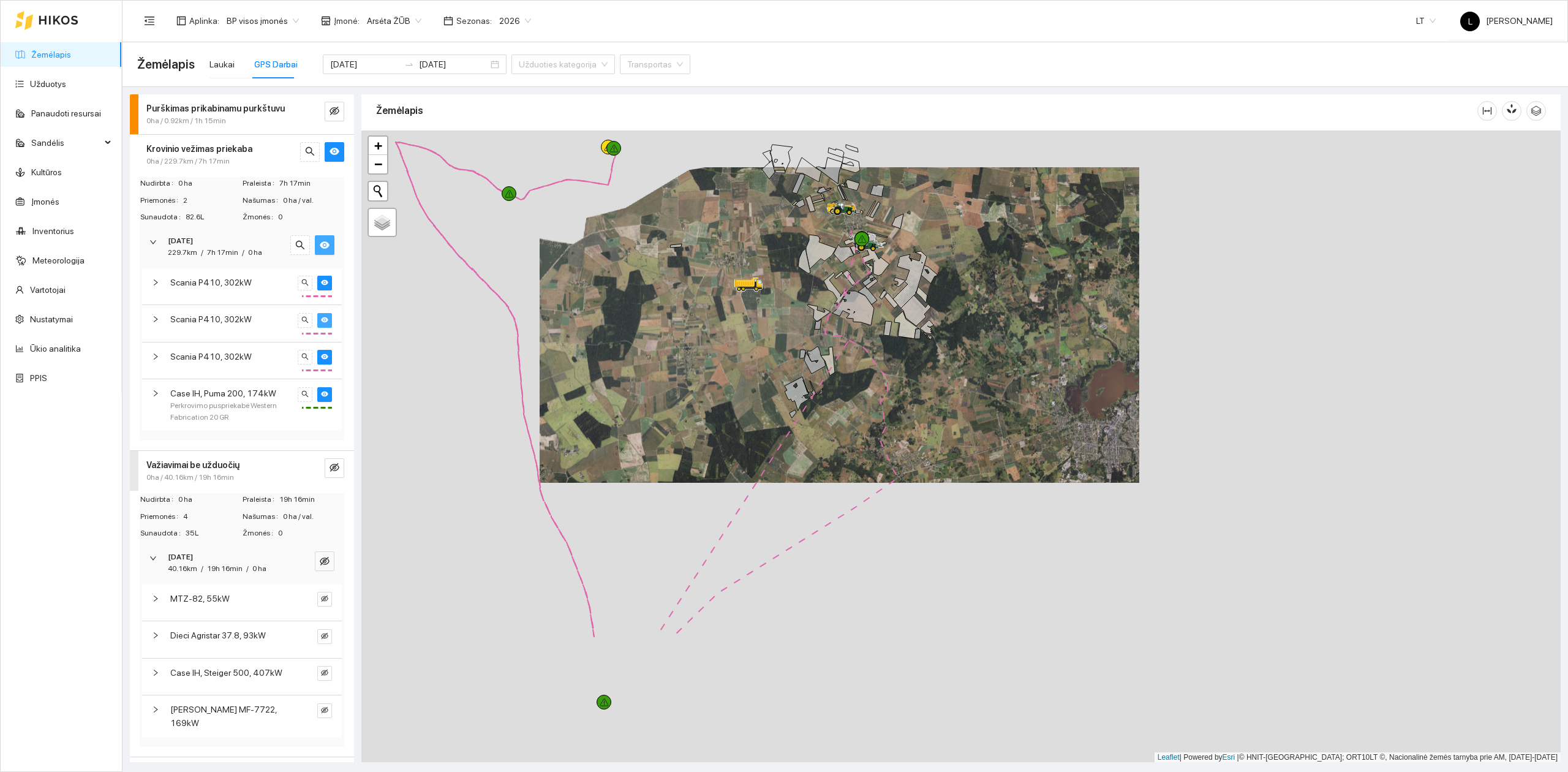
drag, startPoint x: 812, startPoint y: 512, endPoint x: 767, endPoint y: 342, distance: 175.9
click at [767, 342] on div at bounding box center [961, 447] width 1199 height 632
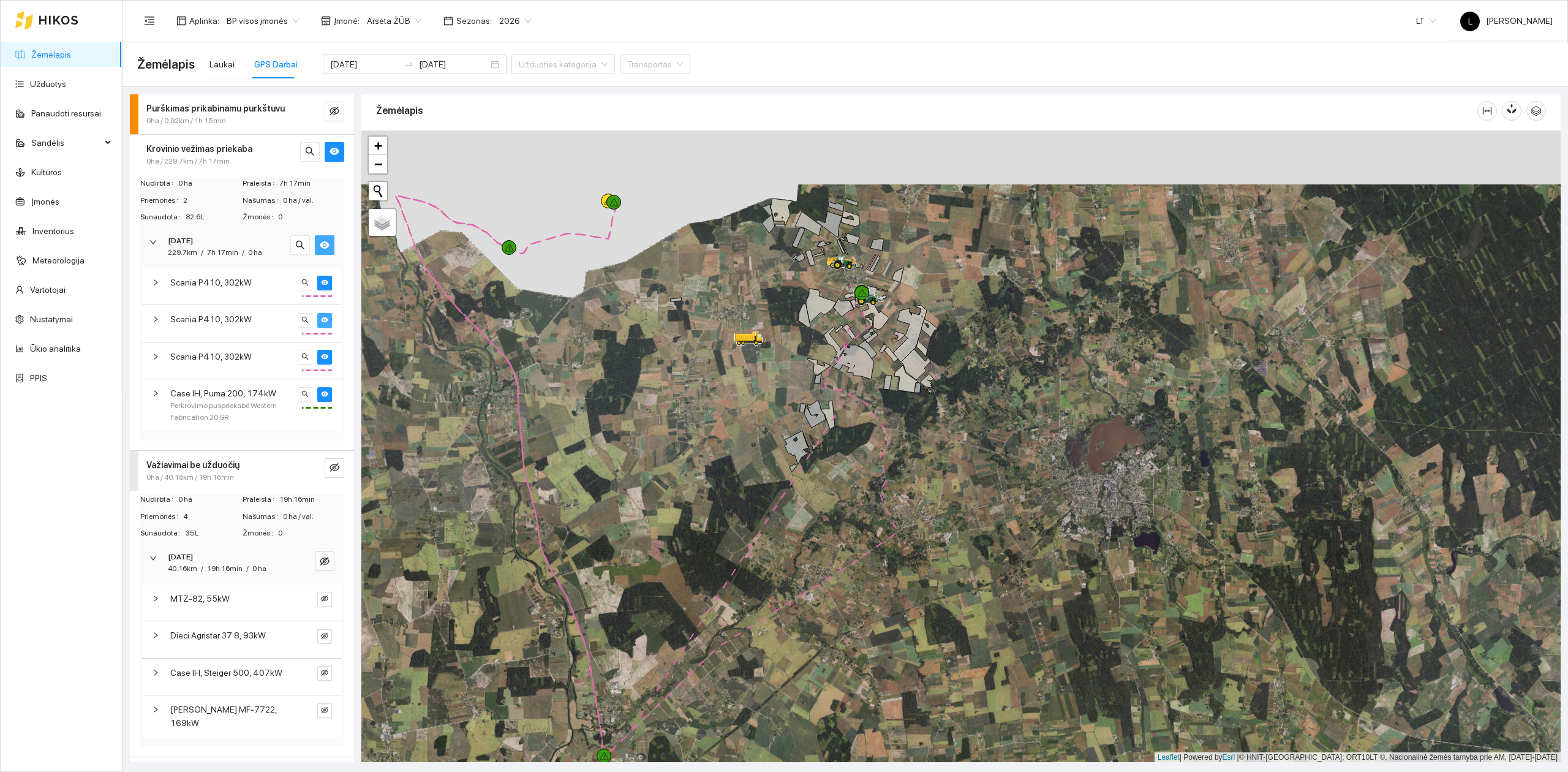
drag, startPoint x: 667, startPoint y: 360, endPoint x: 525, endPoint y: 225, distance: 195.9
click at [685, 515] on div at bounding box center [961, 447] width 1199 height 632
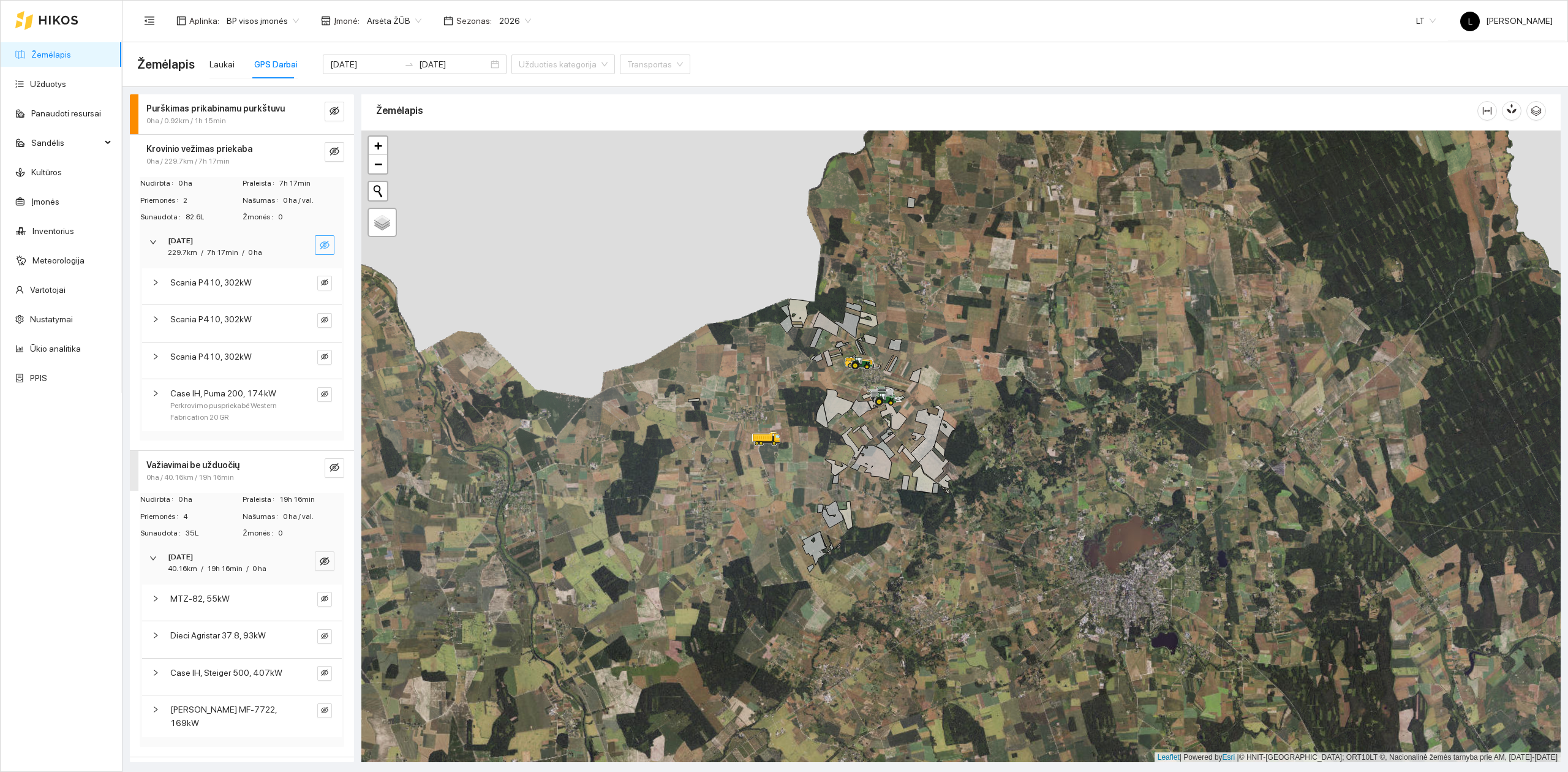
click at [66, 50] on link "Žemėlapis" at bounding box center [51, 55] width 40 height 10
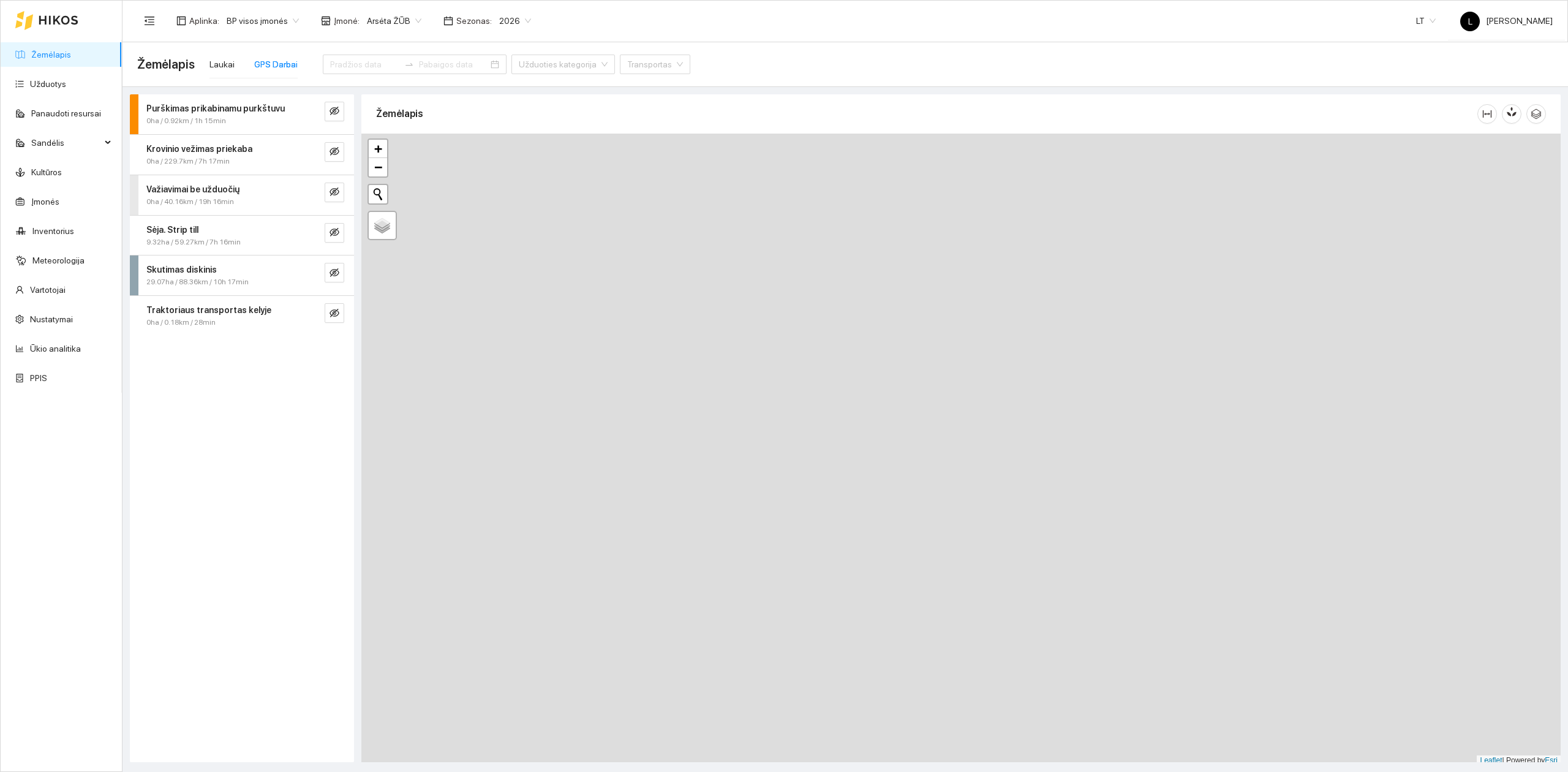
type input "[DATE]"
